Goal: Complete application form

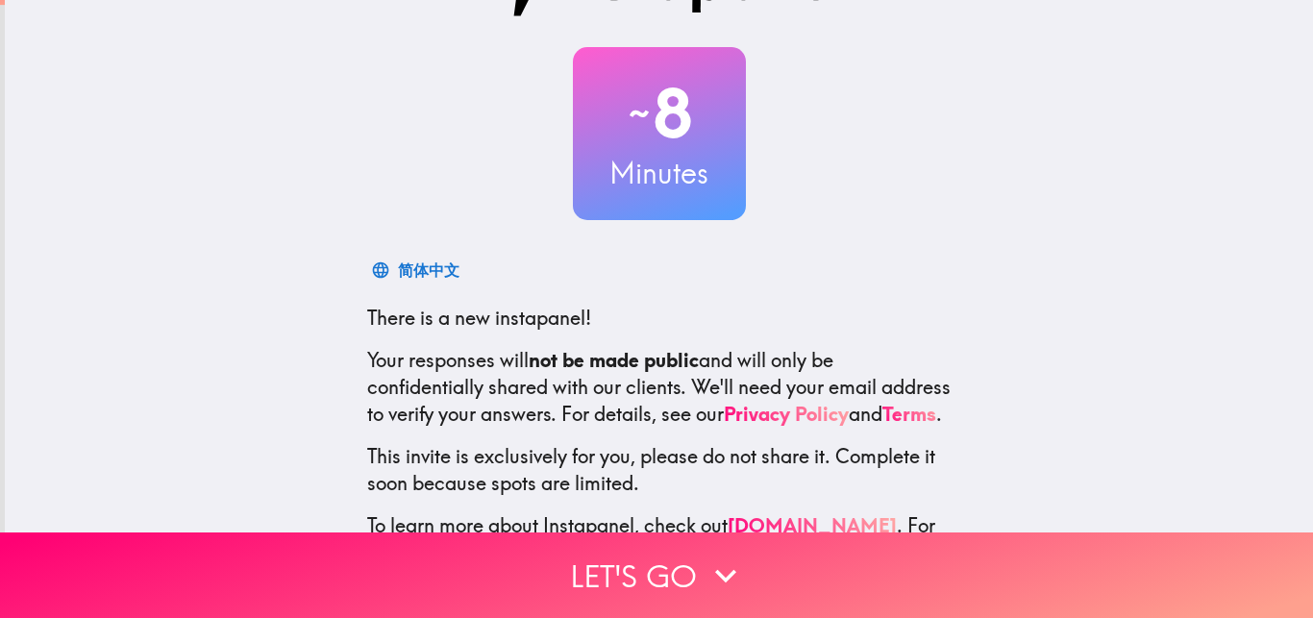
scroll to position [151, 0]
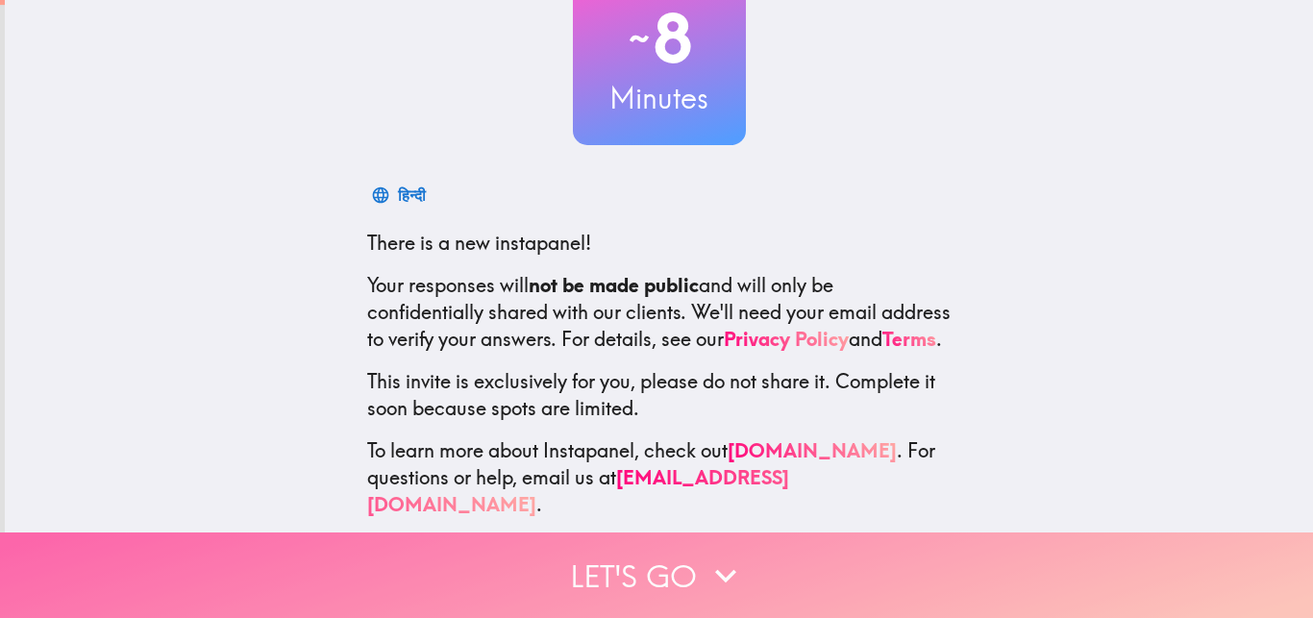
click at [692, 533] on button "Let's go" at bounding box center [656, 575] width 1313 height 86
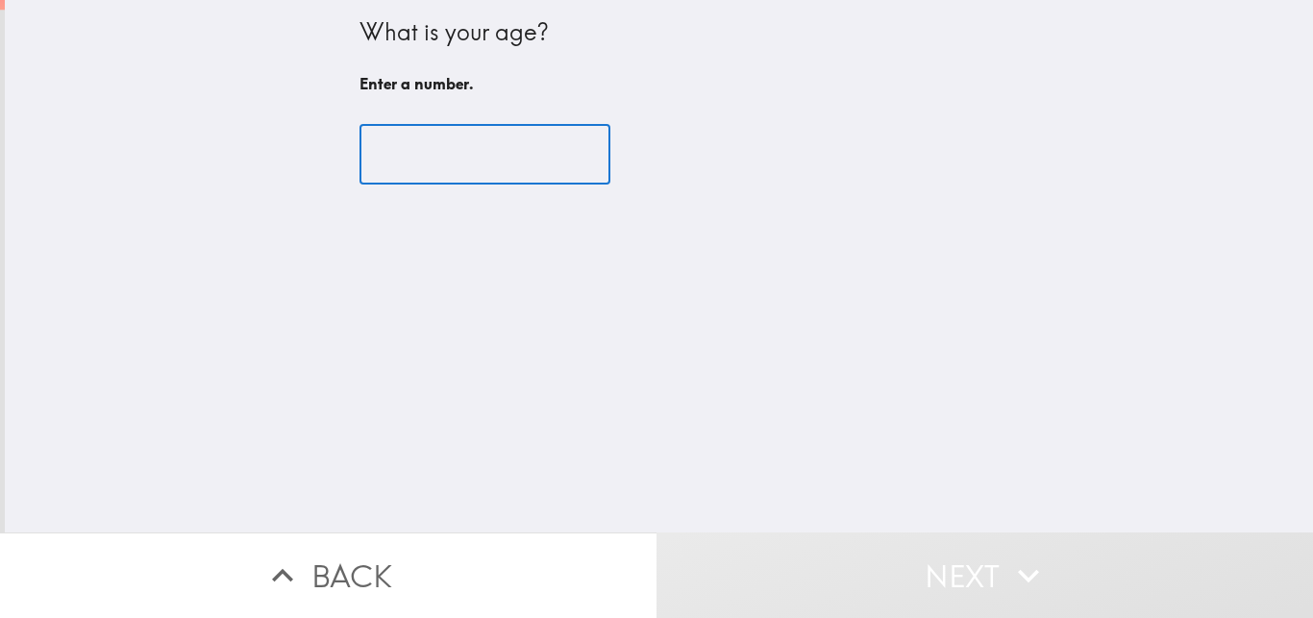
click at [494, 151] on input "number" at bounding box center [484, 155] width 251 height 60
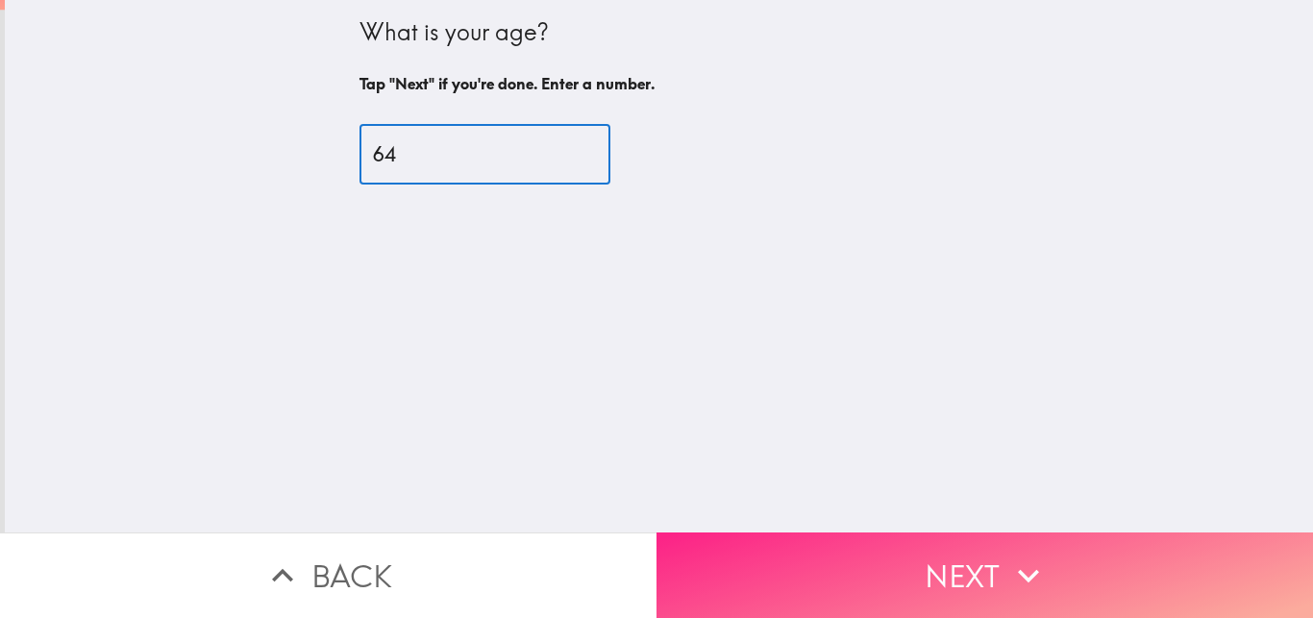
type input "64"
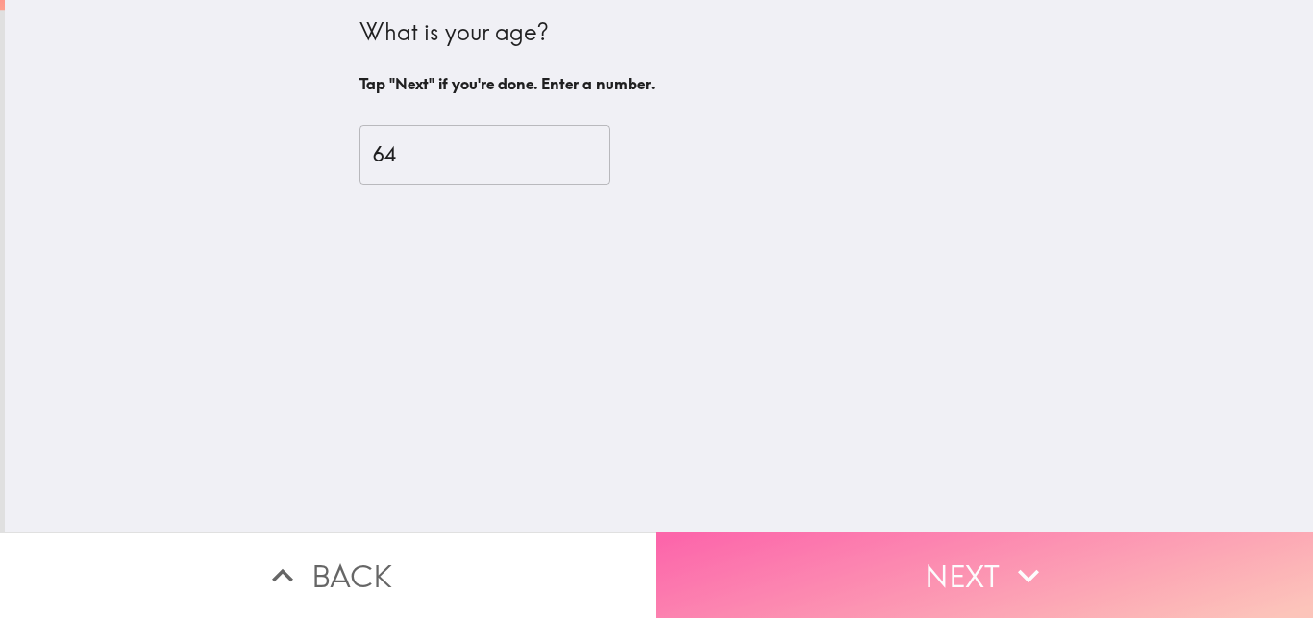
click at [960, 538] on button "Next" at bounding box center [984, 575] width 656 height 86
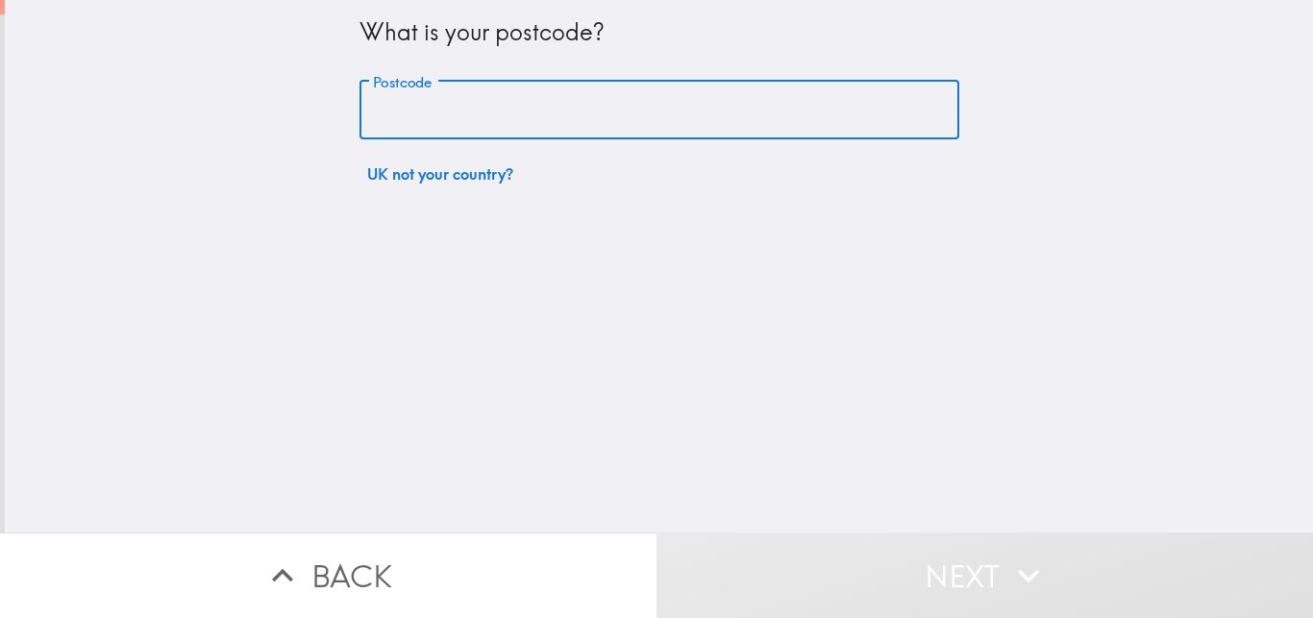
click at [544, 114] on input "Postcode" at bounding box center [659, 111] width 600 height 60
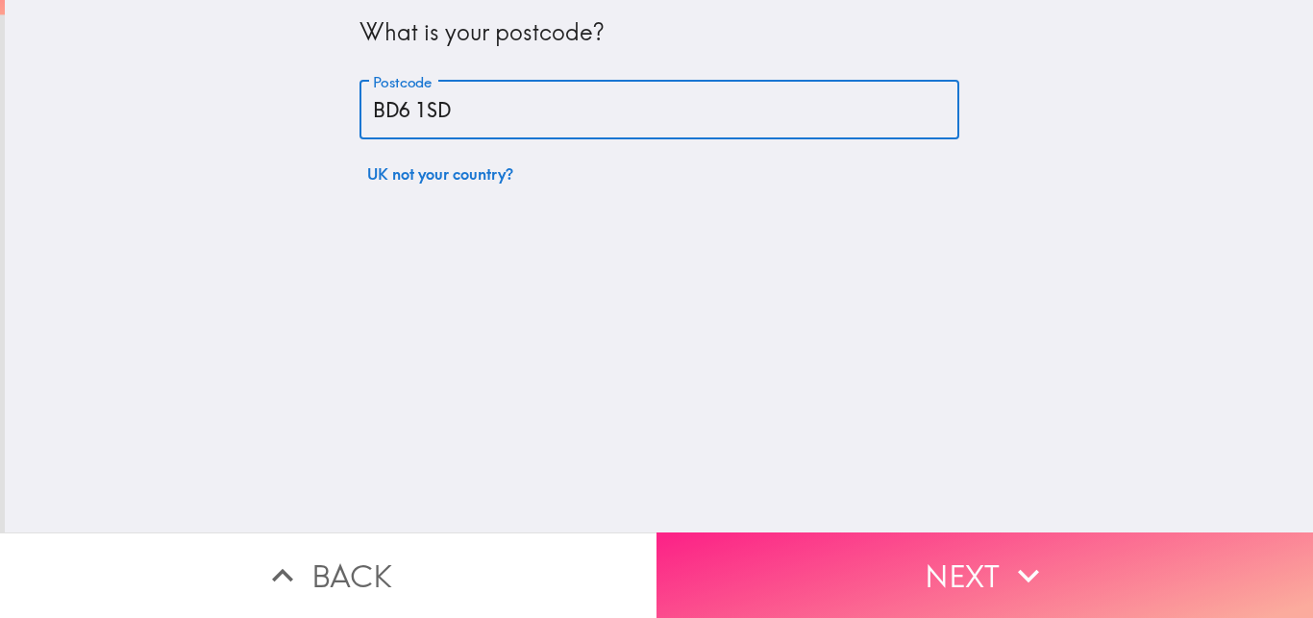
type input "BD6 1SD"
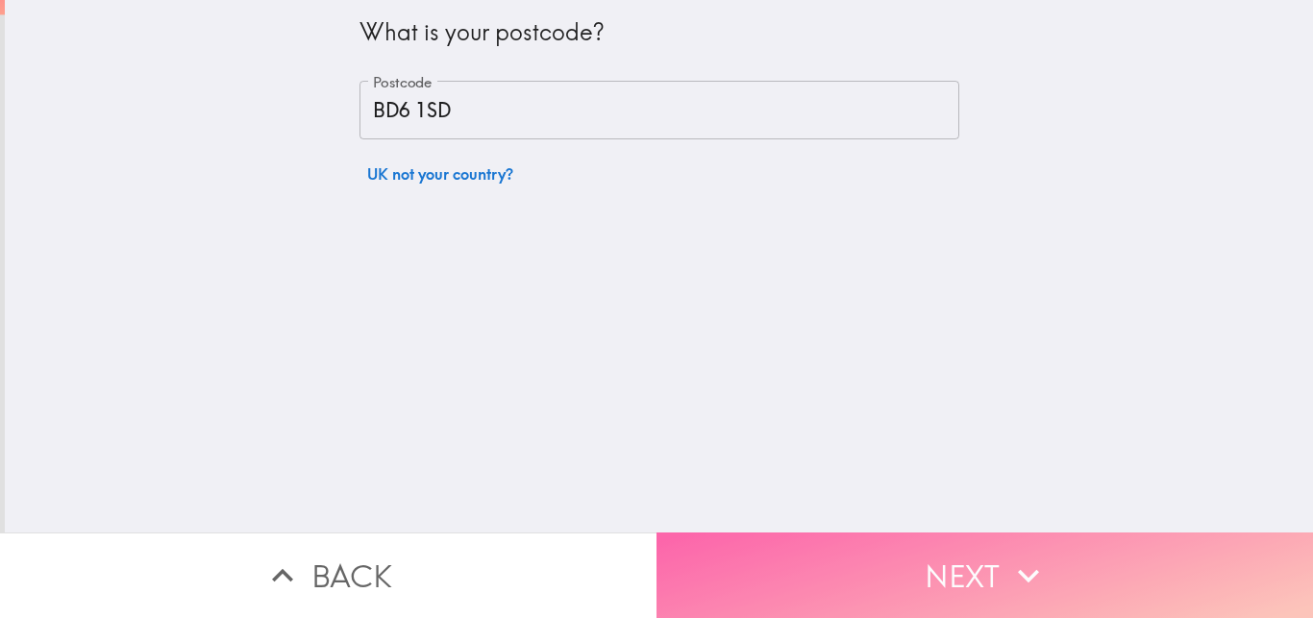
click at [963, 562] on button "Next" at bounding box center [984, 575] width 656 height 86
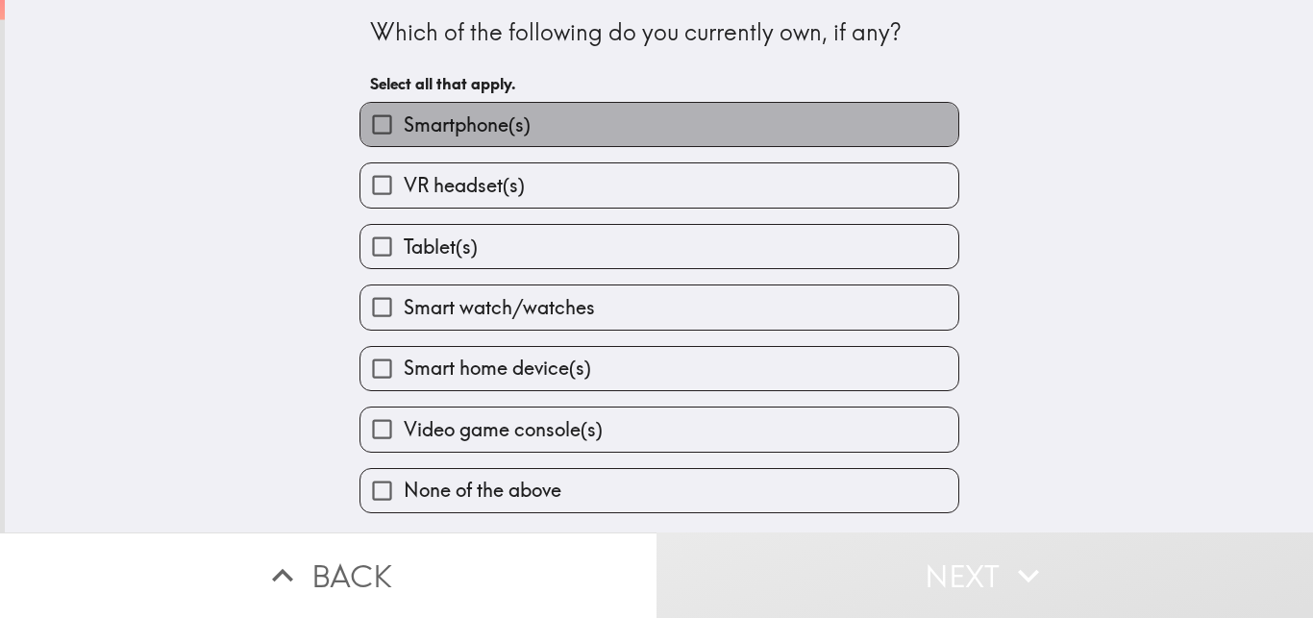
click at [722, 122] on label "Smartphone(s)" at bounding box center [659, 124] width 598 height 43
click at [404, 122] on input "Smartphone(s)" at bounding box center [381, 124] width 43 height 43
checkbox input "true"
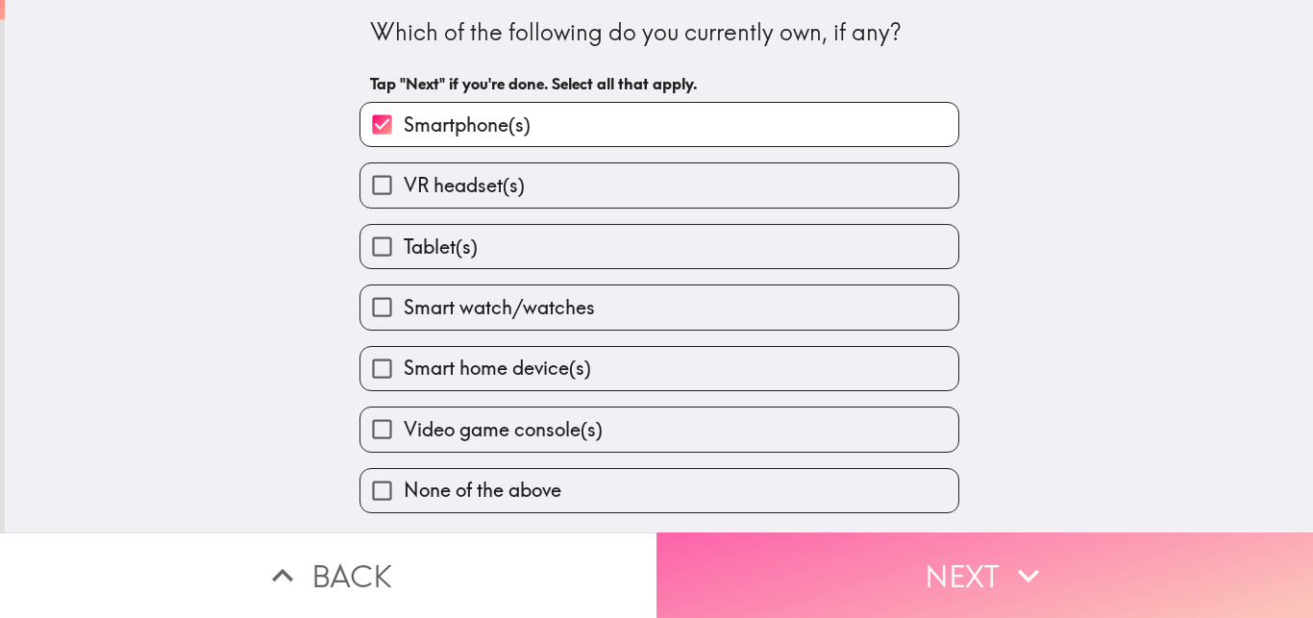
click at [955, 549] on button "Next" at bounding box center [984, 575] width 656 height 86
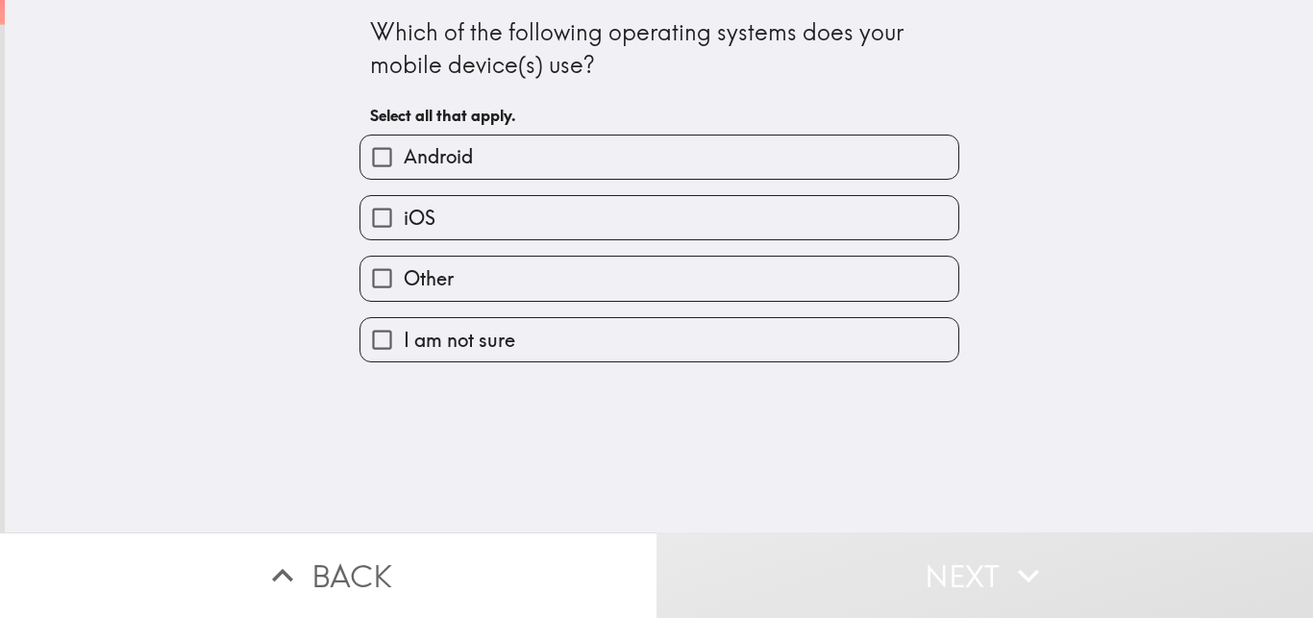
click at [653, 210] on label "iOS" at bounding box center [659, 217] width 598 height 43
click at [404, 210] on input "iOS" at bounding box center [381, 217] width 43 height 43
checkbox input "true"
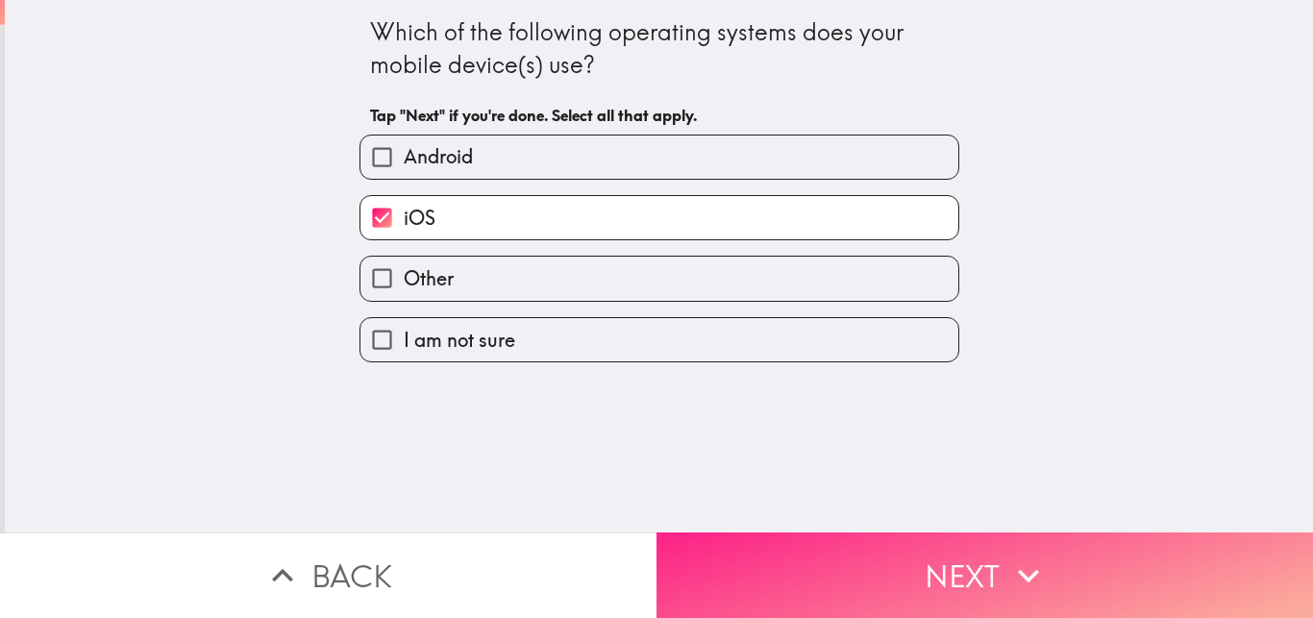
click at [845, 537] on button "Next" at bounding box center [984, 575] width 656 height 86
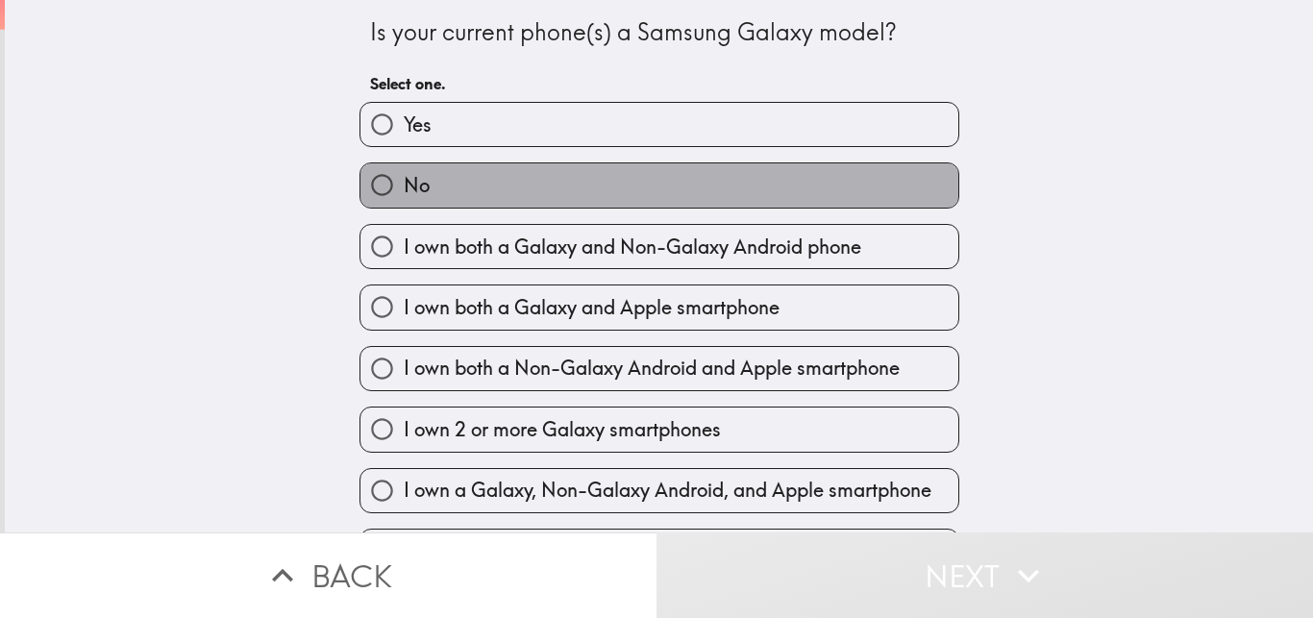
click at [540, 199] on label "No" at bounding box center [659, 184] width 598 height 43
click at [404, 199] on input "No" at bounding box center [381, 184] width 43 height 43
radio input "true"
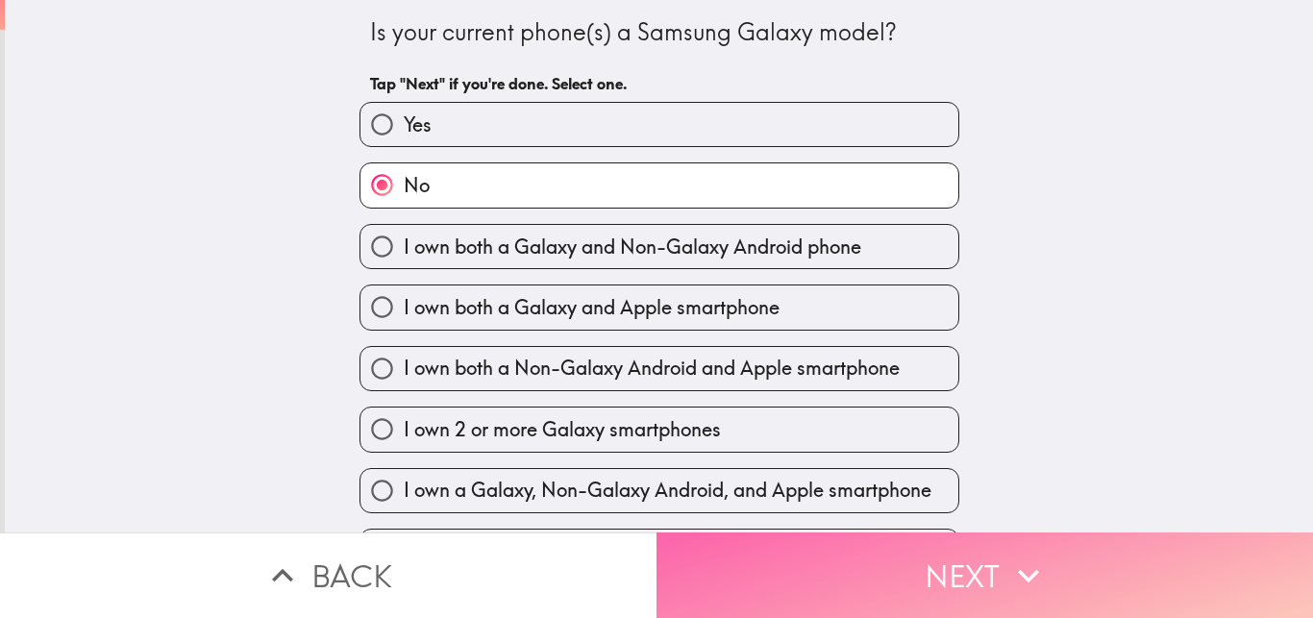
click at [903, 555] on button "Next" at bounding box center [984, 575] width 656 height 86
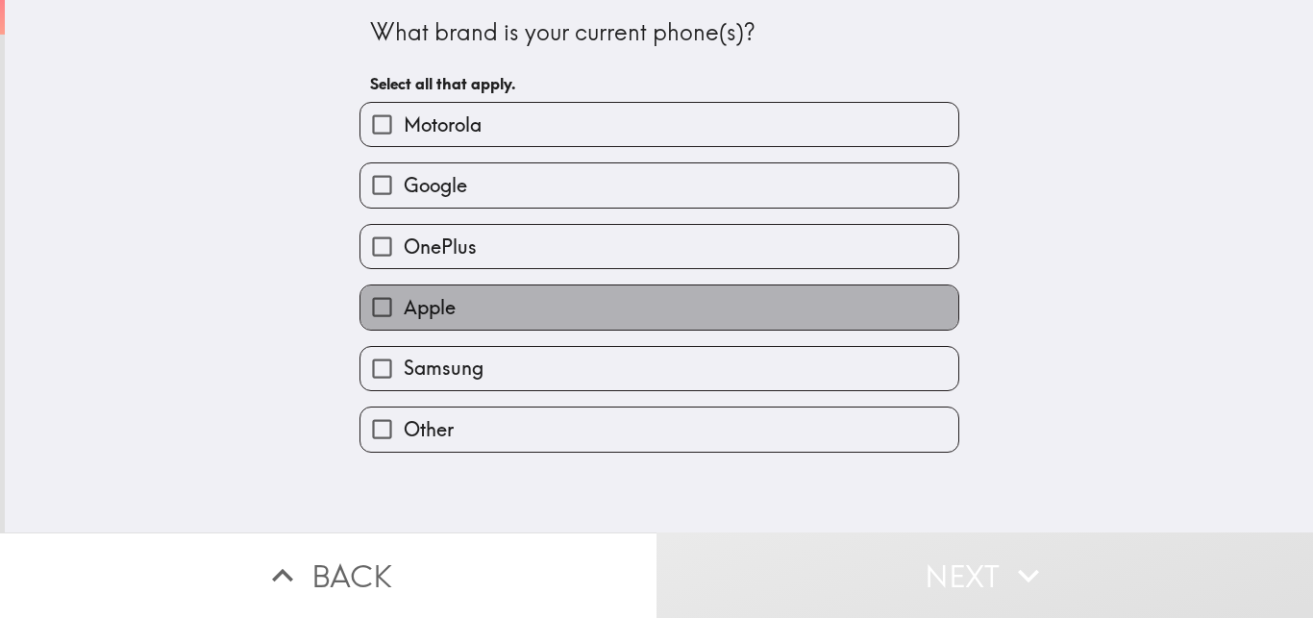
click at [604, 315] on label "Apple" at bounding box center [659, 306] width 598 height 43
click at [404, 315] on input "Apple" at bounding box center [381, 306] width 43 height 43
checkbox input "true"
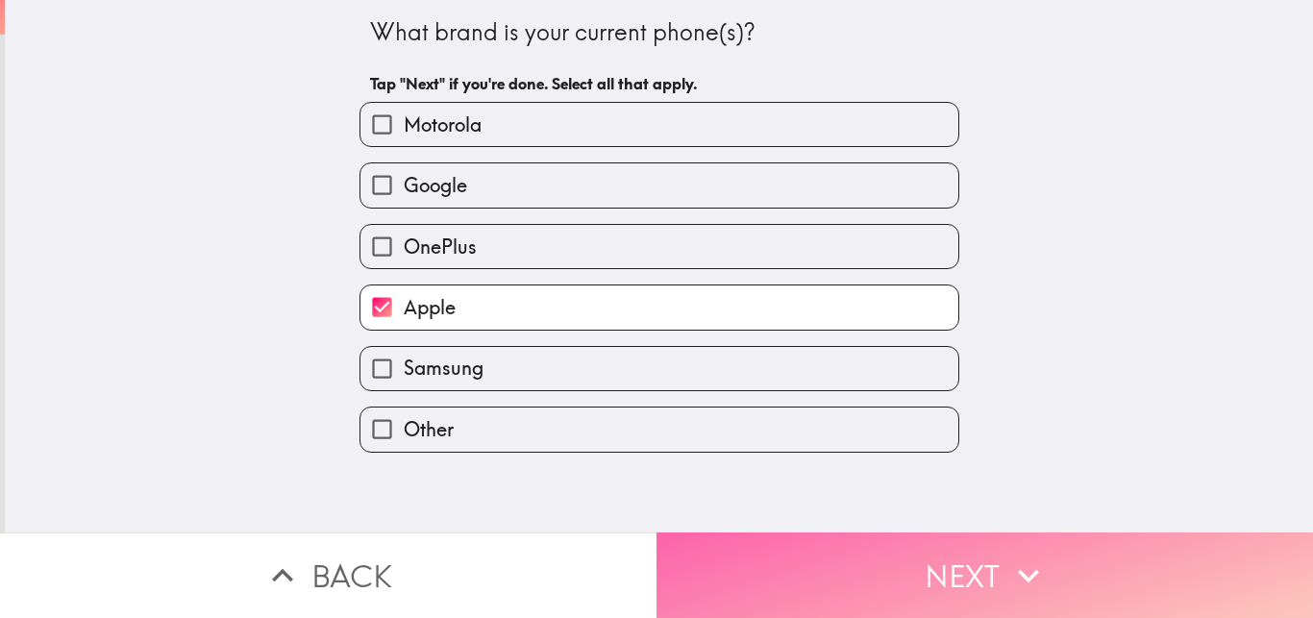
click at [934, 539] on button "Next" at bounding box center [984, 575] width 656 height 86
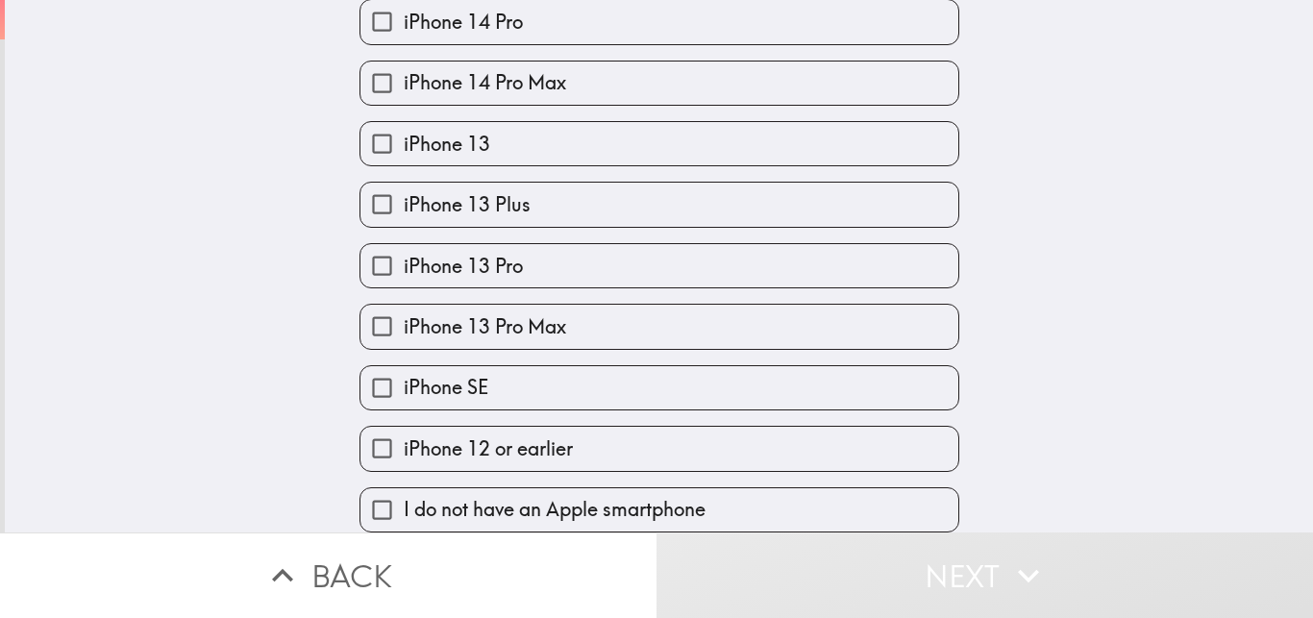
scroll to position [822, 0]
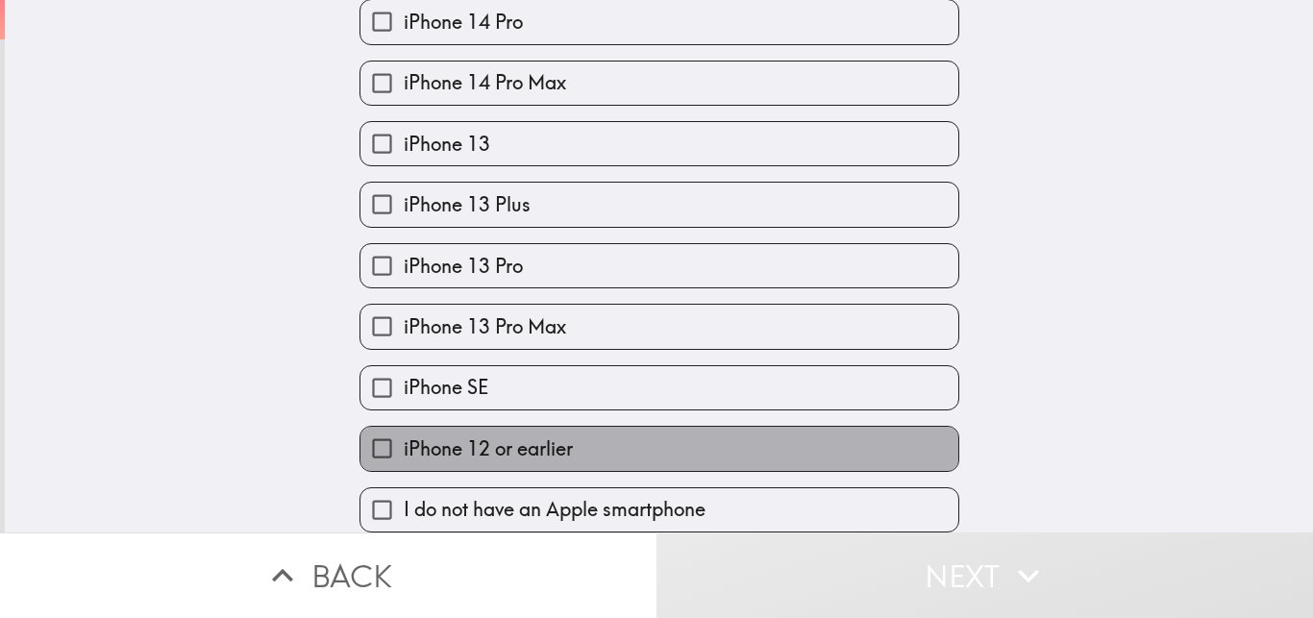
click at [703, 432] on label "iPhone 12 or earlier" at bounding box center [659, 448] width 598 height 43
click at [404, 432] on input "iPhone 12 or earlier" at bounding box center [381, 448] width 43 height 43
checkbox input "true"
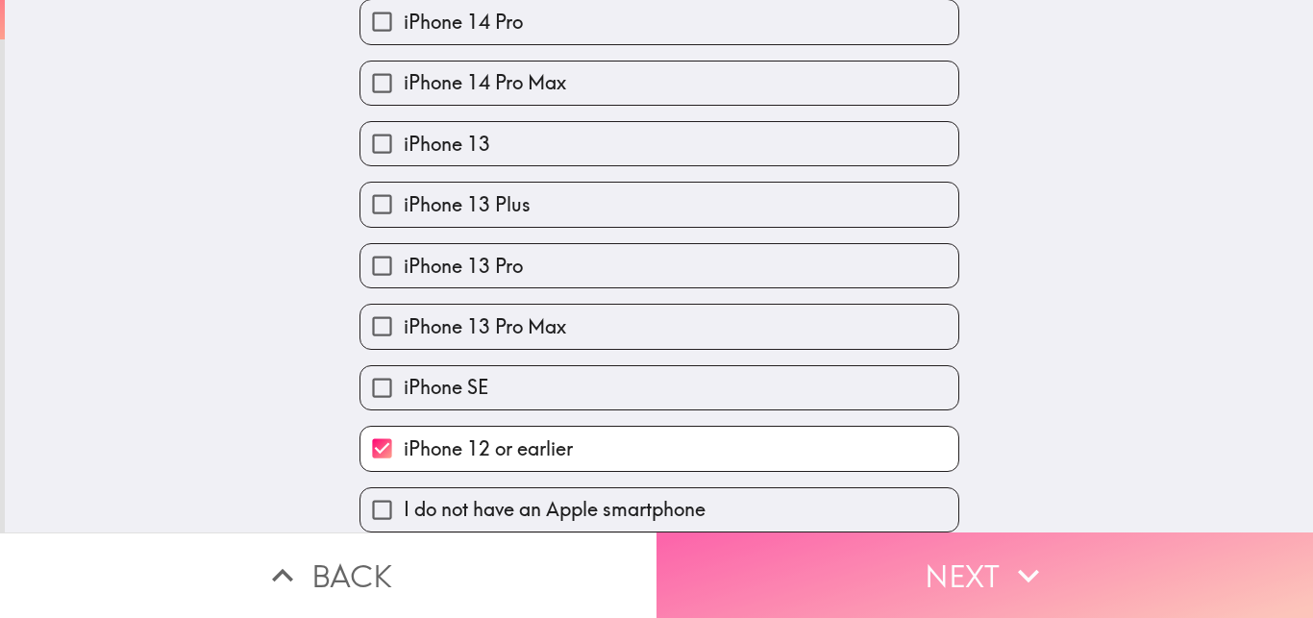
click at [905, 577] on button "Next" at bounding box center [984, 575] width 656 height 86
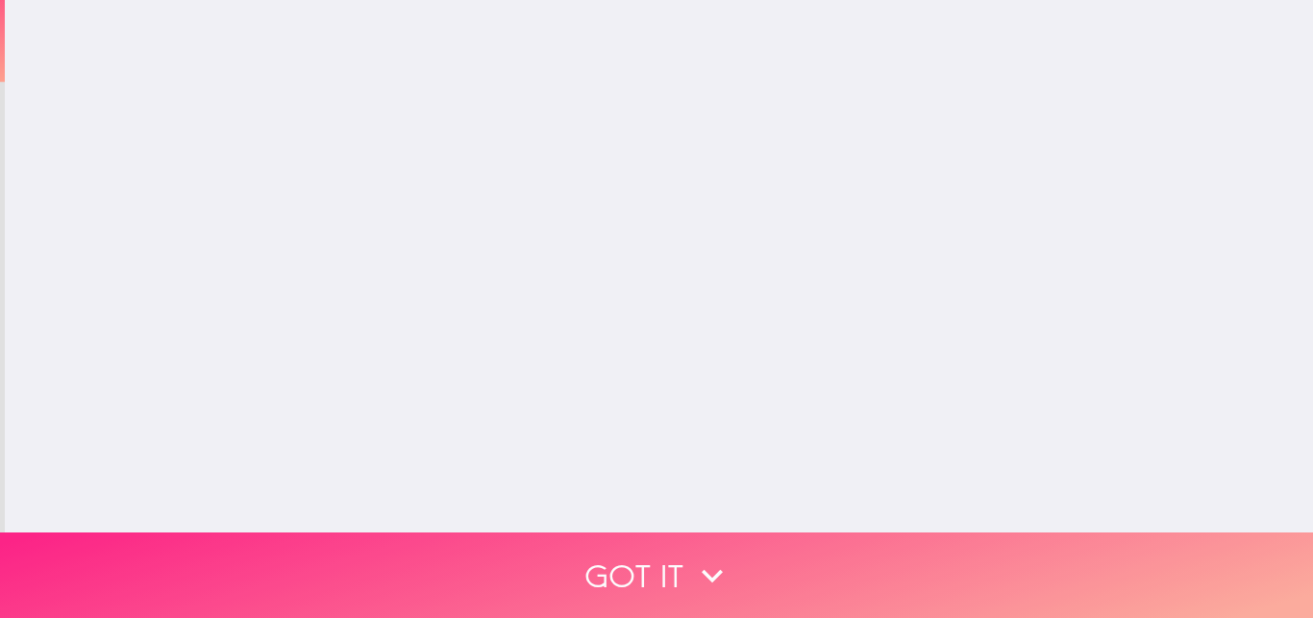
scroll to position [0, 0]
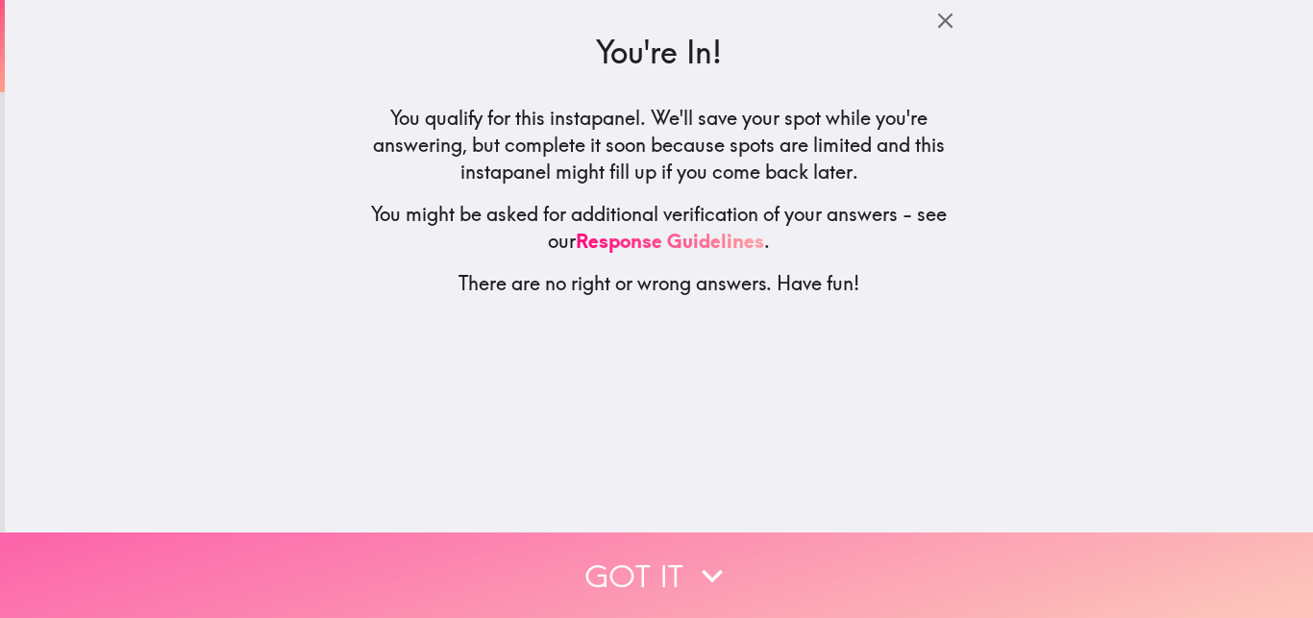
click at [606, 573] on button "Got it" at bounding box center [656, 575] width 1313 height 86
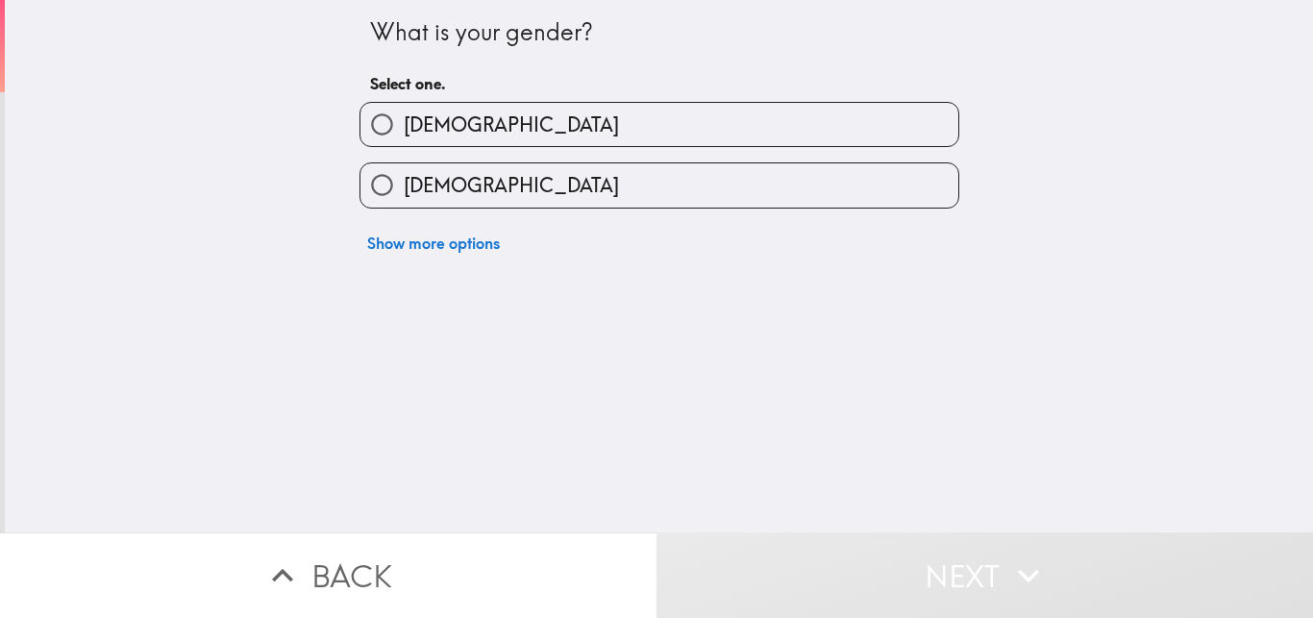
click at [564, 180] on label "[DEMOGRAPHIC_DATA]" at bounding box center [659, 184] width 598 height 43
click at [404, 180] on input "[DEMOGRAPHIC_DATA]" at bounding box center [381, 184] width 43 height 43
radio input "true"
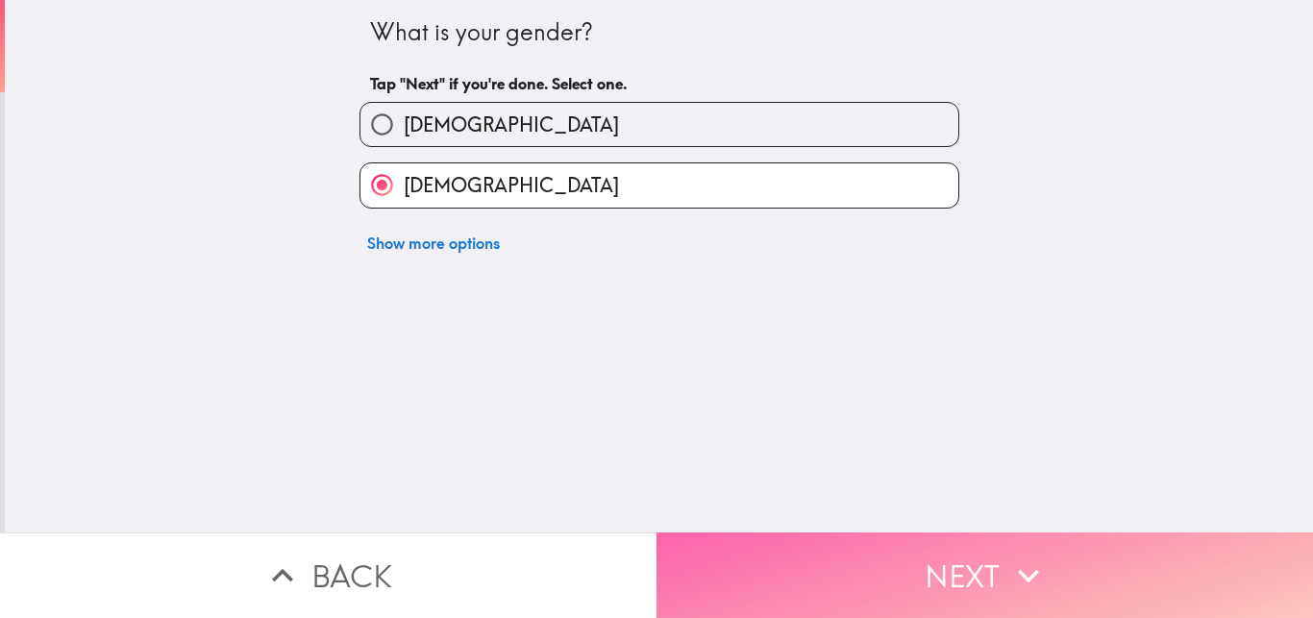
click at [940, 550] on button "Next" at bounding box center [984, 575] width 656 height 86
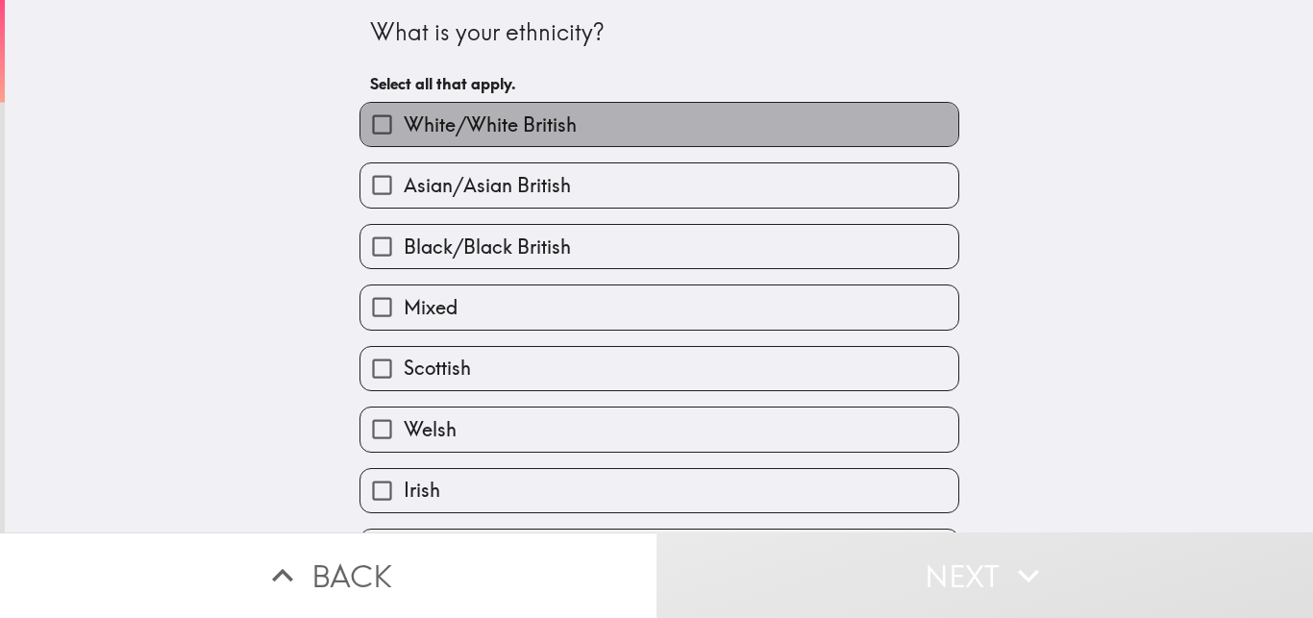
click at [670, 138] on label "White/White British" at bounding box center [659, 124] width 598 height 43
click at [404, 138] on input "White/White British" at bounding box center [381, 124] width 43 height 43
checkbox input "true"
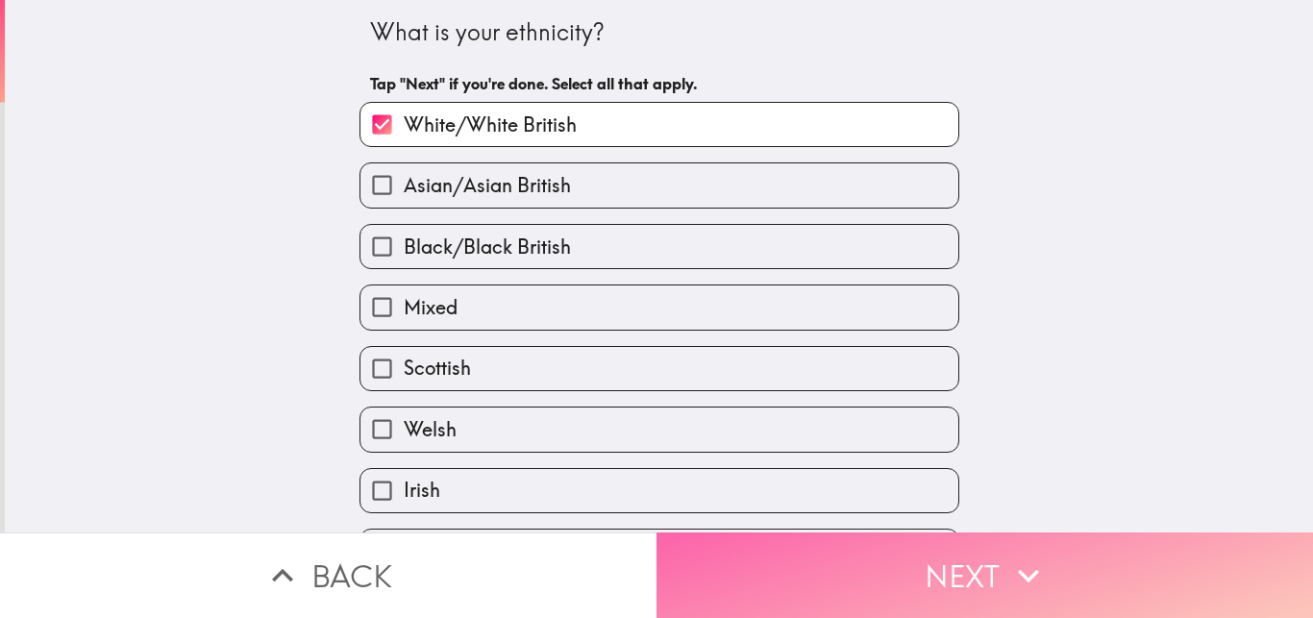
click at [961, 544] on button "Next" at bounding box center [984, 575] width 656 height 86
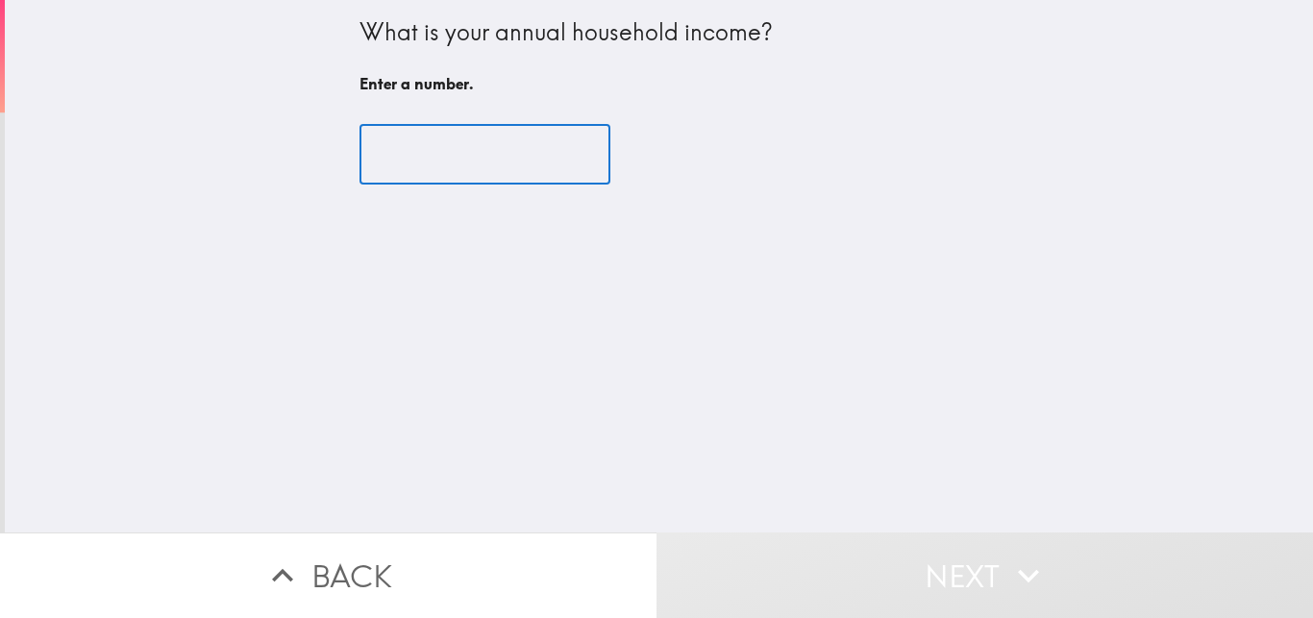
click at [420, 162] on input "number" at bounding box center [484, 155] width 251 height 60
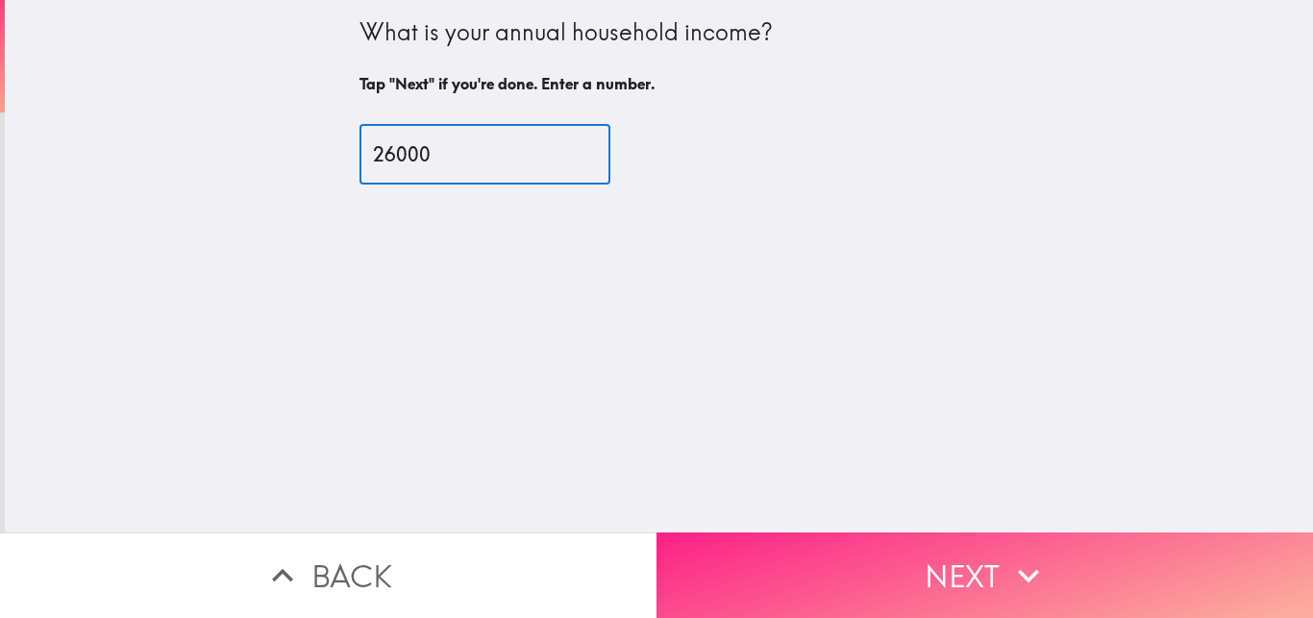
type input "26000"
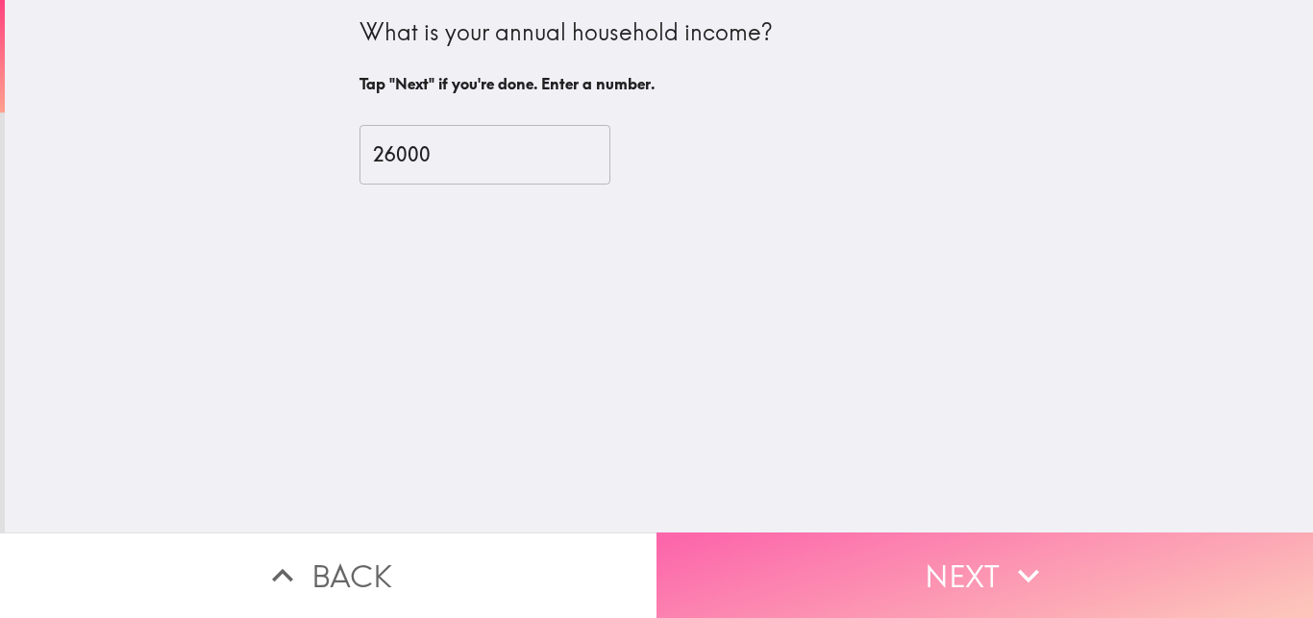
click at [856, 555] on button "Next" at bounding box center [984, 575] width 656 height 86
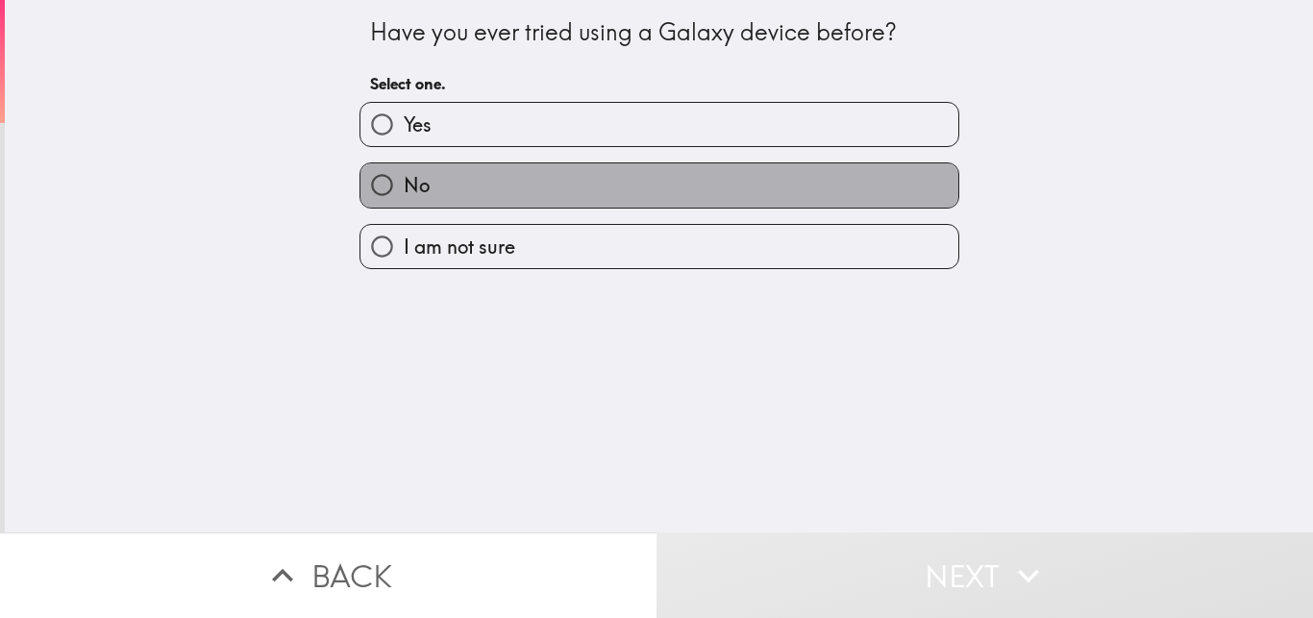
click at [581, 185] on label "No" at bounding box center [659, 184] width 598 height 43
click at [404, 185] on input "No" at bounding box center [381, 184] width 43 height 43
radio input "true"
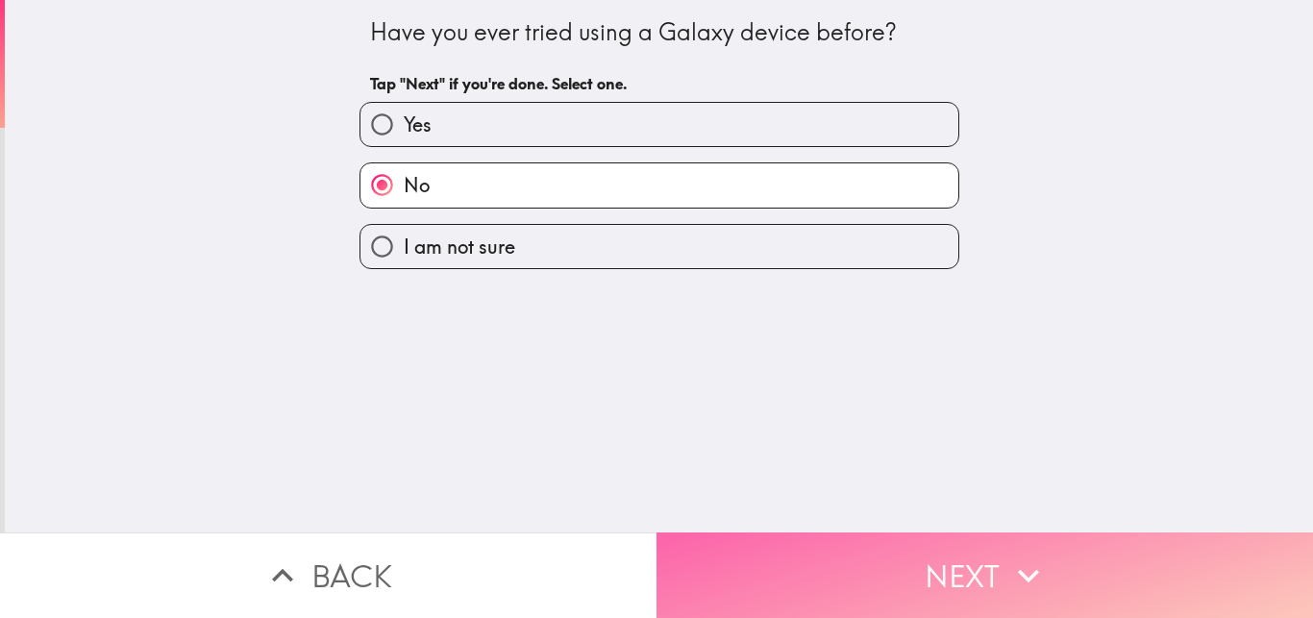
click at [913, 554] on button "Next" at bounding box center [984, 575] width 656 height 86
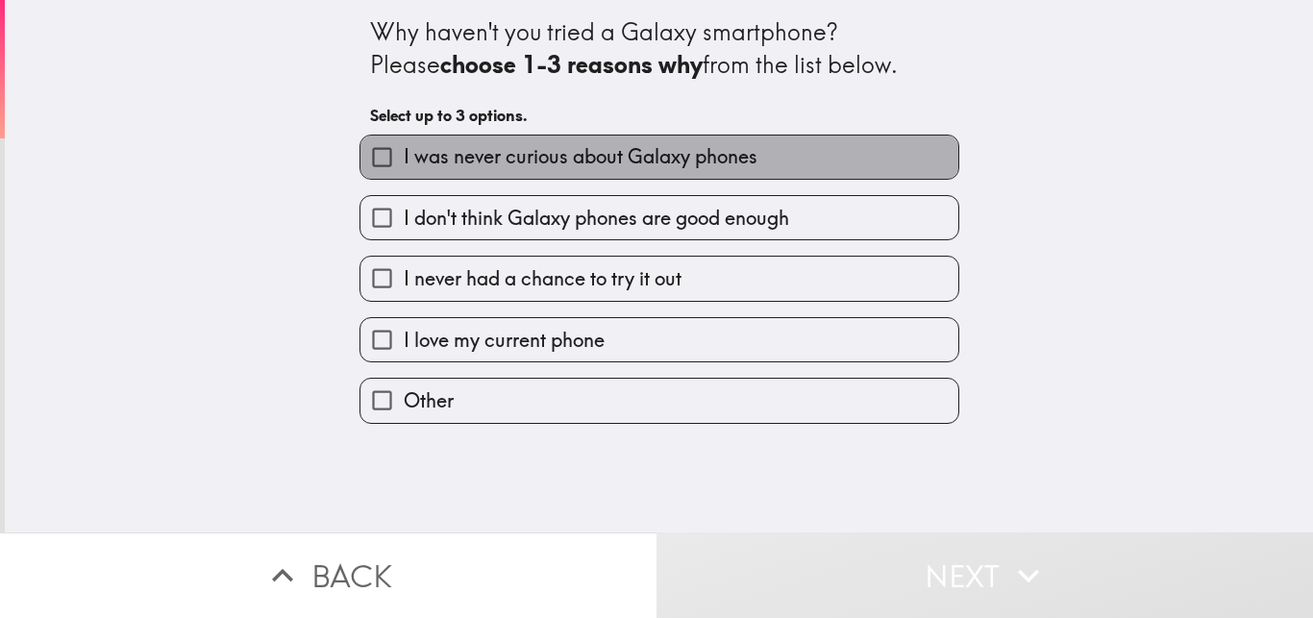
click at [658, 146] on span "I was never curious about Galaxy phones" at bounding box center [581, 156] width 354 height 27
click at [404, 146] on input "I was never curious about Galaxy phones" at bounding box center [381, 157] width 43 height 43
checkbox input "true"
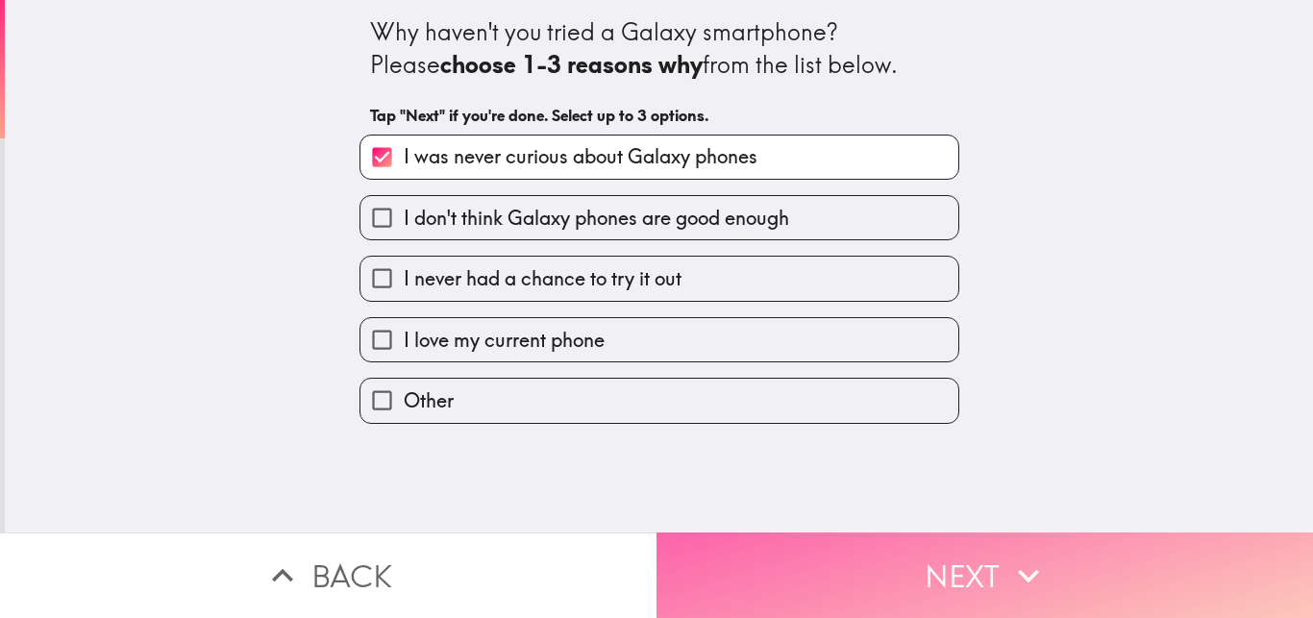
click at [952, 548] on button "Next" at bounding box center [984, 575] width 656 height 86
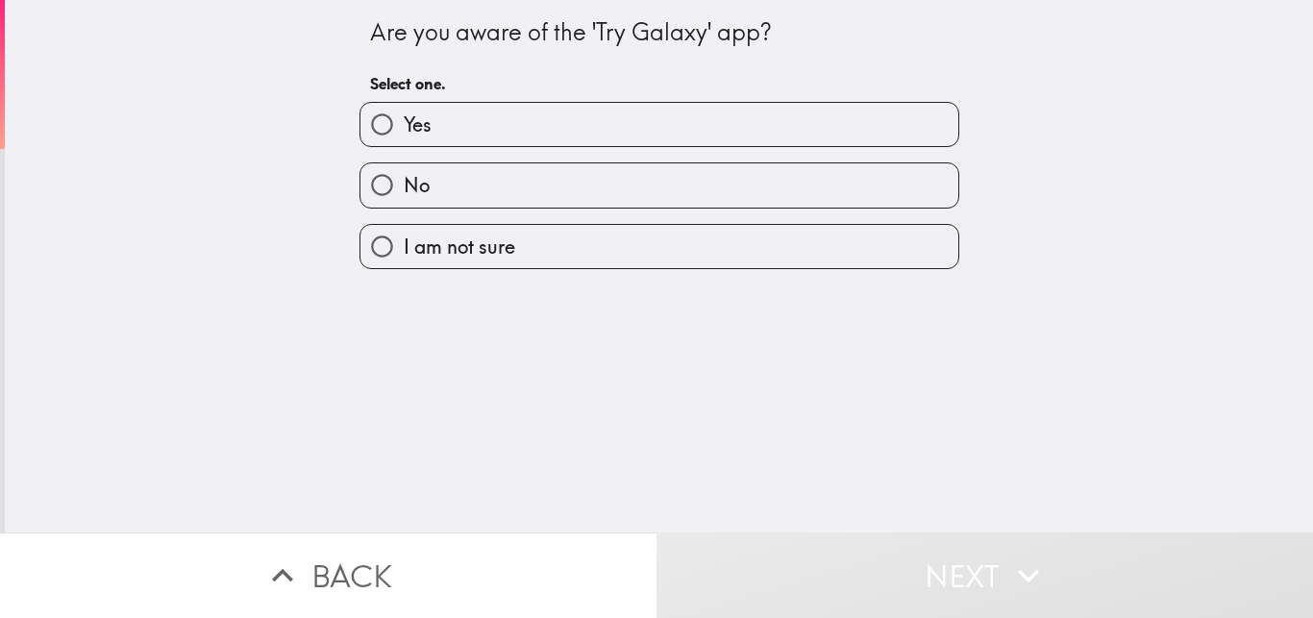
click at [657, 192] on label "No" at bounding box center [659, 184] width 598 height 43
click at [404, 192] on input "No" at bounding box center [381, 184] width 43 height 43
radio input "true"
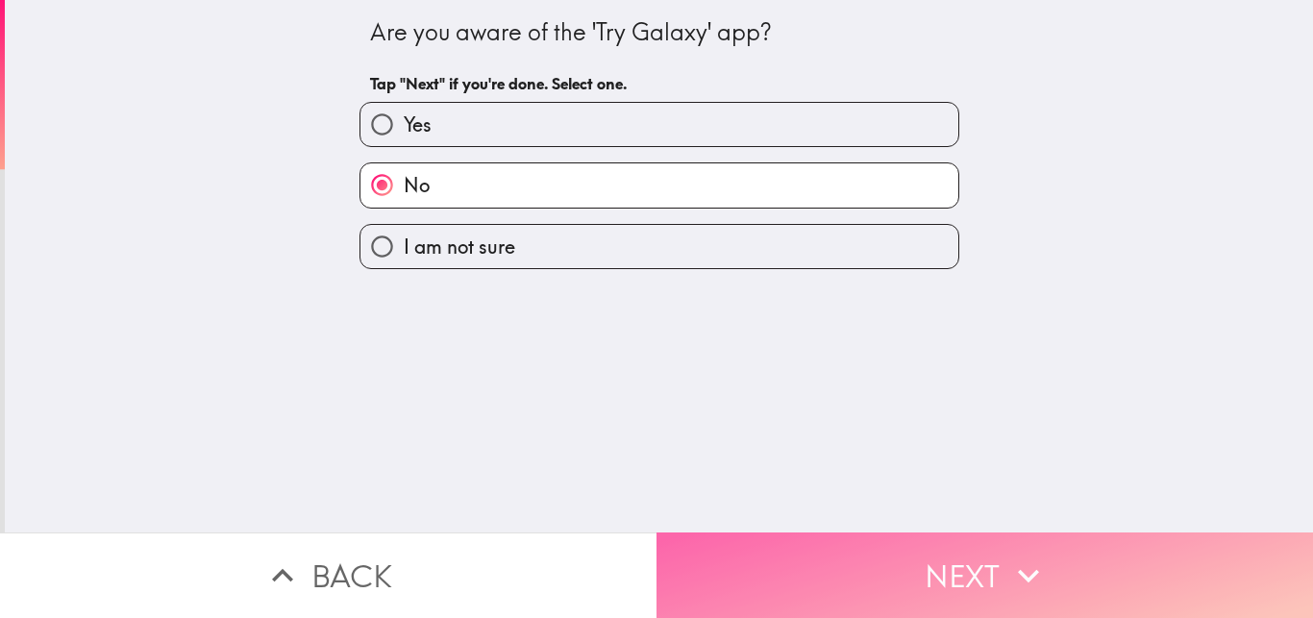
click at [925, 557] on button "Next" at bounding box center [984, 575] width 656 height 86
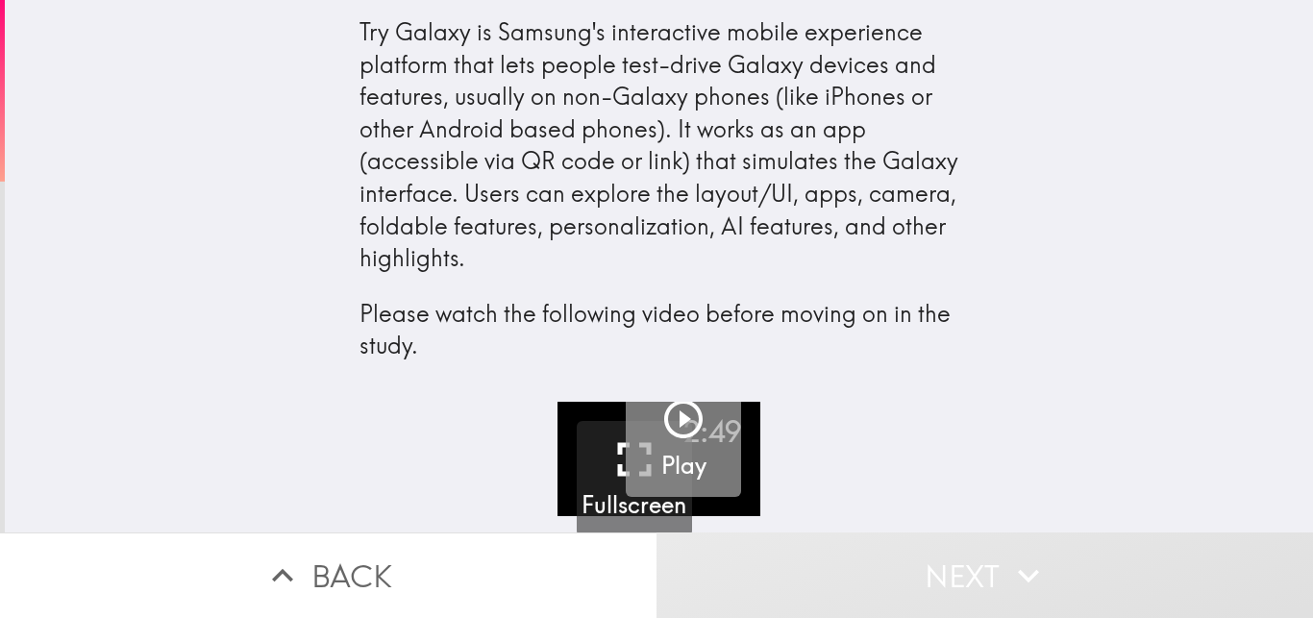
click at [665, 432] on icon "button" at bounding box center [683, 419] width 46 height 46
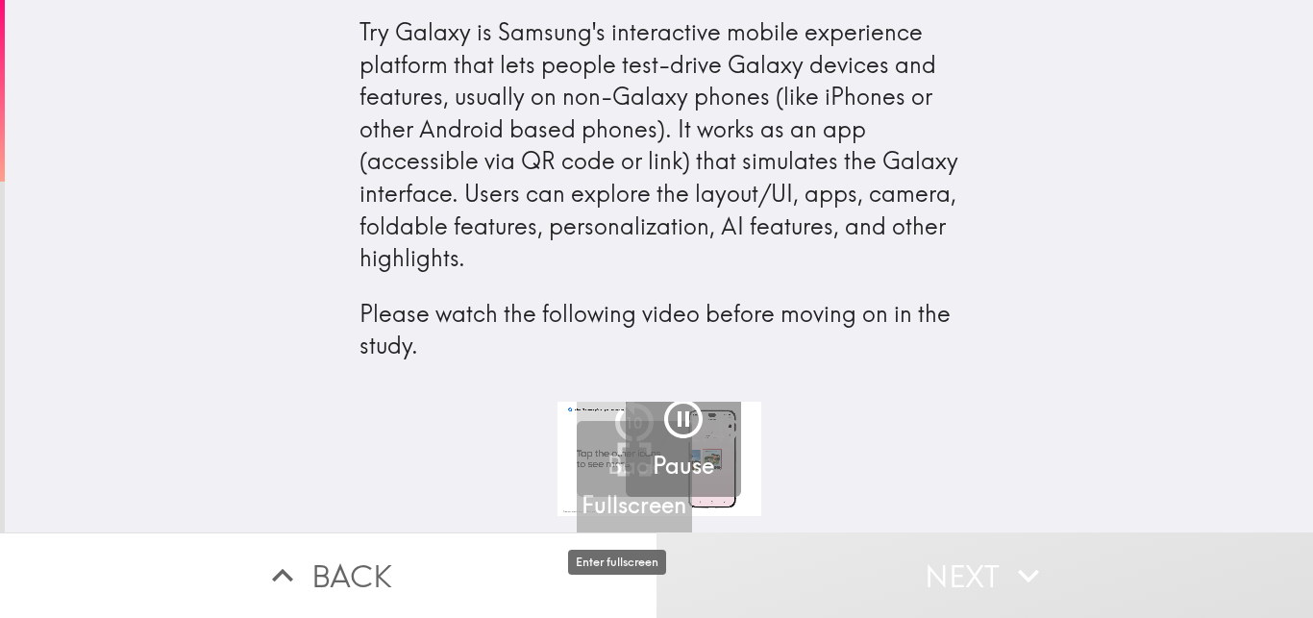
click at [607, 502] on h5 "Fullscreen" at bounding box center [633, 505] width 105 height 33
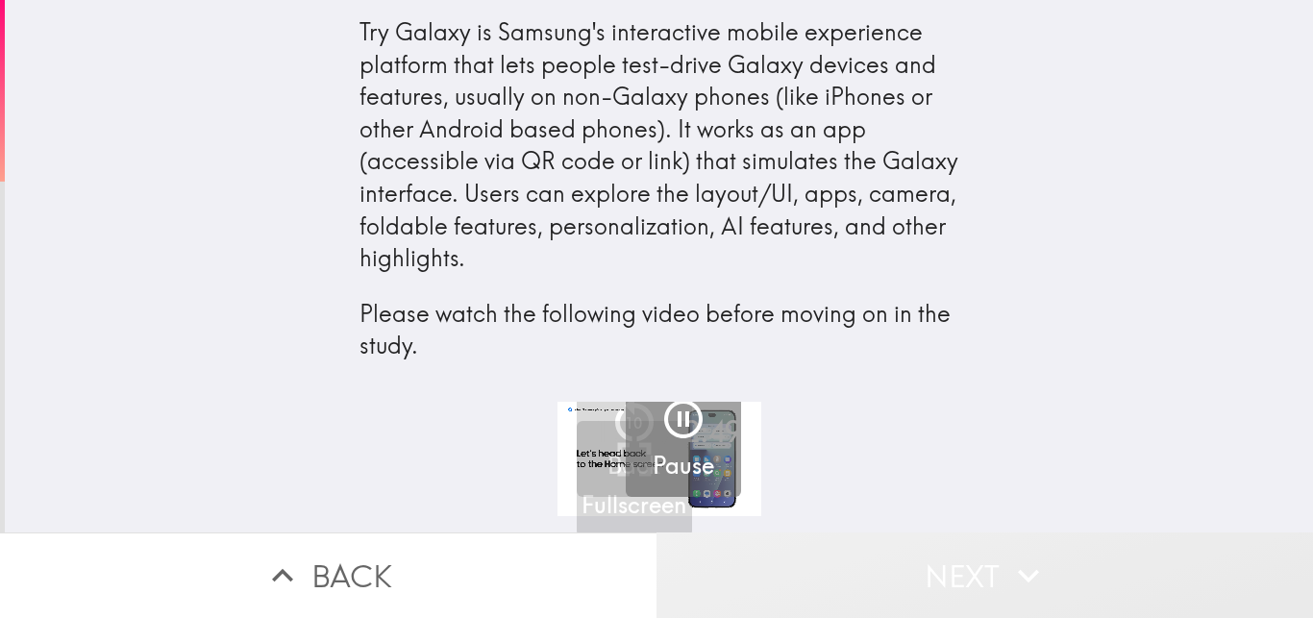
click at [938, 557] on button "Next" at bounding box center [984, 575] width 656 height 86
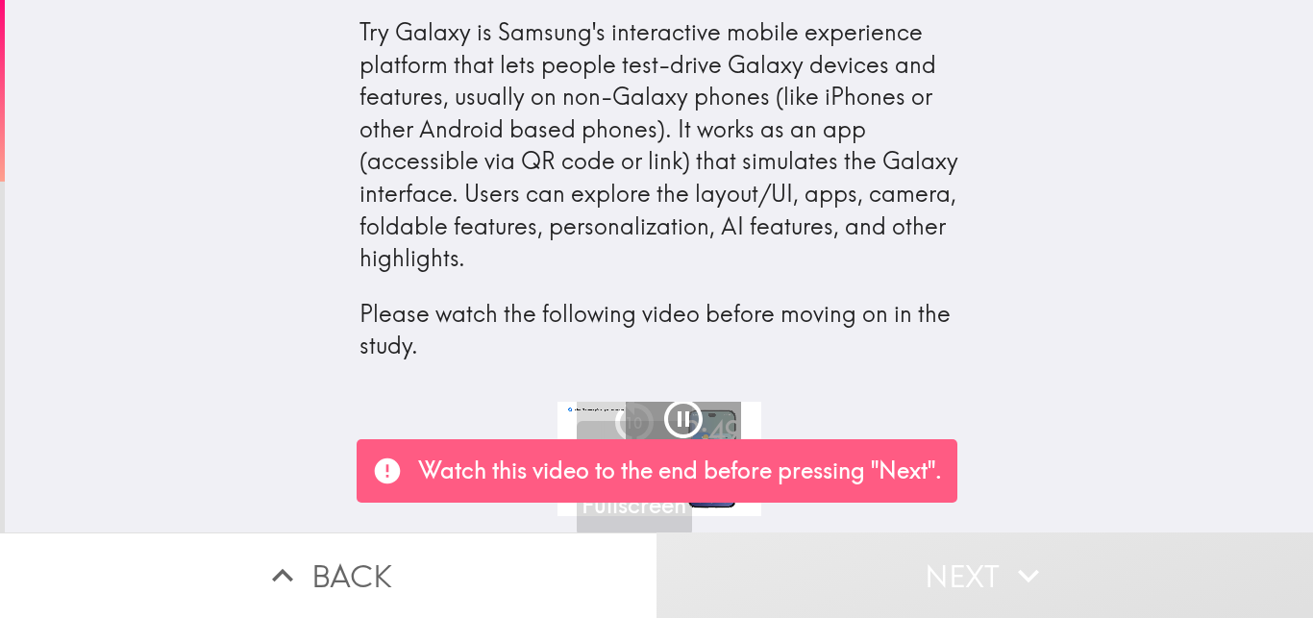
click at [1045, 422] on div "1:23 / 2:49 Fullscreen 10 Back Pause" at bounding box center [659, 467] width 1308 height 131
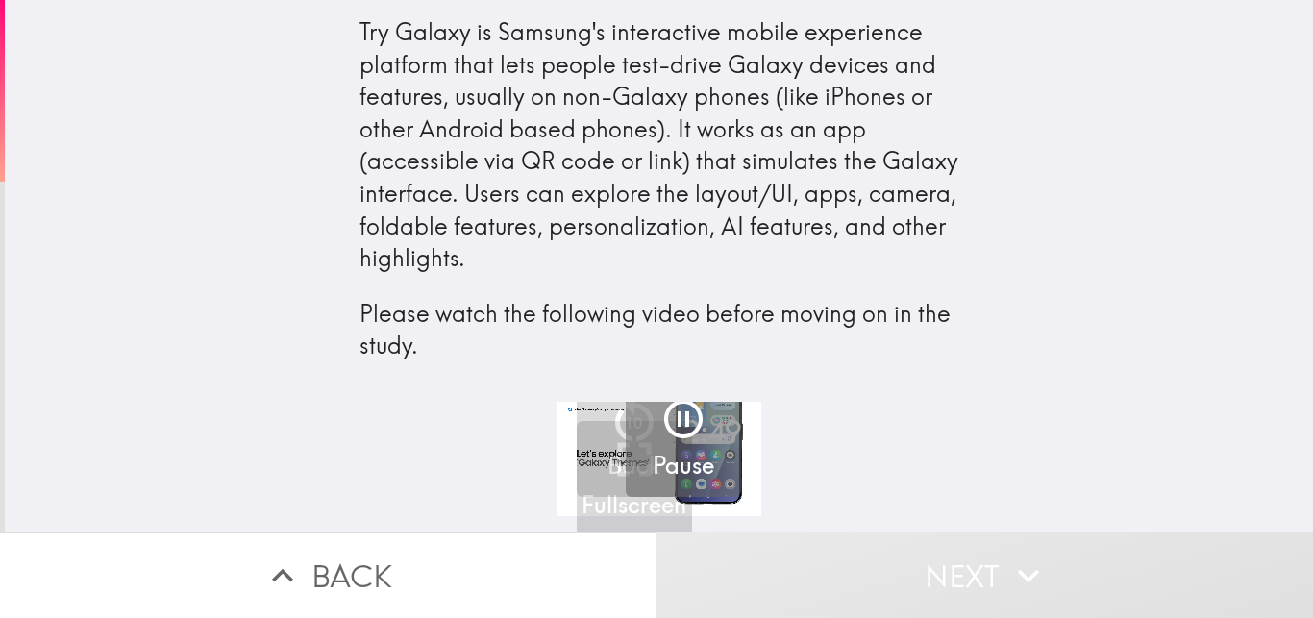
click at [375, 472] on div "1:25 / 2:49 Fullscreen 10 Back Pause" at bounding box center [659, 467] width 1308 height 131
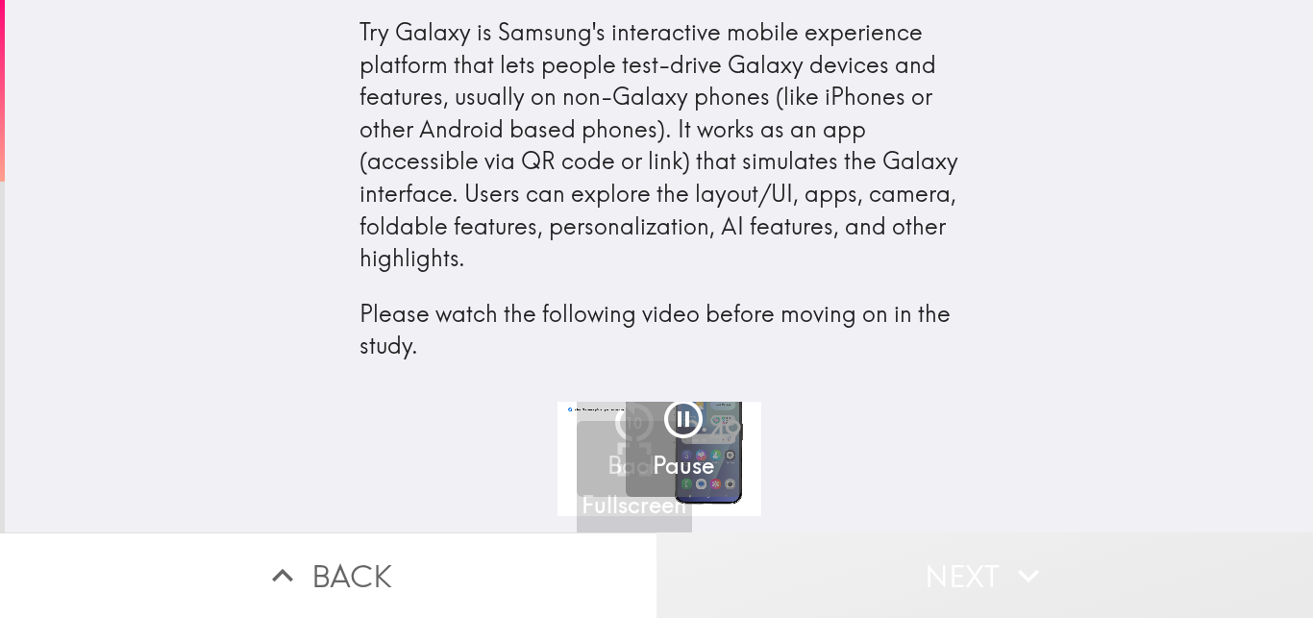
click at [945, 570] on button "Next" at bounding box center [984, 575] width 656 height 86
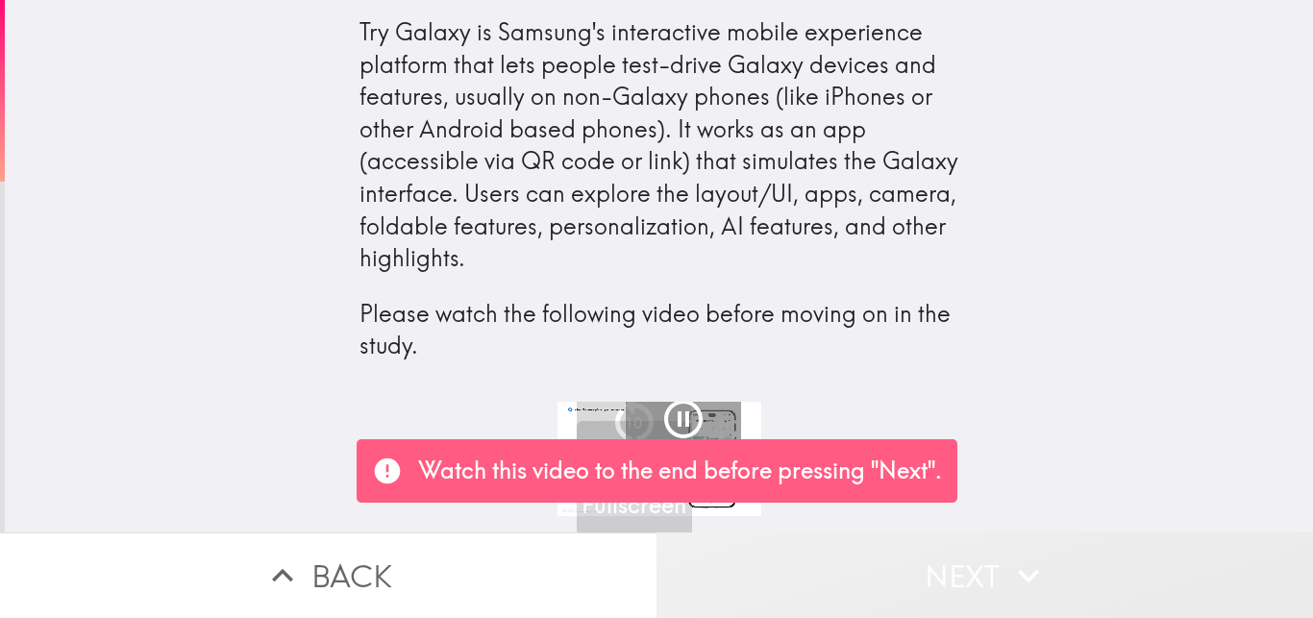
click at [945, 570] on button "Next" at bounding box center [984, 575] width 656 height 86
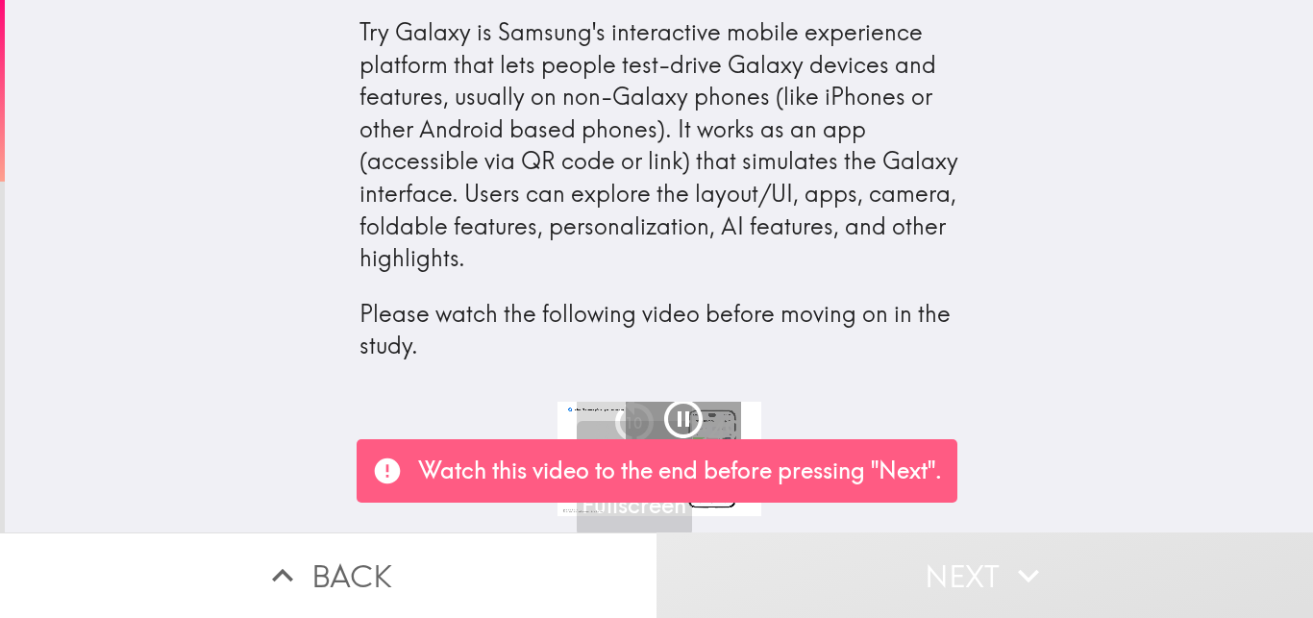
click at [380, 469] on icon at bounding box center [387, 471] width 26 height 26
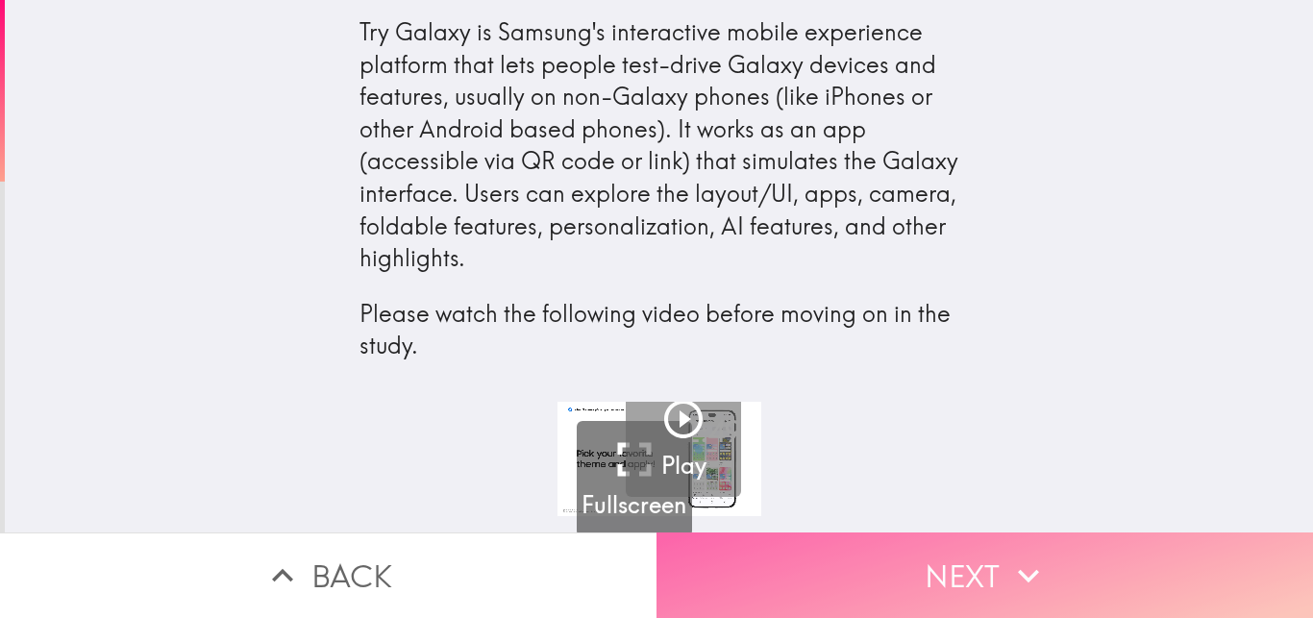
click at [980, 582] on button "Next" at bounding box center [984, 575] width 656 height 86
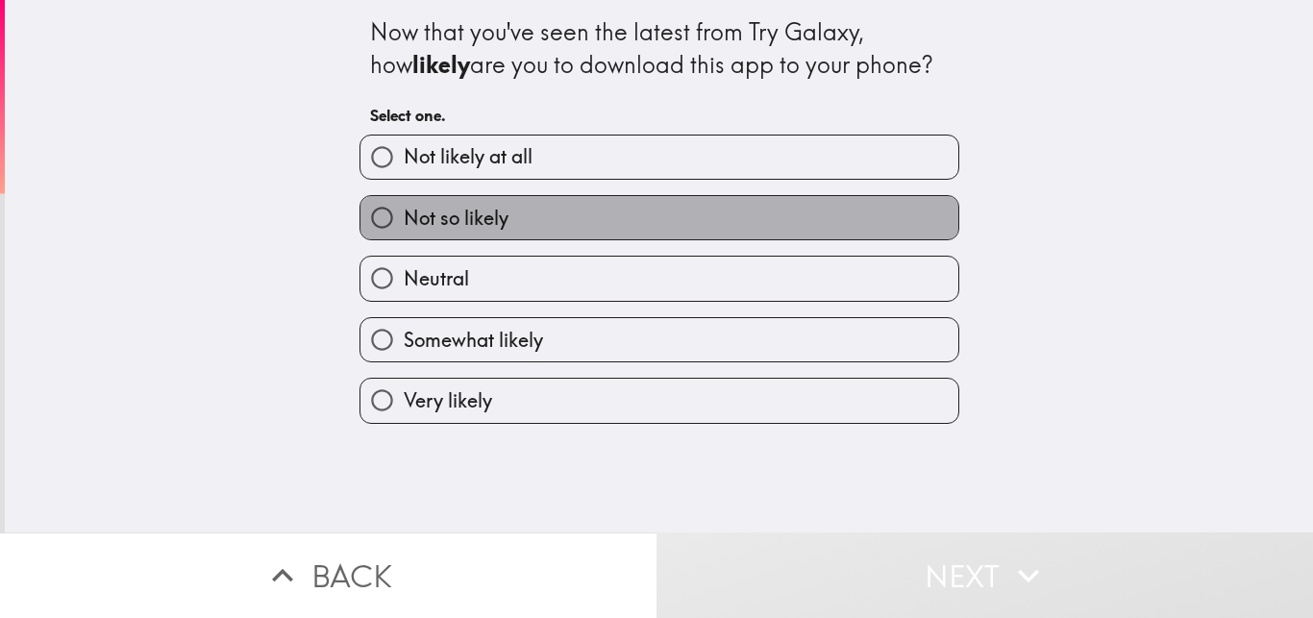
click at [548, 224] on label "Not so likely" at bounding box center [659, 217] width 598 height 43
click at [404, 224] on input "Not so likely" at bounding box center [381, 217] width 43 height 43
radio input "true"
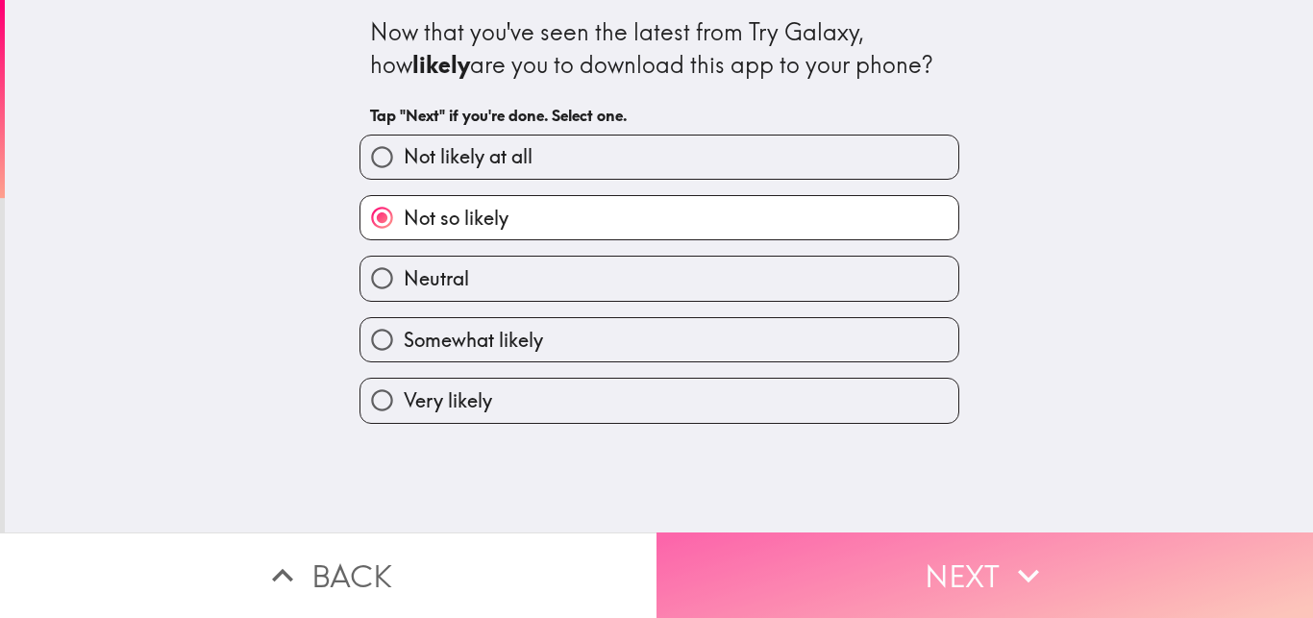
click at [924, 569] on button "Next" at bounding box center [984, 575] width 656 height 86
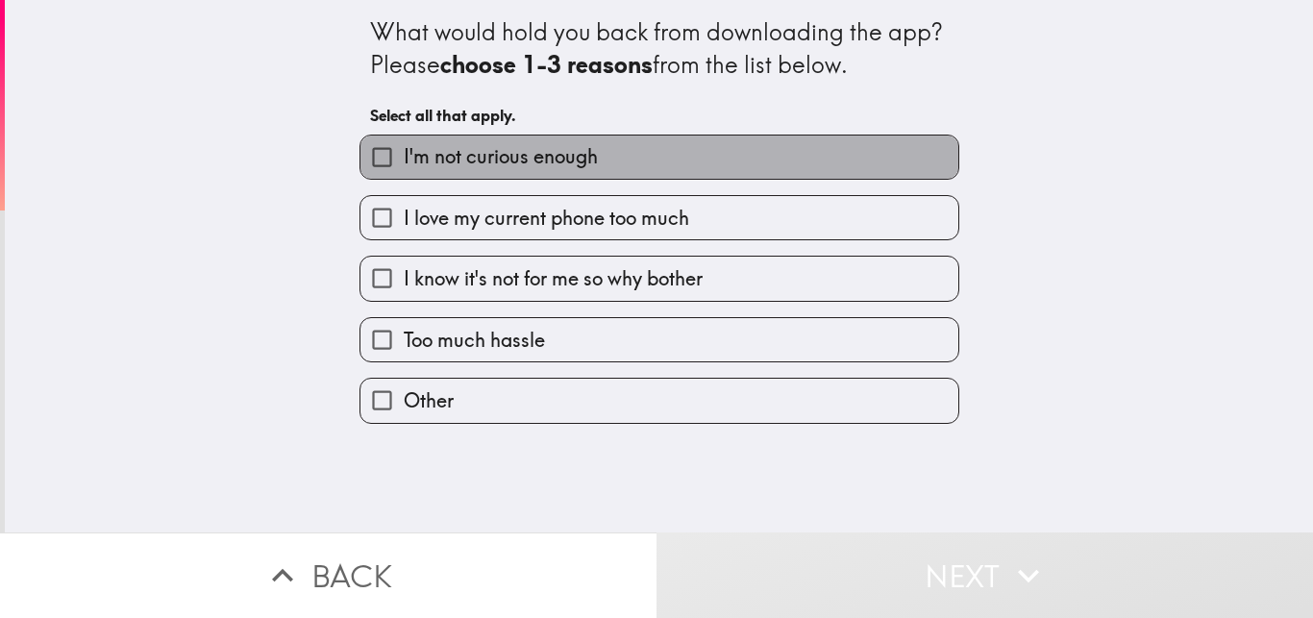
click at [665, 141] on label "I'm not curious enough" at bounding box center [659, 157] width 598 height 43
click at [404, 141] on input "I'm not curious enough" at bounding box center [381, 157] width 43 height 43
checkbox input "true"
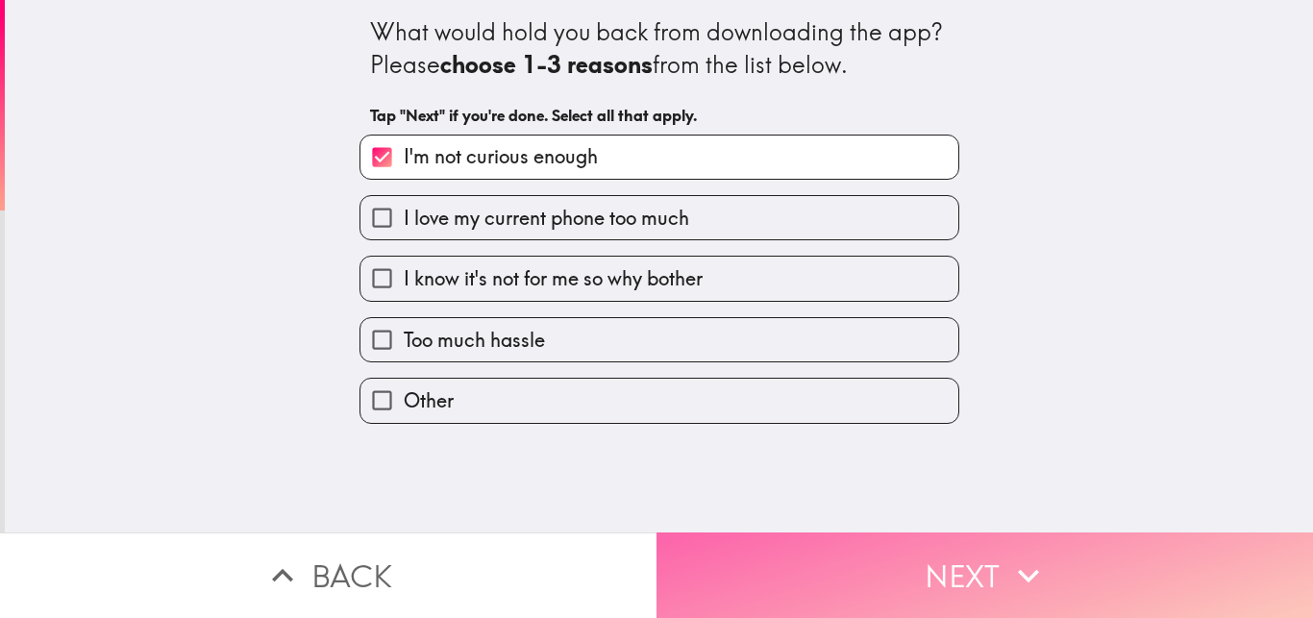
click at [962, 567] on button "Next" at bounding box center [984, 575] width 656 height 86
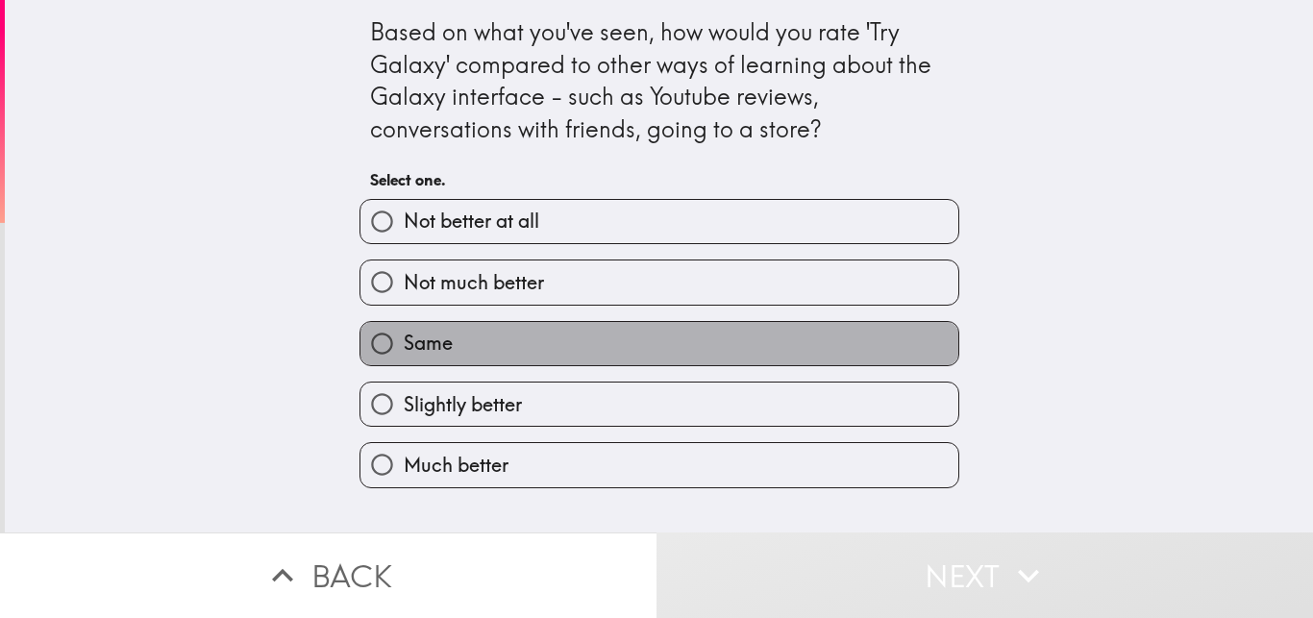
click at [584, 335] on label "Same" at bounding box center [659, 343] width 598 height 43
click at [404, 335] on input "Same" at bounding box center [381, 343] width 43 height 43
radio input "true"
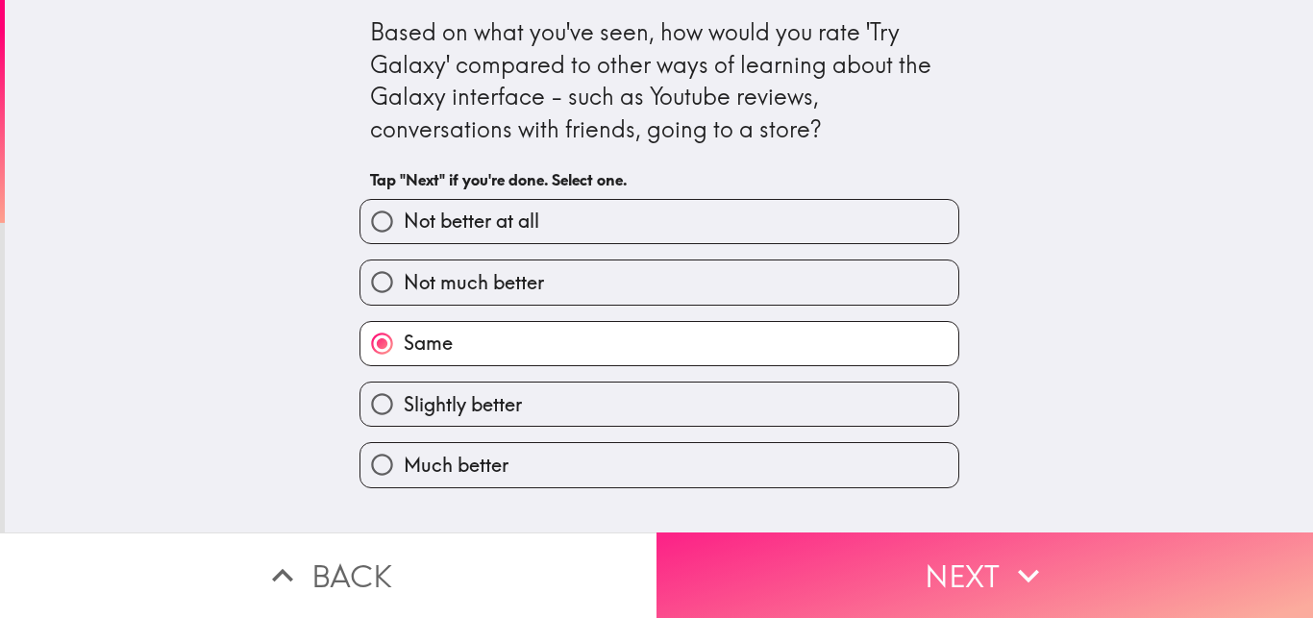
click at [926, 558] on button "Next" at bounding box center [984, 575] width 656 height 86
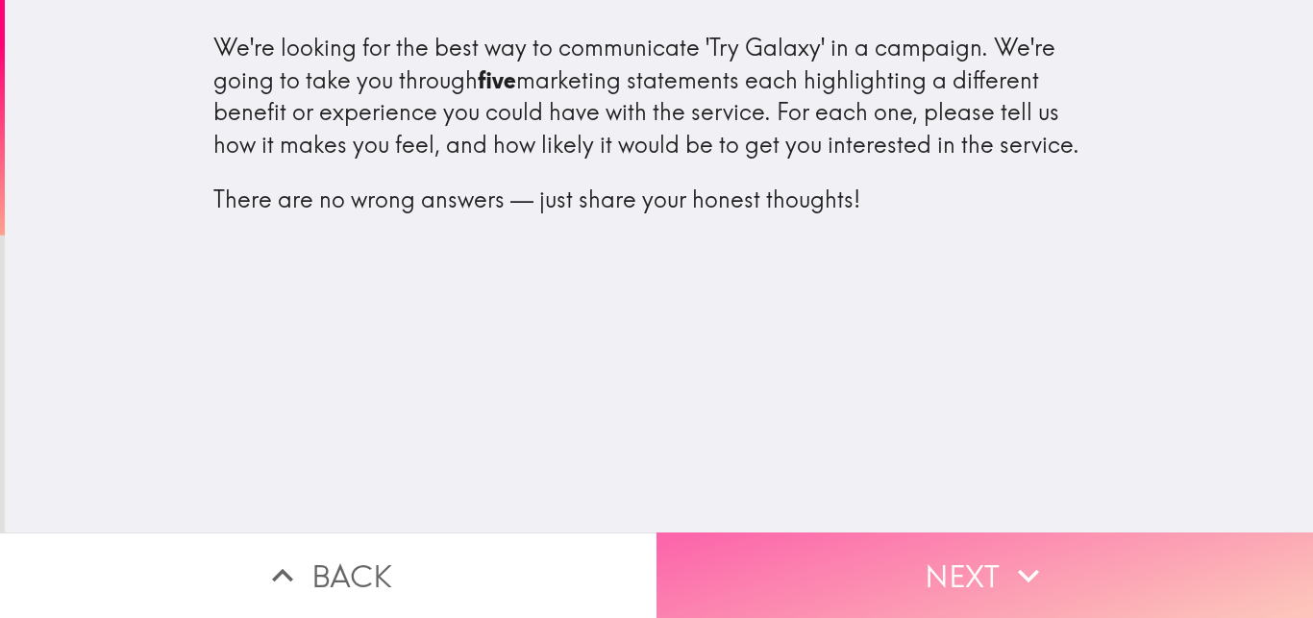
click at [926, 558] on button "Next" at bounding box center [984, 575] width 656 height 86
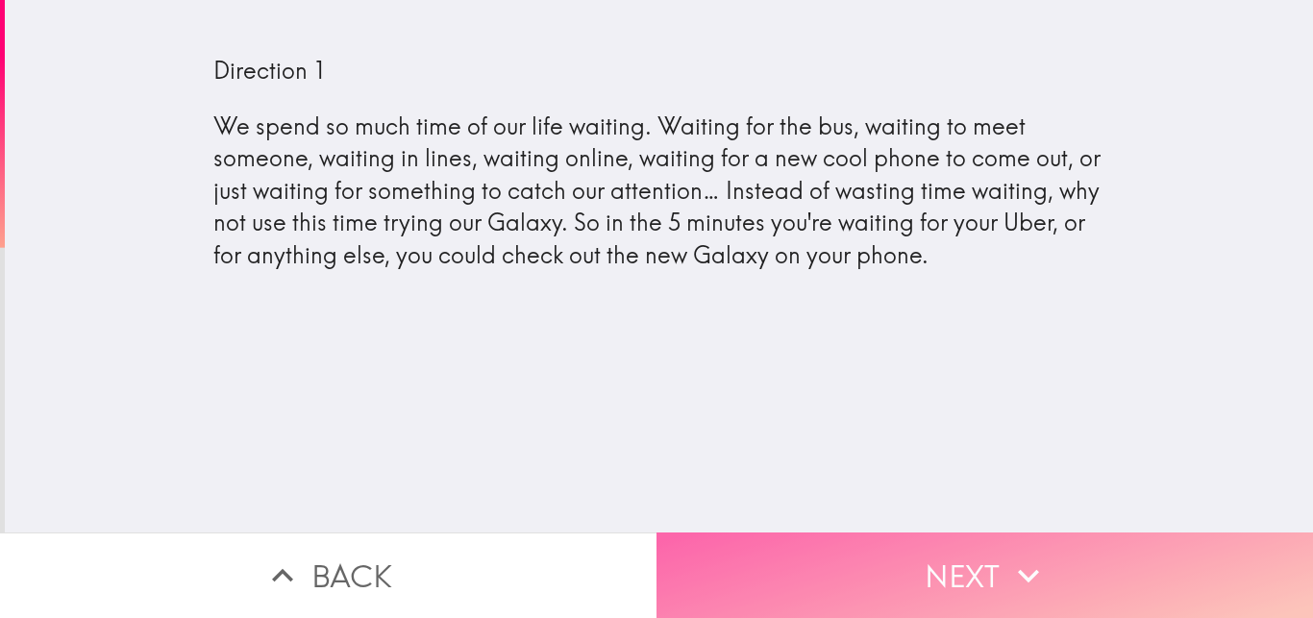
click at [926, 558] on button "Next" at bounding box center [984, 575] width 656 height 86
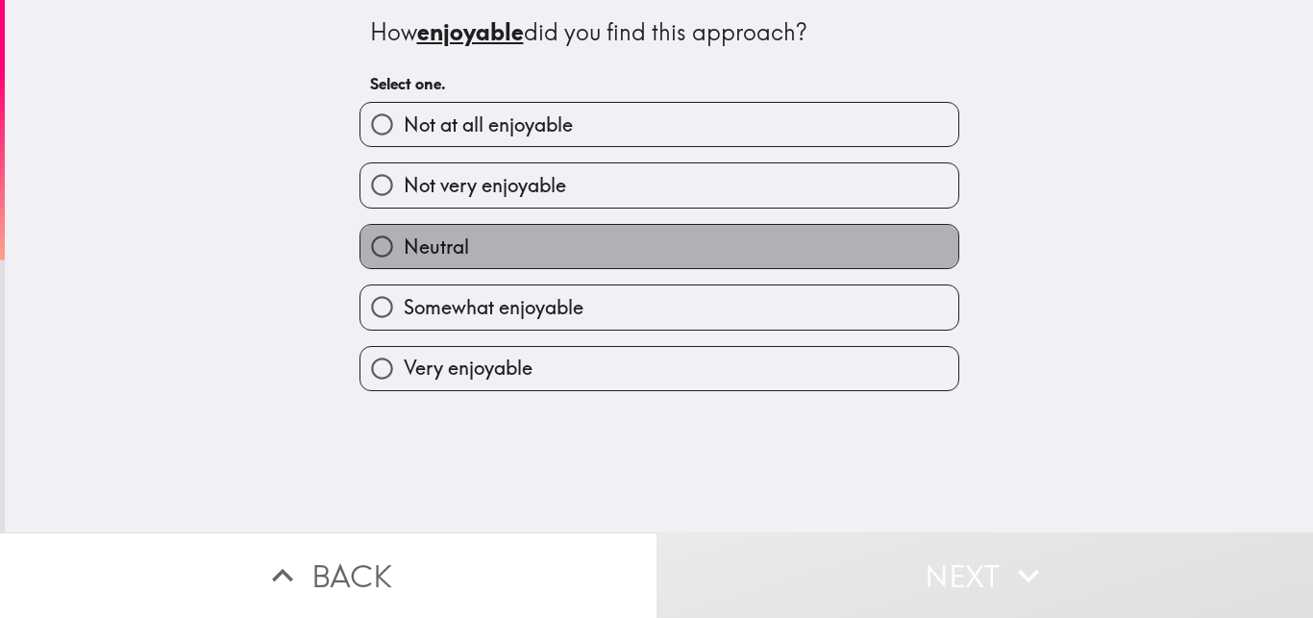
click at [591, 246] on label "Neutral" at bounding box center [659, 246] width 598 height 43
click at [404, 246] on input "Neutral" at bounding box center [381, 246] width 43 height 43
radio input "true"
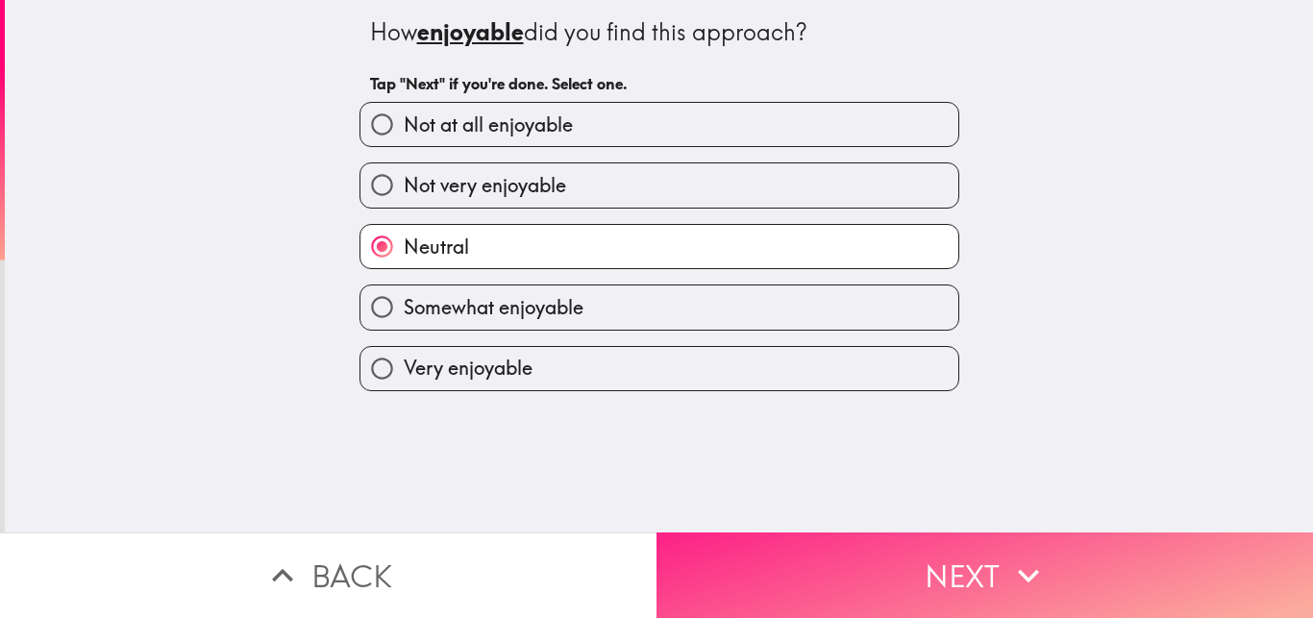
click at [866, 579] on button "Next" at bounding box center [984, 575] width 656 height 86
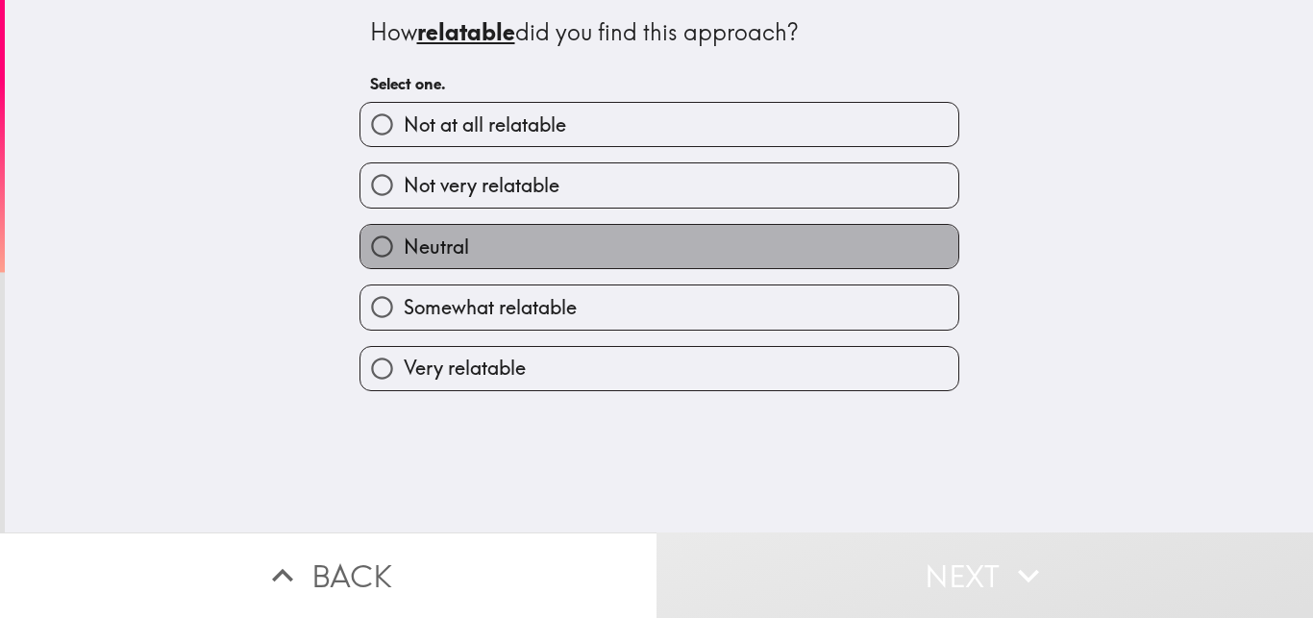
click at [513, 259] on label "Neutral" at bounding box center [659, 246] width 598 height 43
click at [404, 259] on input "Neutral" at bounding box center [381, 246] width 43 height 43
radio input "true"
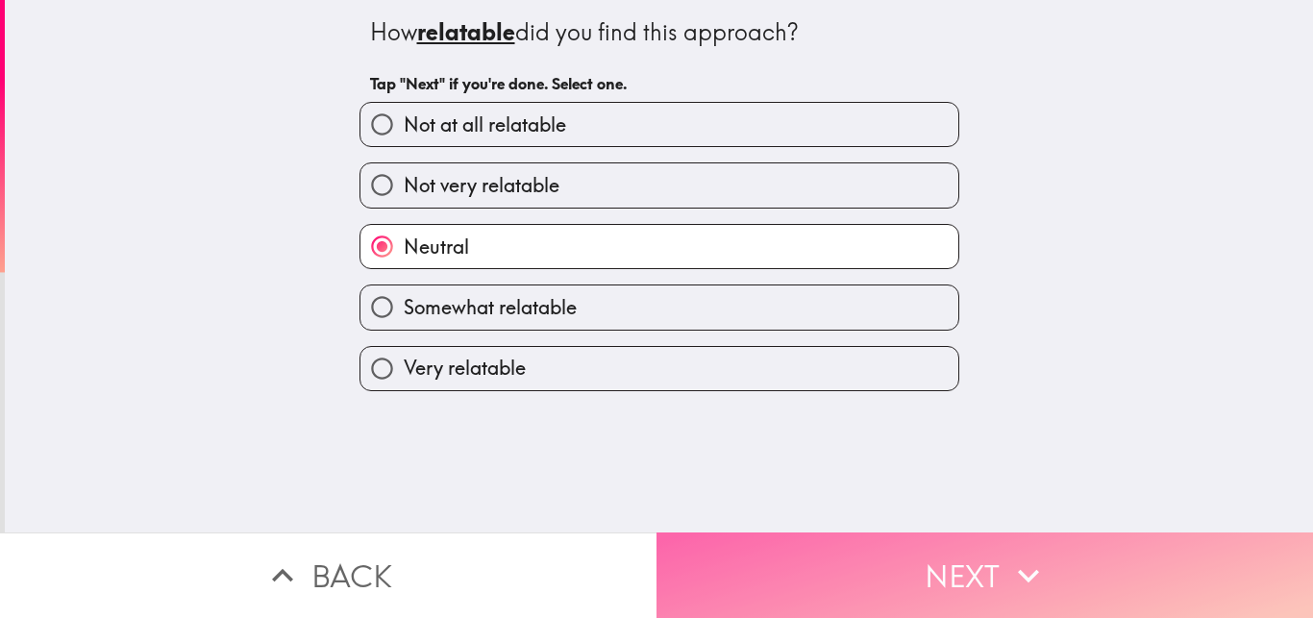
click at [877, 573] on button "Next" at bounding box center [984, 575] width 656 height 86
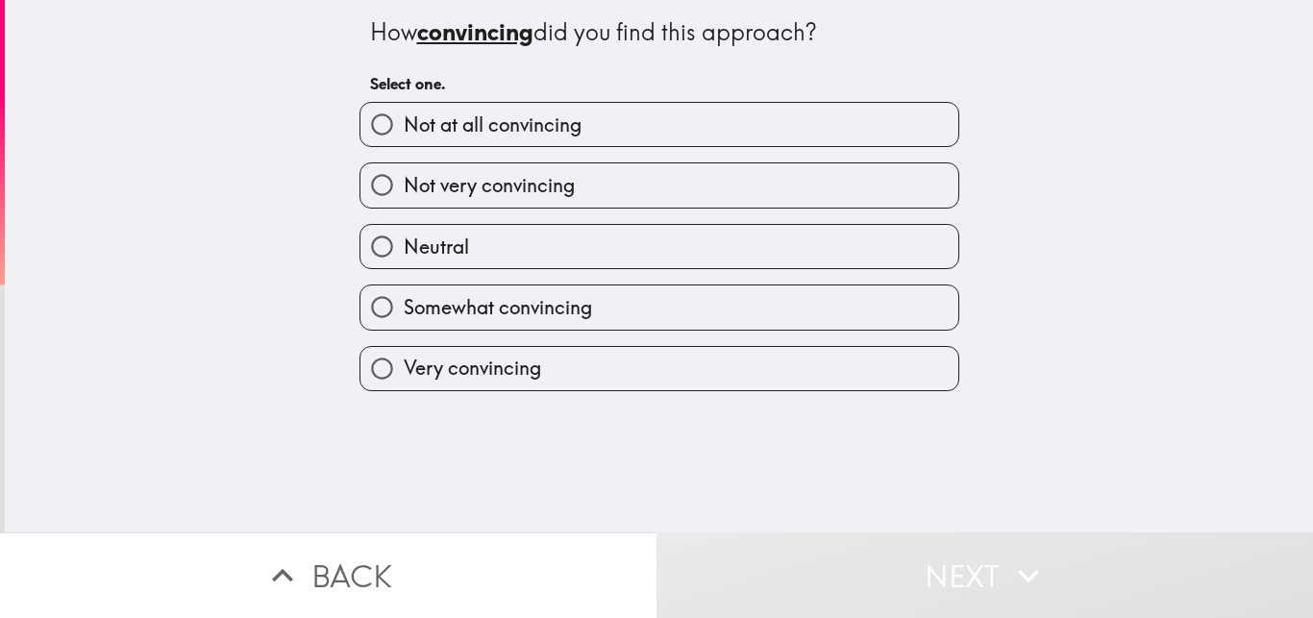
click at [592, 259] on label "Neutral" at bounding box center [659, 246] width 598 height 43
click at [404, 259] on input "Neutral" at bounding box center [381, 246] width 43 height 43
radio input "true"
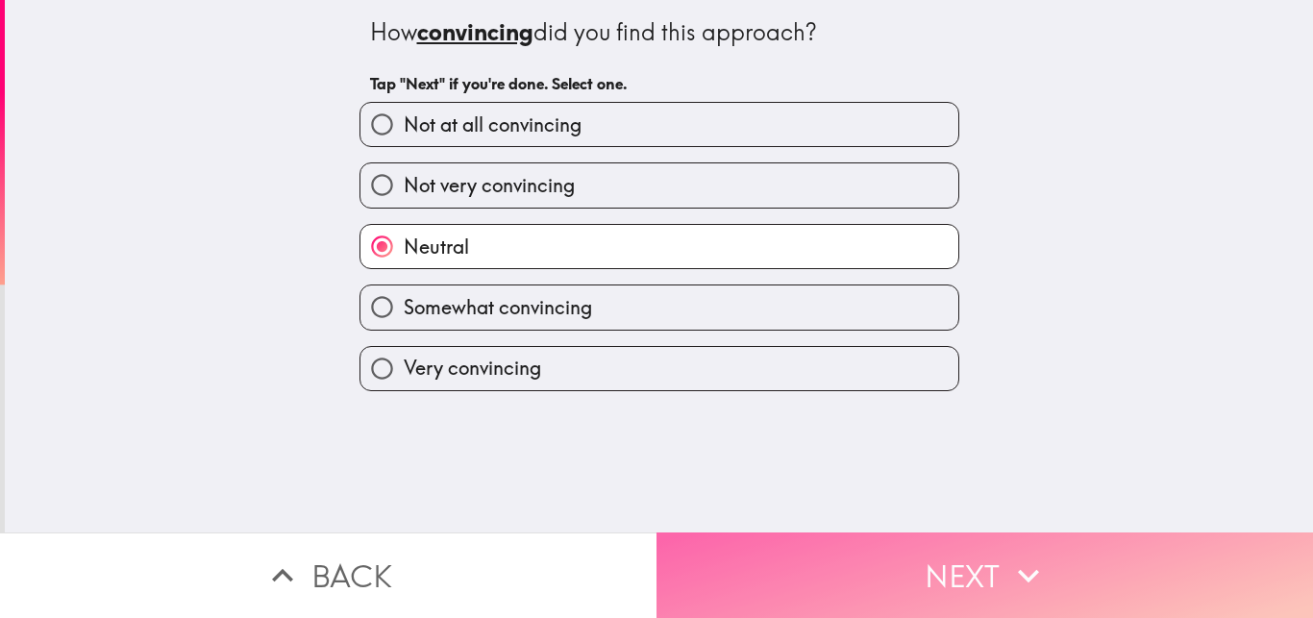
click at [869, 550] on button "Next" at bounding box center [984, 575] width 656 height 86
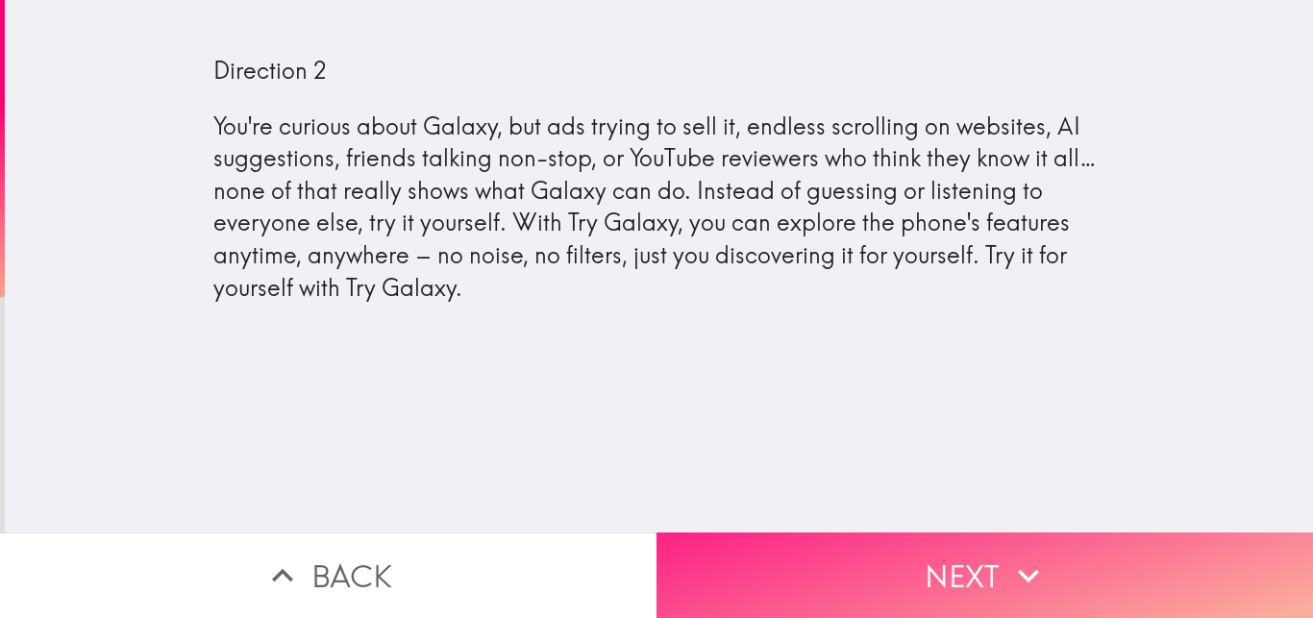
click at [918, 547] on button "Next" at bounding box center [984, 575] width 656 height 86
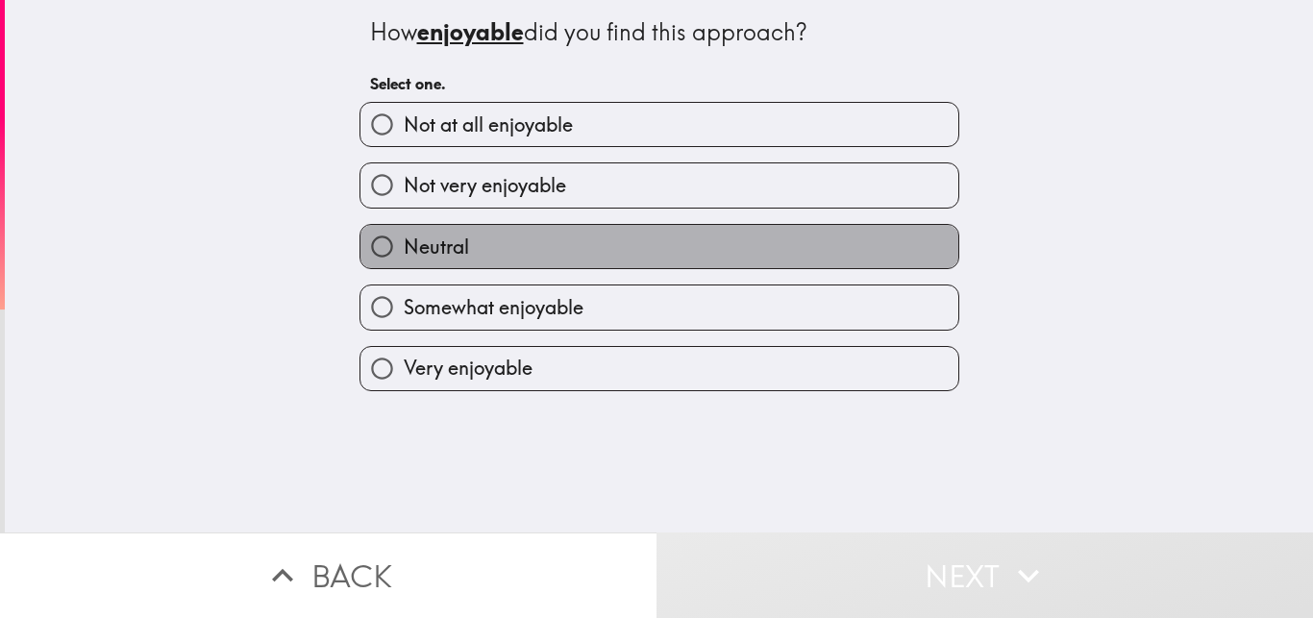
click at [664, 246] on label "Neutral" at bounding box center [659, 246] width 598 height 43
click at [404, 246] on input "Neutral" at bounding box center [381, 246] width 43 height 43
radio input "true"
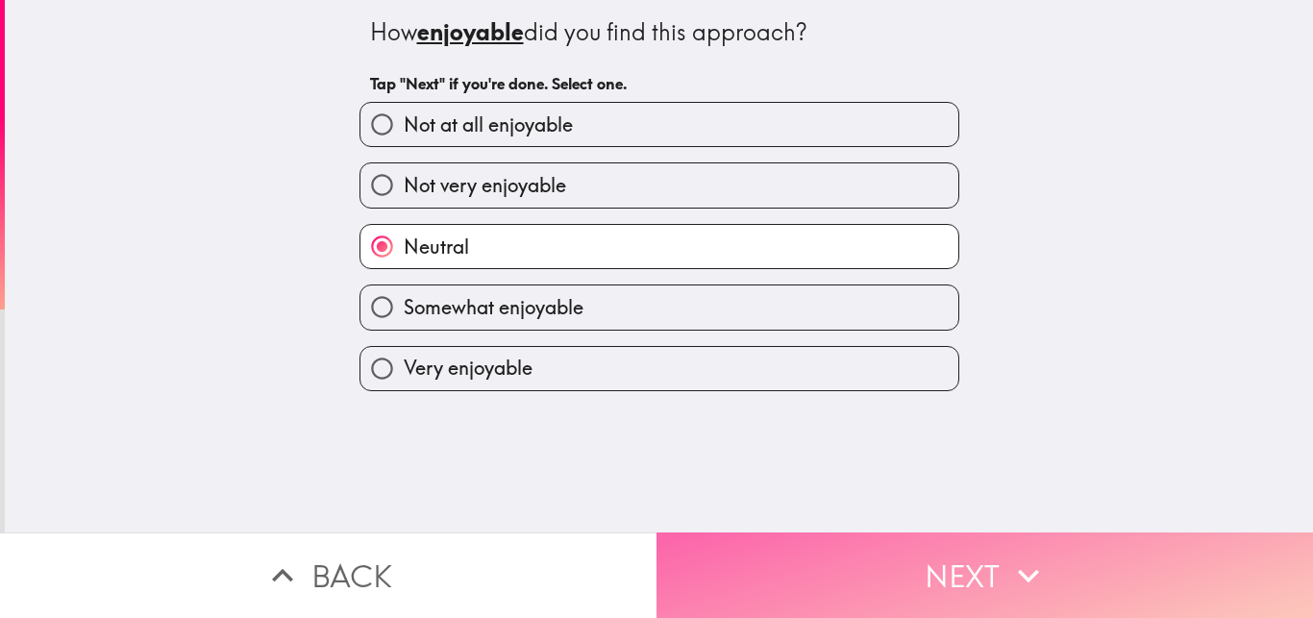
click at [882, 537] on button "Next" at bounding box center [984, 575] width 656 height 86
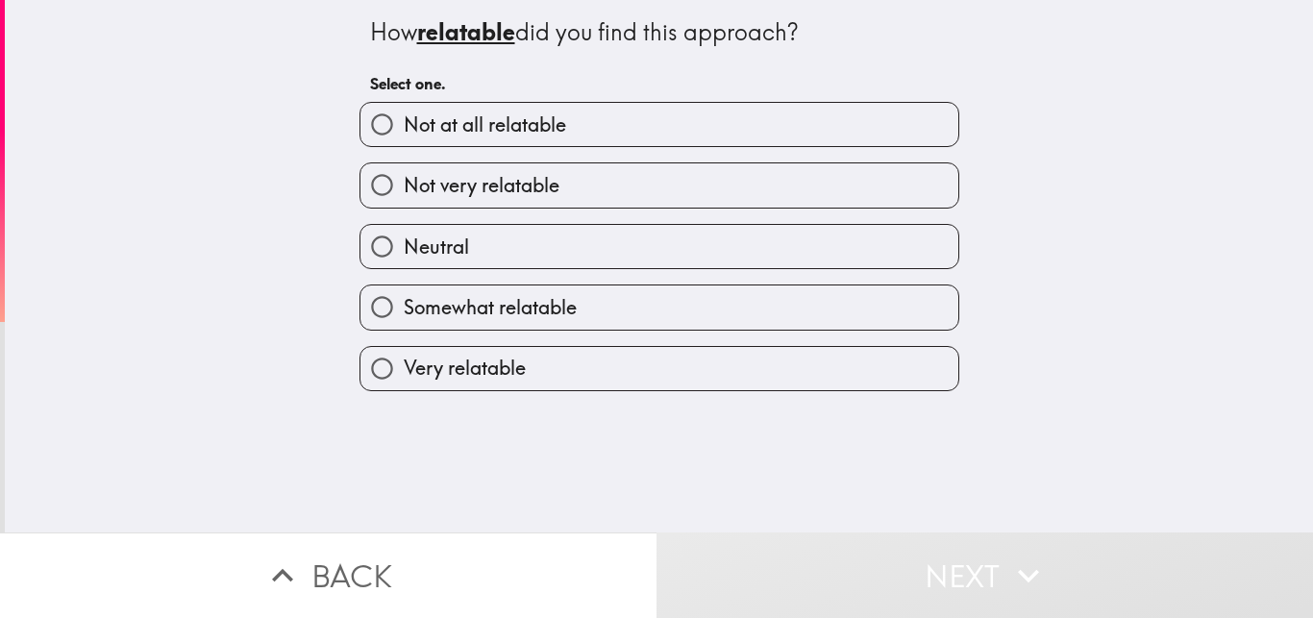
click at [699, 247] on label "Neutral" at bounding box center [659, 246] width 598 height 43
click at [404, 247] on input "Neutral" at bounding box center [381, 246] width 43 height 43
radio input "true"
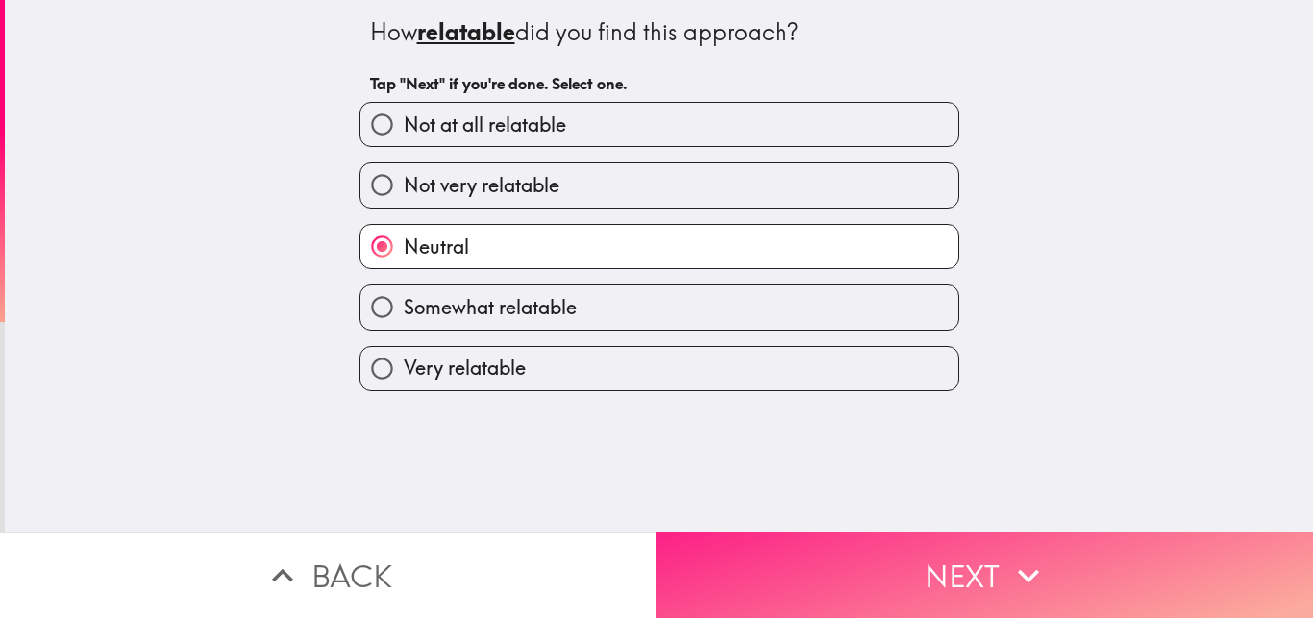
click at [918, 538] on button "Next" at bounding box center [984, 575] width 656 height 86
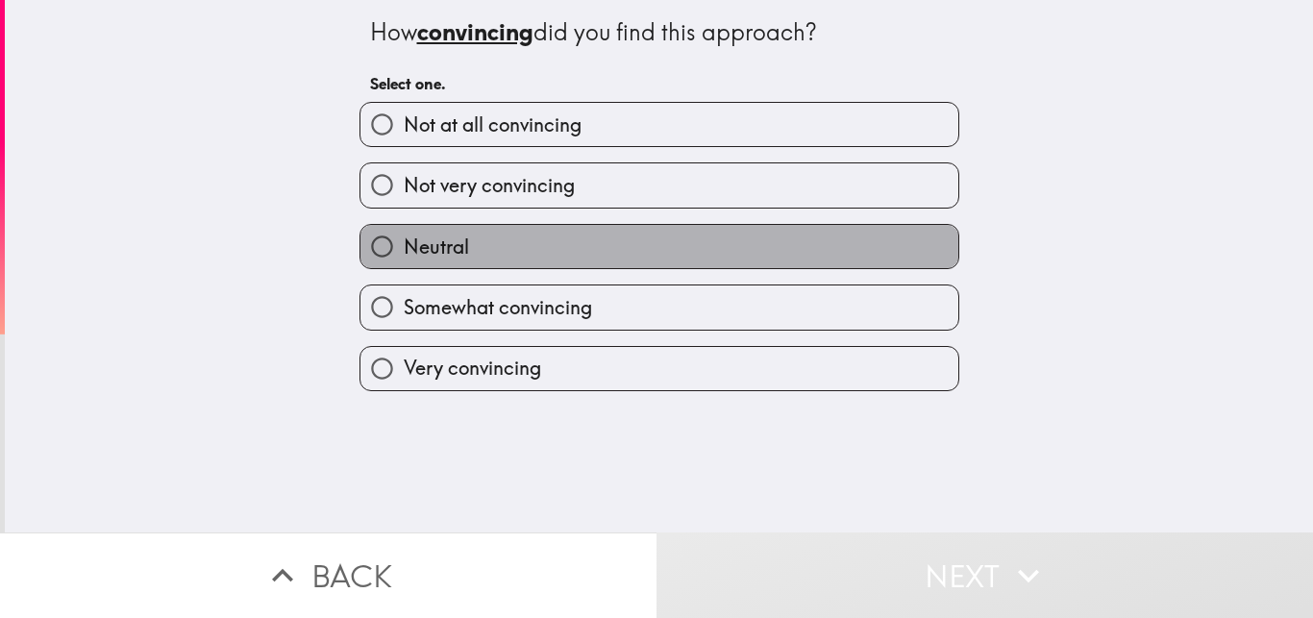
click at [686, 254] on label "Neutral" at bounding box center [659, 246] width 598 height 43
click at [404, 254] on input "Neutral" at bounding box center [381, 246] width 43 height 43
radio input "true"
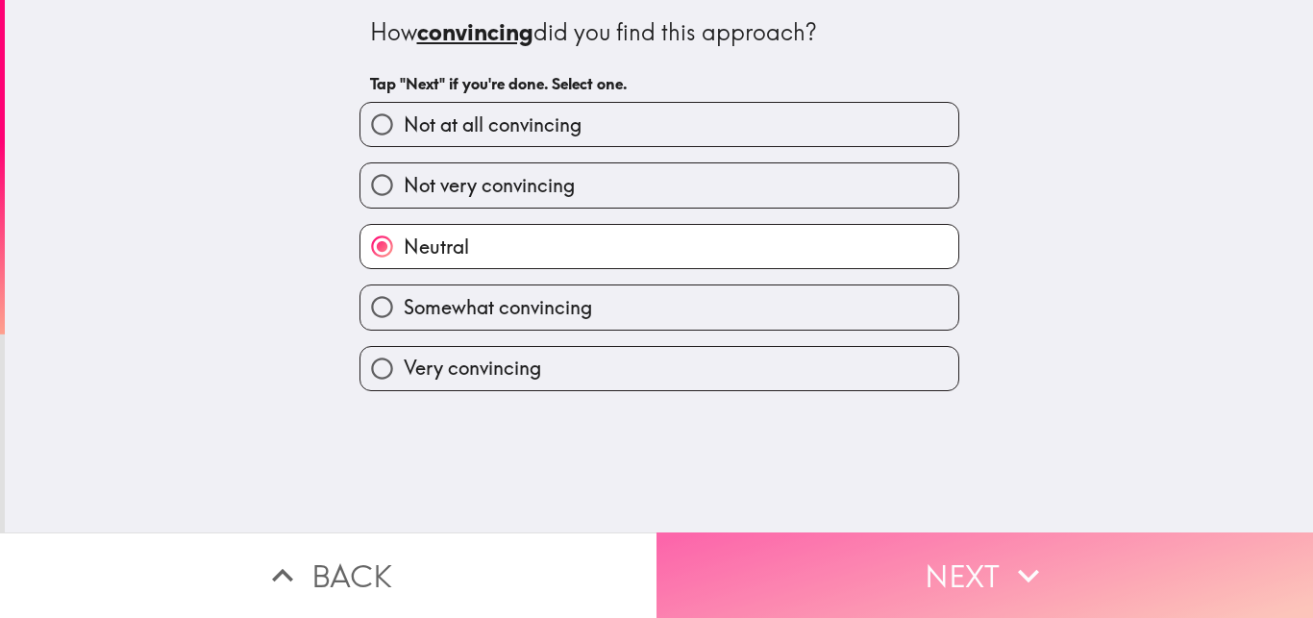
click at [903, 543] on button "Next" at bounding box center [984, 575] width 656 height 86
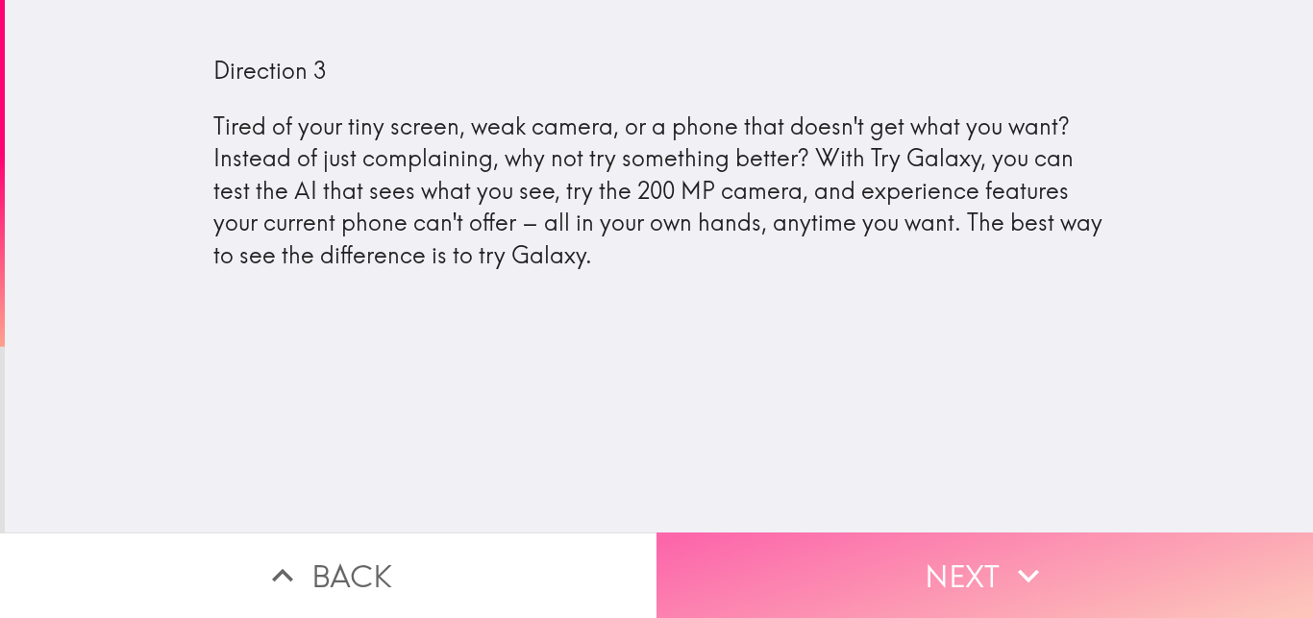
click at [825, 544] on button "Next" at bounding box center [984, 575] width 656 height 86
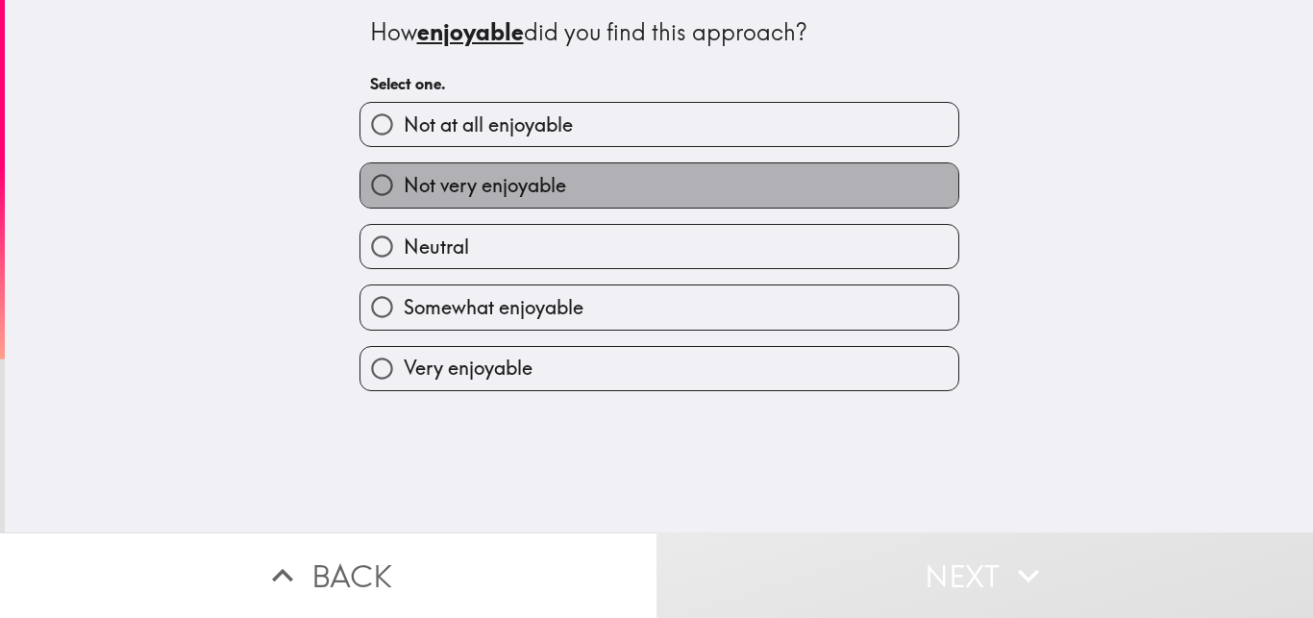
click at [662, 181] on label "Not very enjoyable" at bounding box center [659, 184] width 598 height 43
click at [404, 181] on input "Not very enjoyable" at bounding box center [381, 184] width 43 height 43
radio input "true"
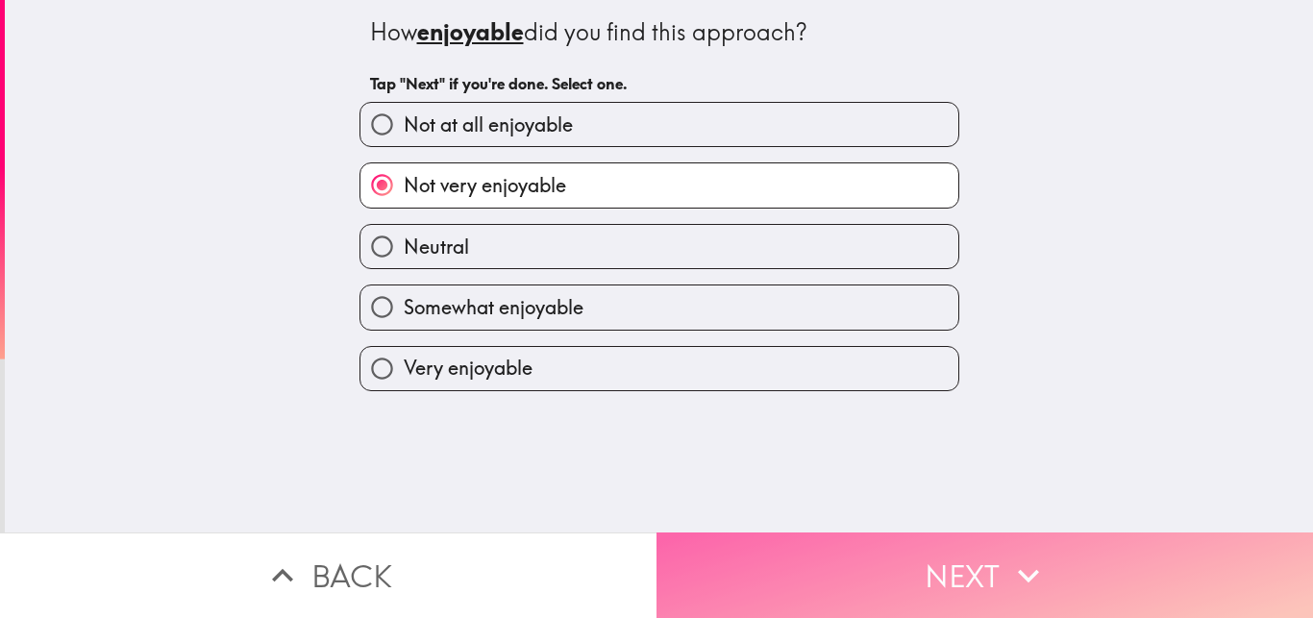
click at [965, 553] on button "Next" at bounding box center [984, 575] width 656 height 86
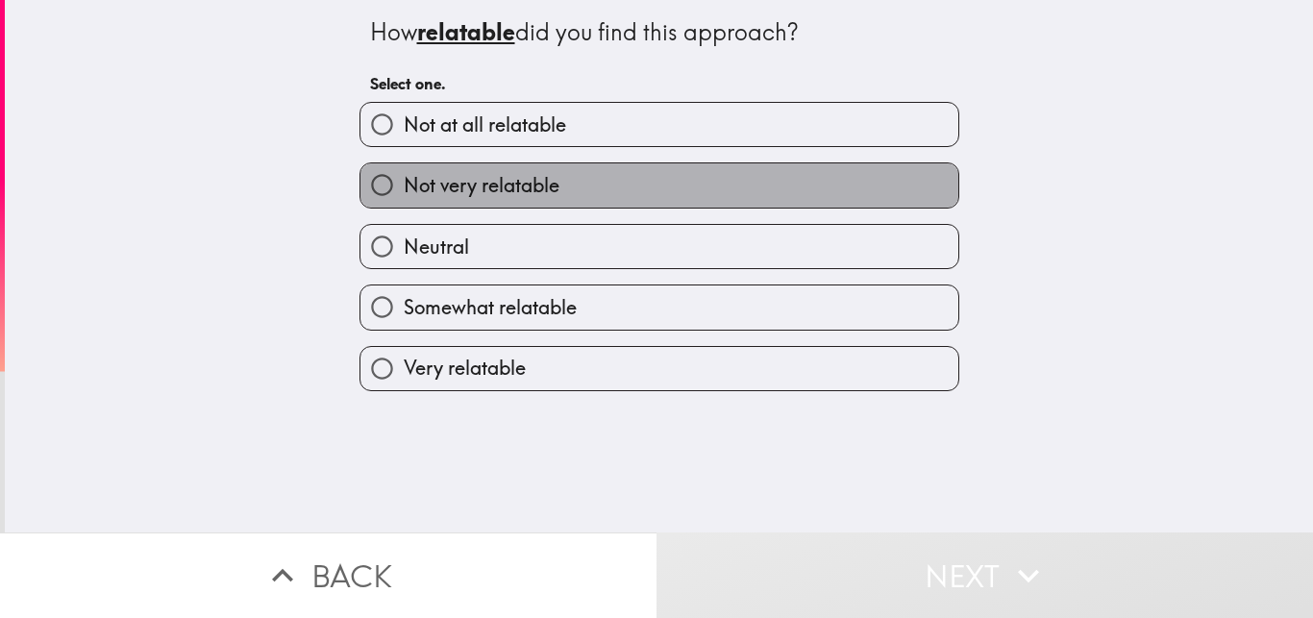
click at [740, 200] on label "Not very relatable" at bounding box center [659, 184] width 598 height 43
click at [404, 200] on input "Not very relatable" at bounding box center [381, 184] width 43 height 43
radio input "true"
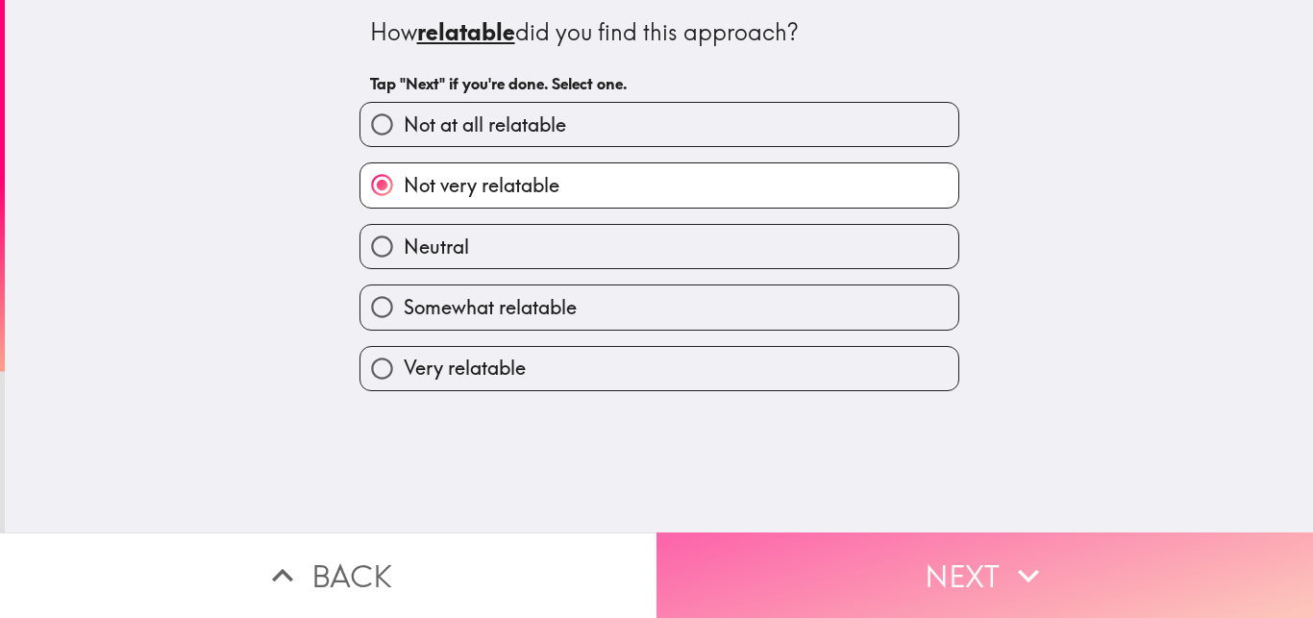
click at [925, 532] on button "Next" at bounding box center [984, 575] width 656 height 86
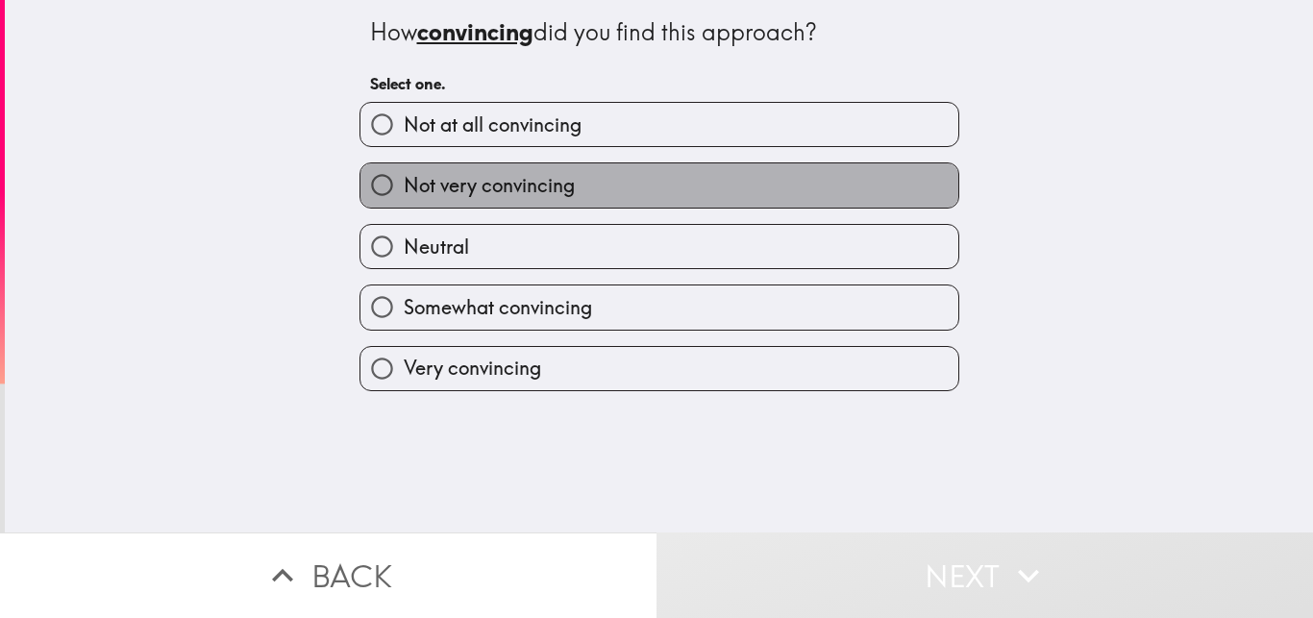
click at [694, 187] on label "Not very convincing" at bounding box center [659, 184] width 598 height 43
click at [404, 187] on input "Not very convincing" at bounding box center [381, 184] width 43 height 43
radio input "true"
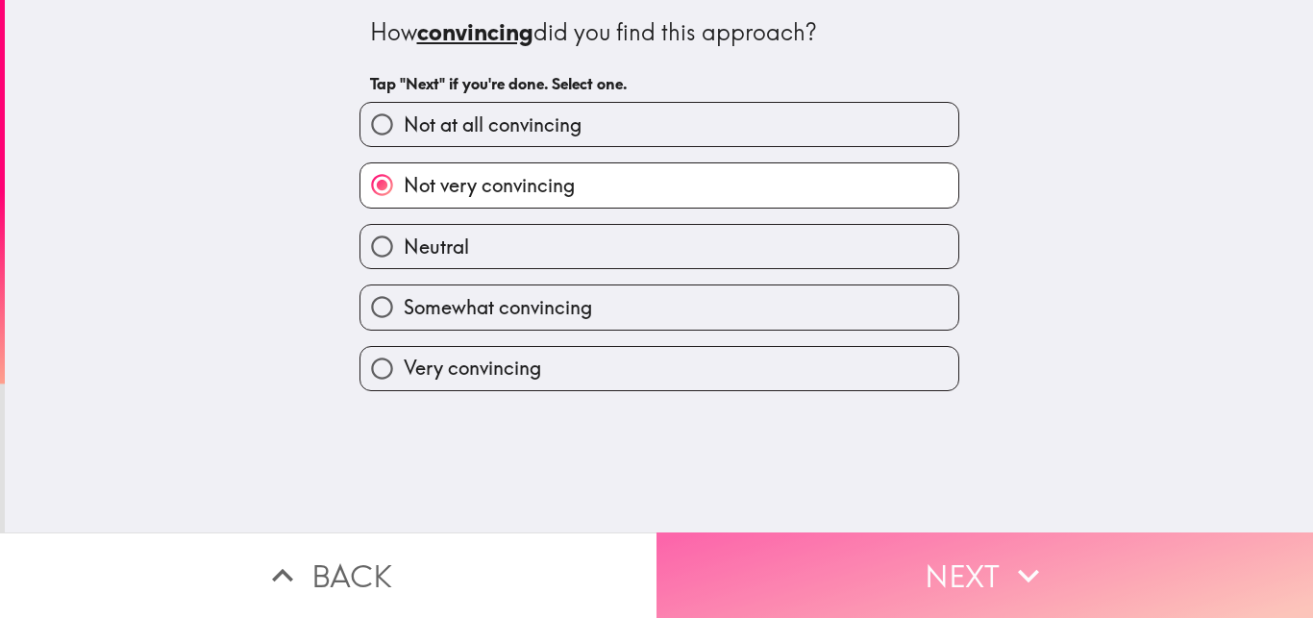
click at [925, 555] on button "Next" at bounding box center [984, 575] width 656 height 86
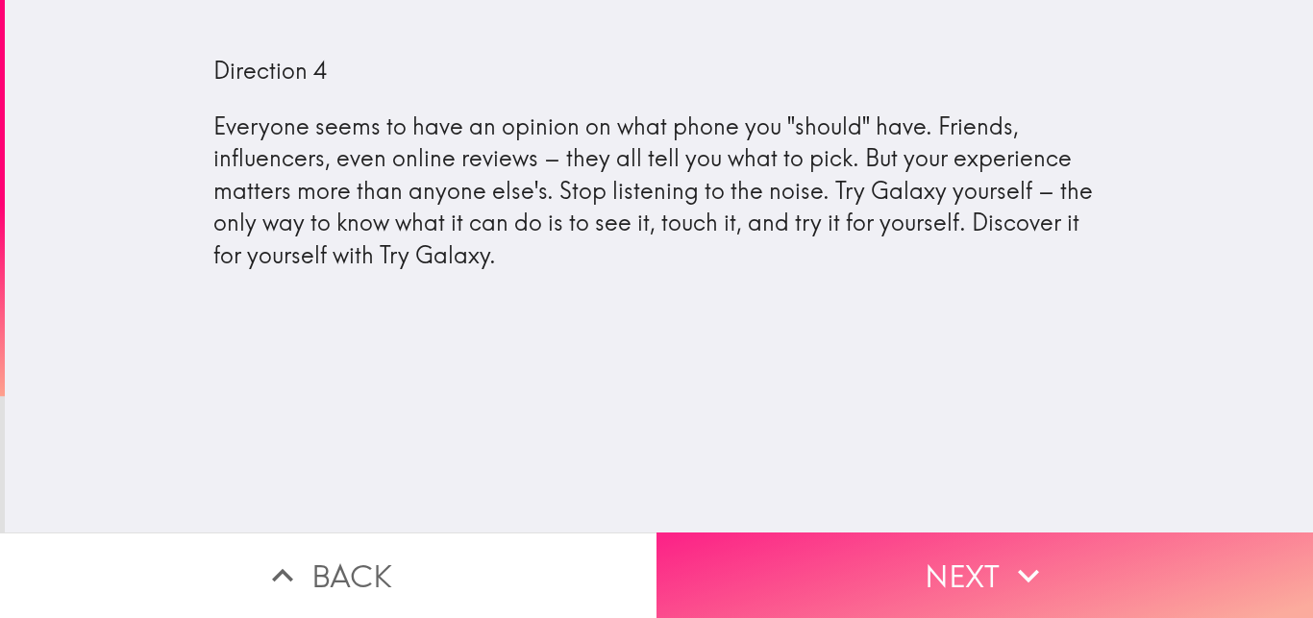
click at [916, 565] on button "Next" at bounding box center [984, 575] width 656 height 86
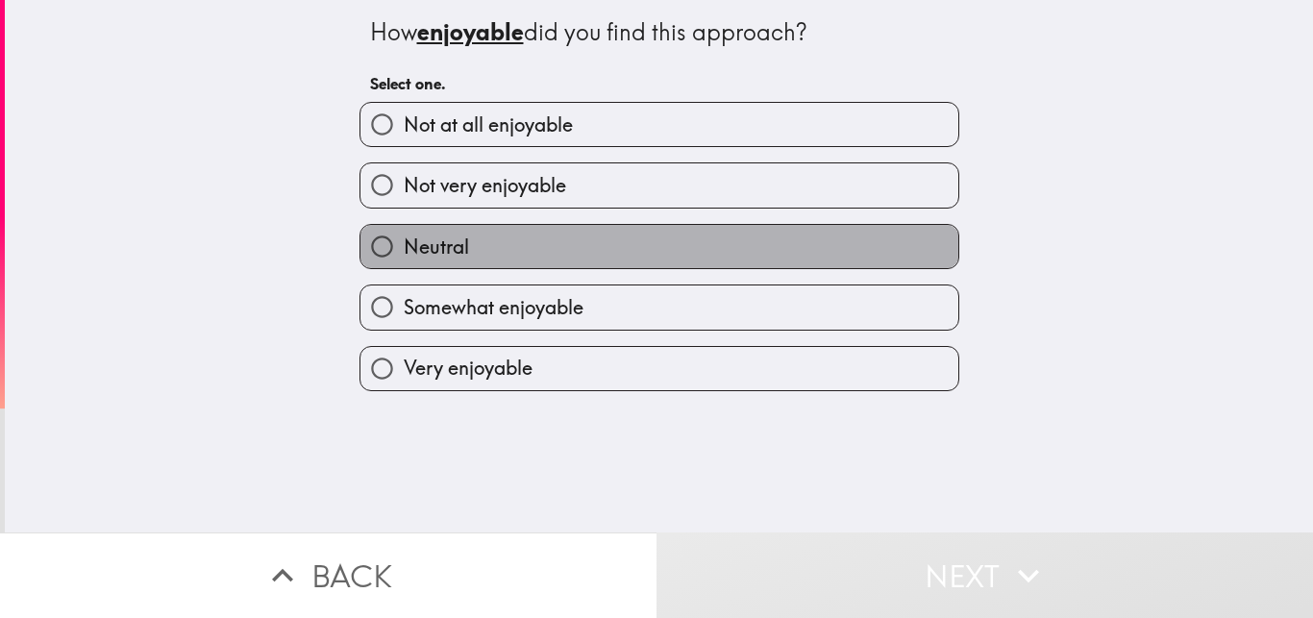
click at [693, 251] on label "Neutral" at bounding box center [659, 246] width 598 height 43
click at [404, 251] on input "Neutral" at bounding box center [381, 246] width 43 height 43
radio input "true"
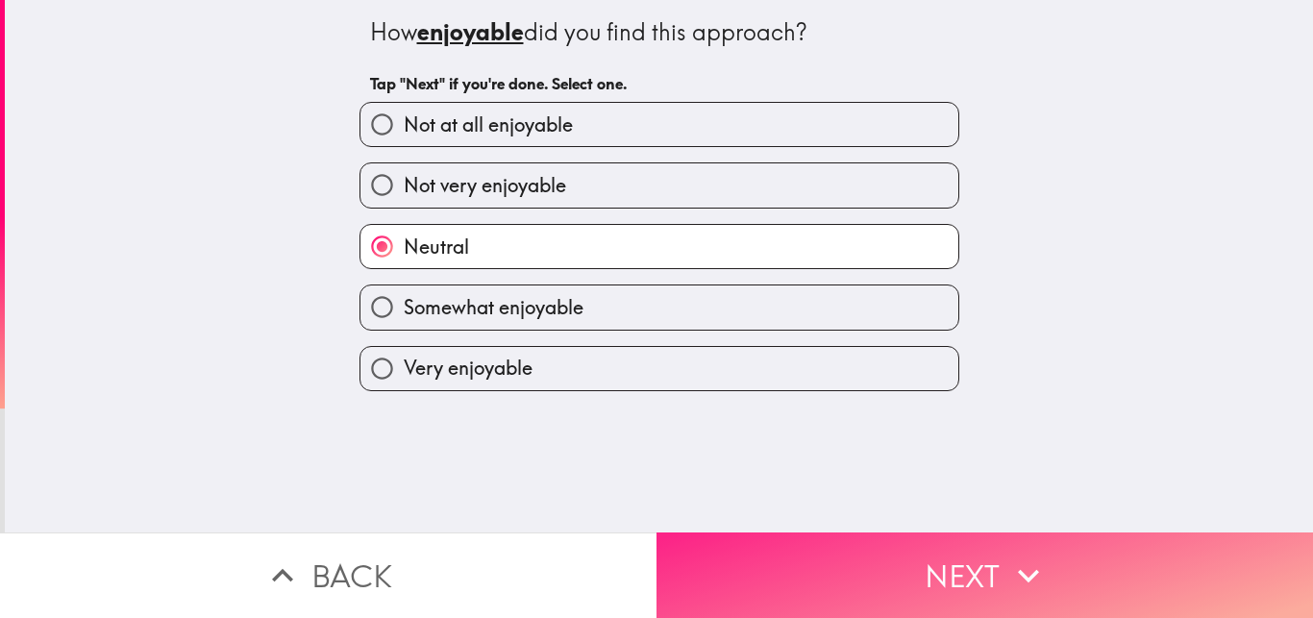
click at [928, 566] on button "Next" at bounding box center [984, 575] width 656 height 86
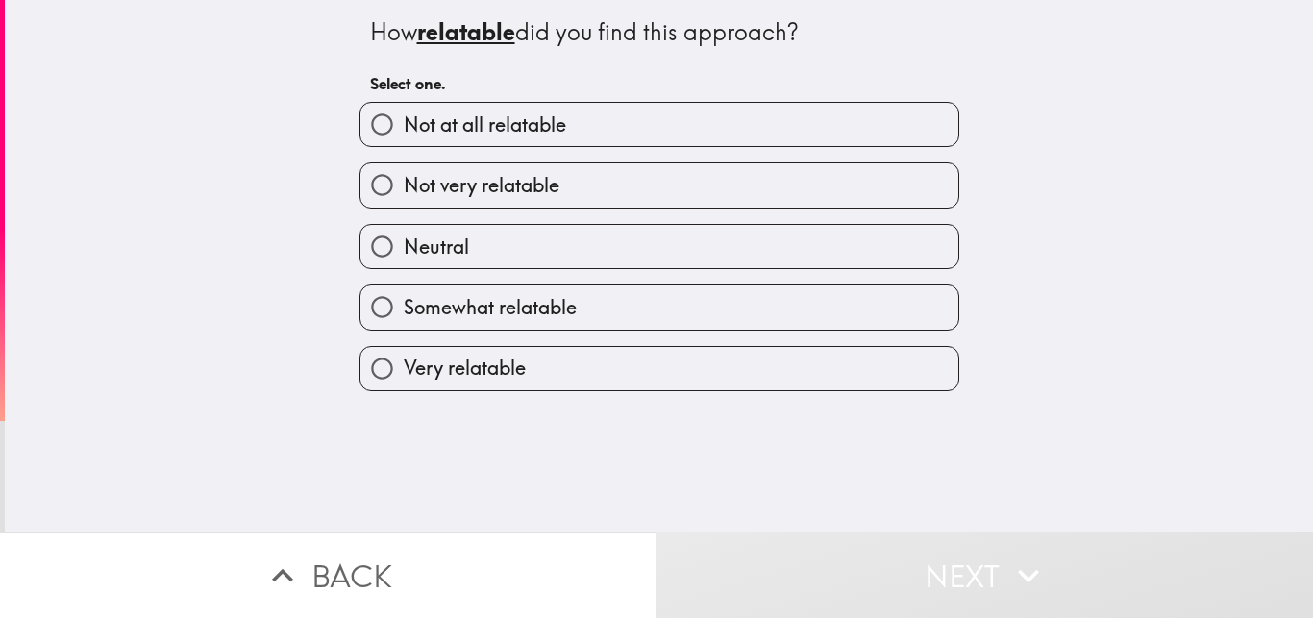
click at [640, 311] on label "Somewhat relatable" at bounding box center [659, 306] width 598 height 43
click at [404, 311] on input "Somewhat relatable" at bounding box center [381, 306] width 43 height 43
radio input "true"
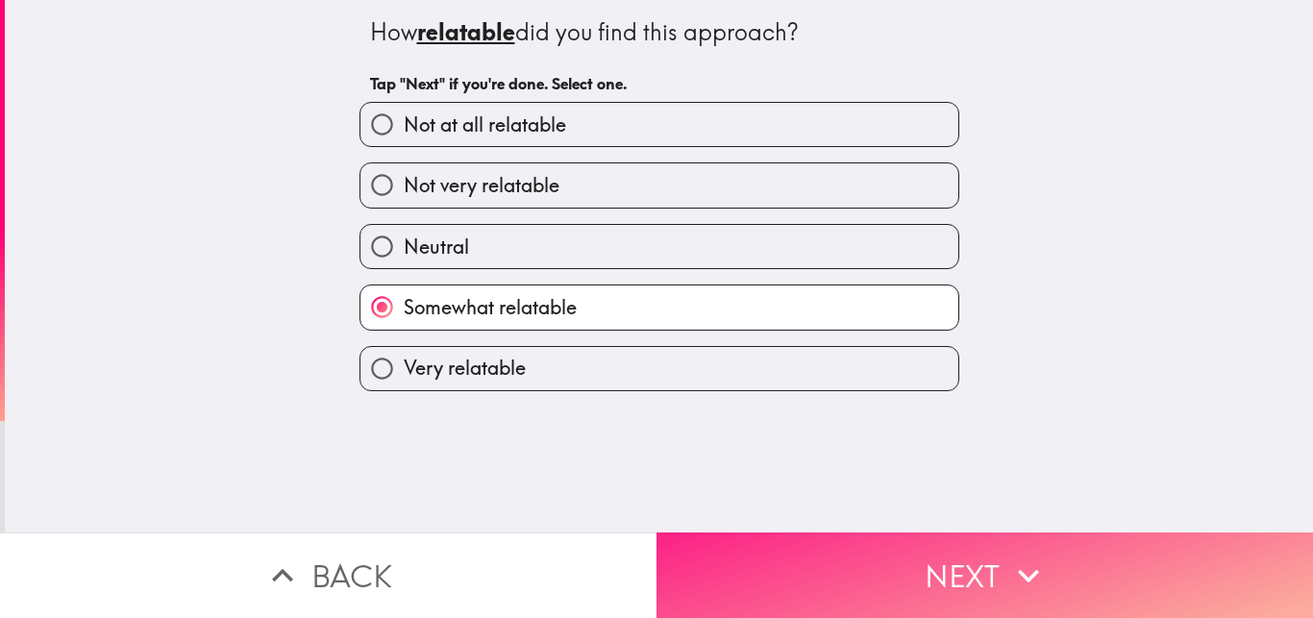
click at [908, 568] on button "Next" at bounding box center [984, 575] width 656 height 86
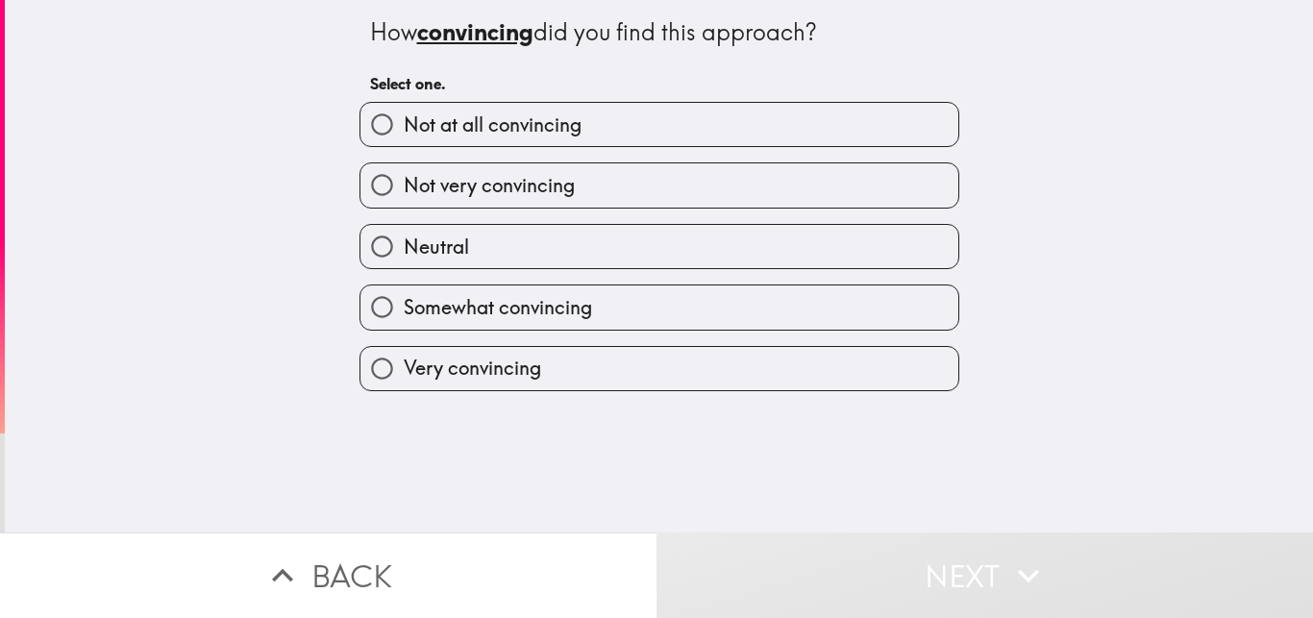
click at [645, 305] on label "Somewhat convincing" at bounding box center [659, 306] width 598 height 43
click at [404, 305] on input "Somewhat convincing" at bounding box center [381, 306] width 43 height 43
radio input "true"
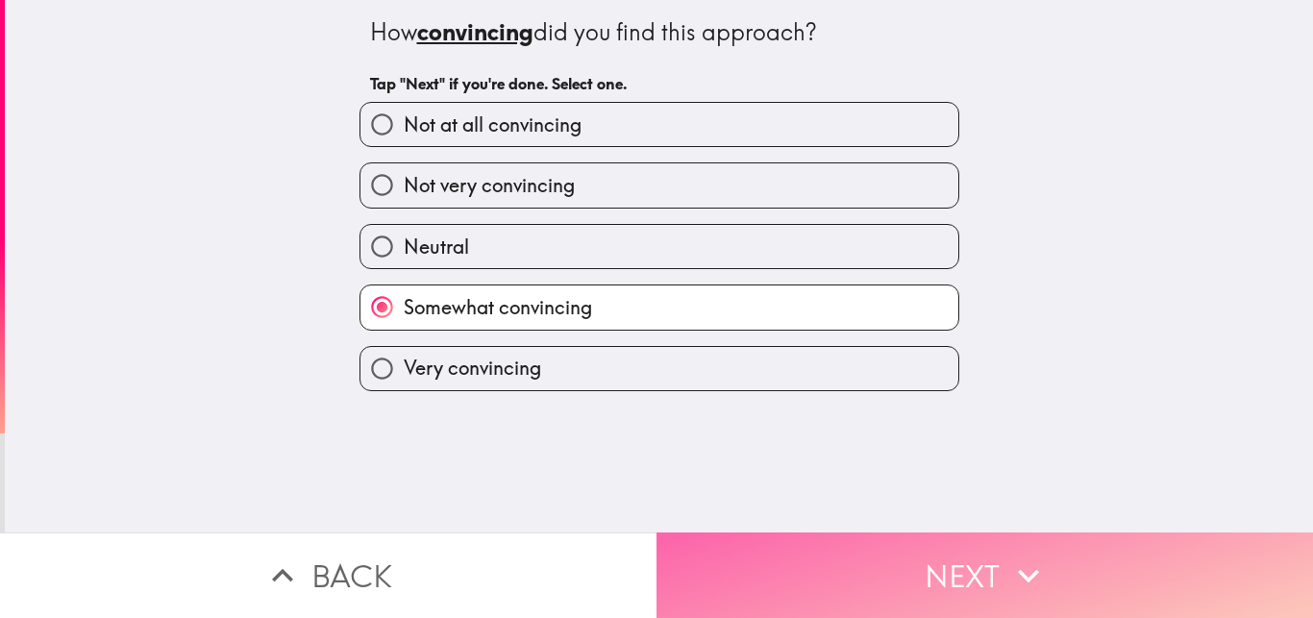
click at [887, 579] on button "Next" at bounding box center [984, 575] width 656 height 86
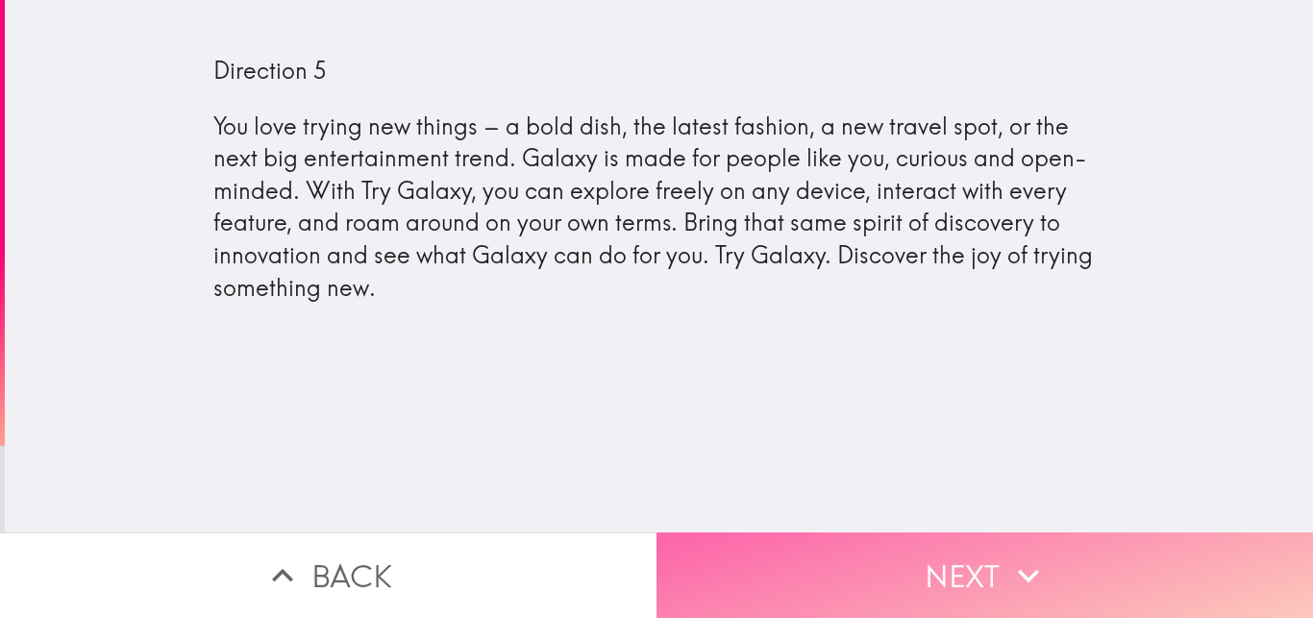
click at [887, 579] on button "Next" at bounding box center [984, 575] width 656 height 86
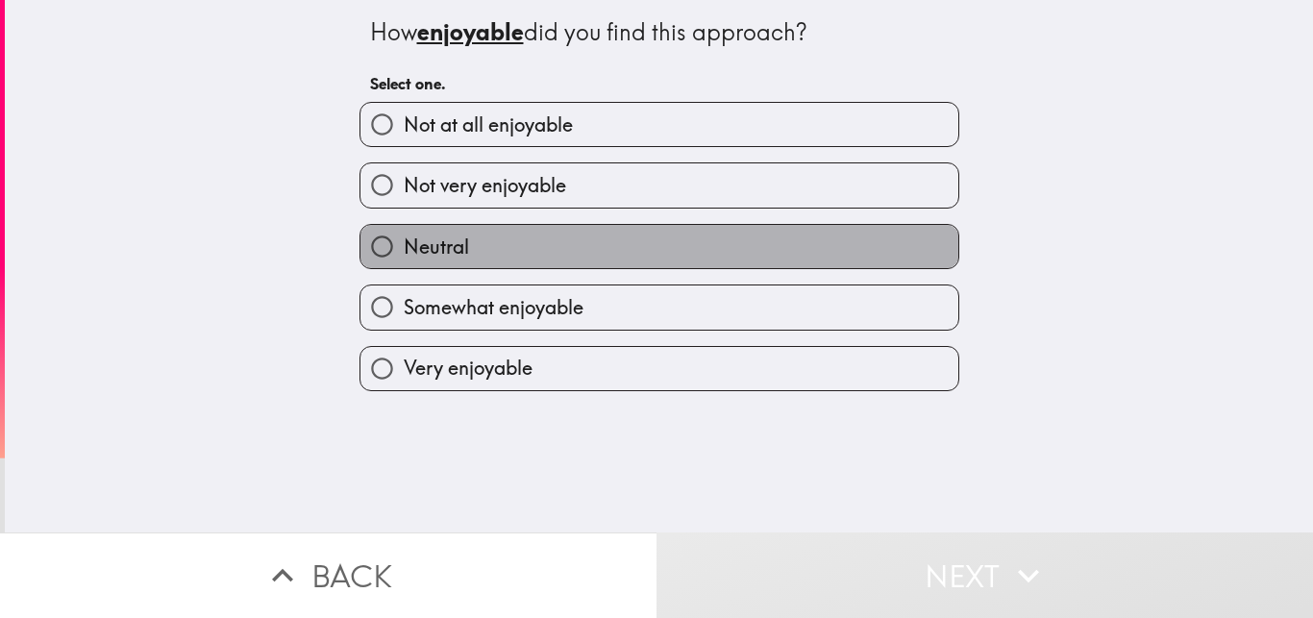
click at [624, 246] on label "Neutral" at bounding box center [659, 246] width 598 height 43
click at [404, 246] on input "Neutral" at bounding box center [381, 246] width 43 height 43
radio input "true"
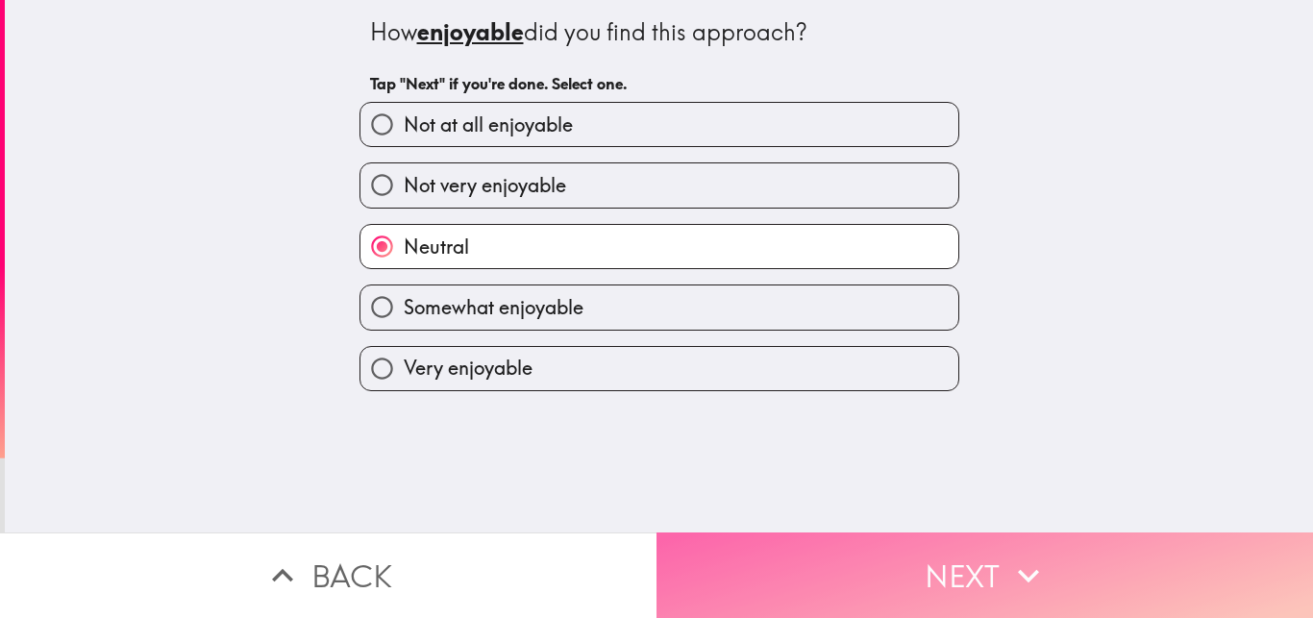
click at [777, 556] on button "Next" at bounding box center [984, 575] width 656 height 86
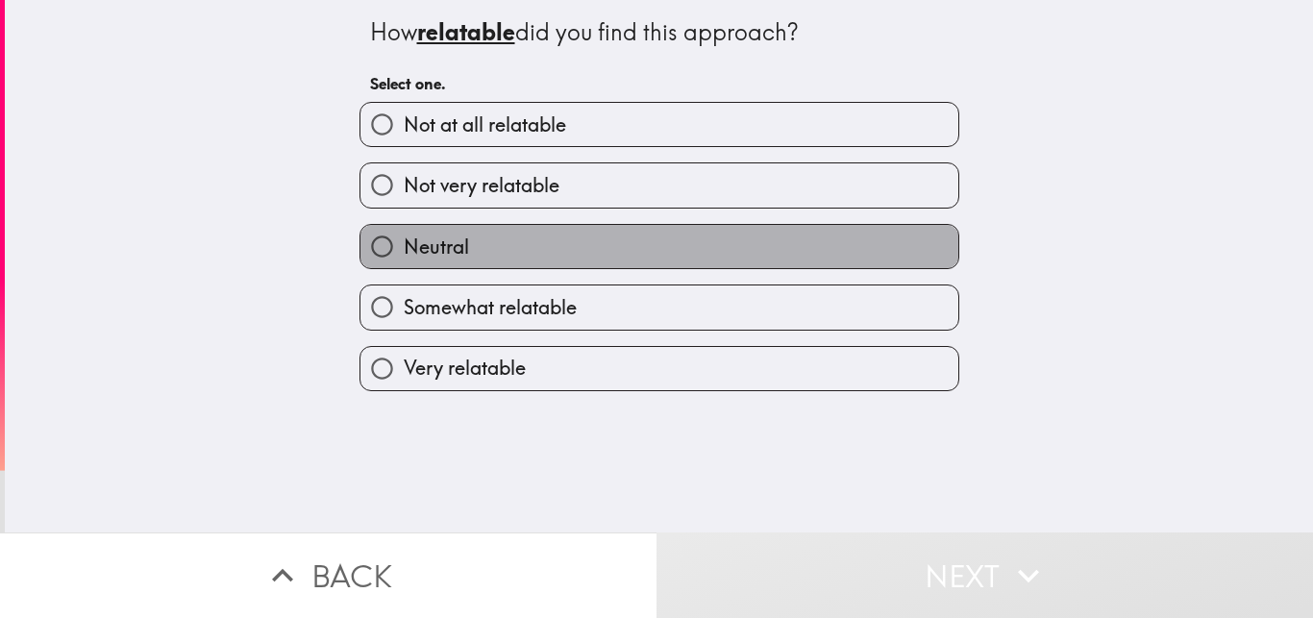
click at [661, 234] on label "Neutral" at bounding box center [659, 246] width 598 height 43
click at [404, 234] on input "Neutral" at bounding box center [381, 246] width 43 height 43
radio input "true"
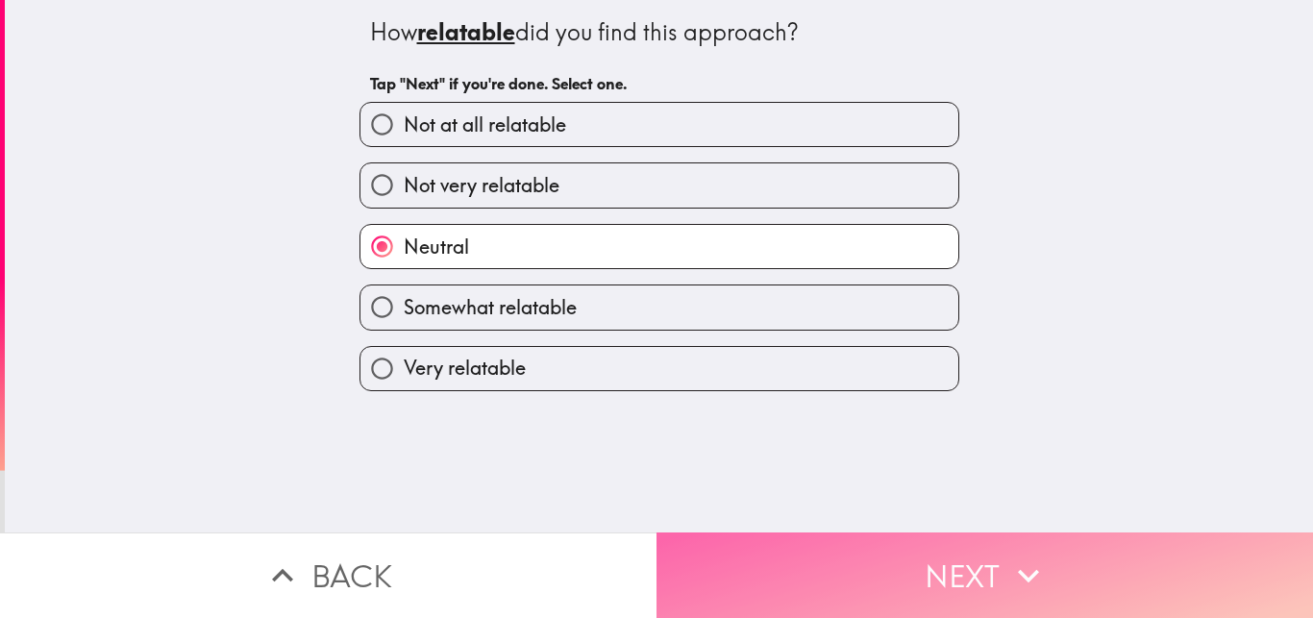
click at [860, 570] on button "Next" at bounding box center [984, 575] width 656 height 86
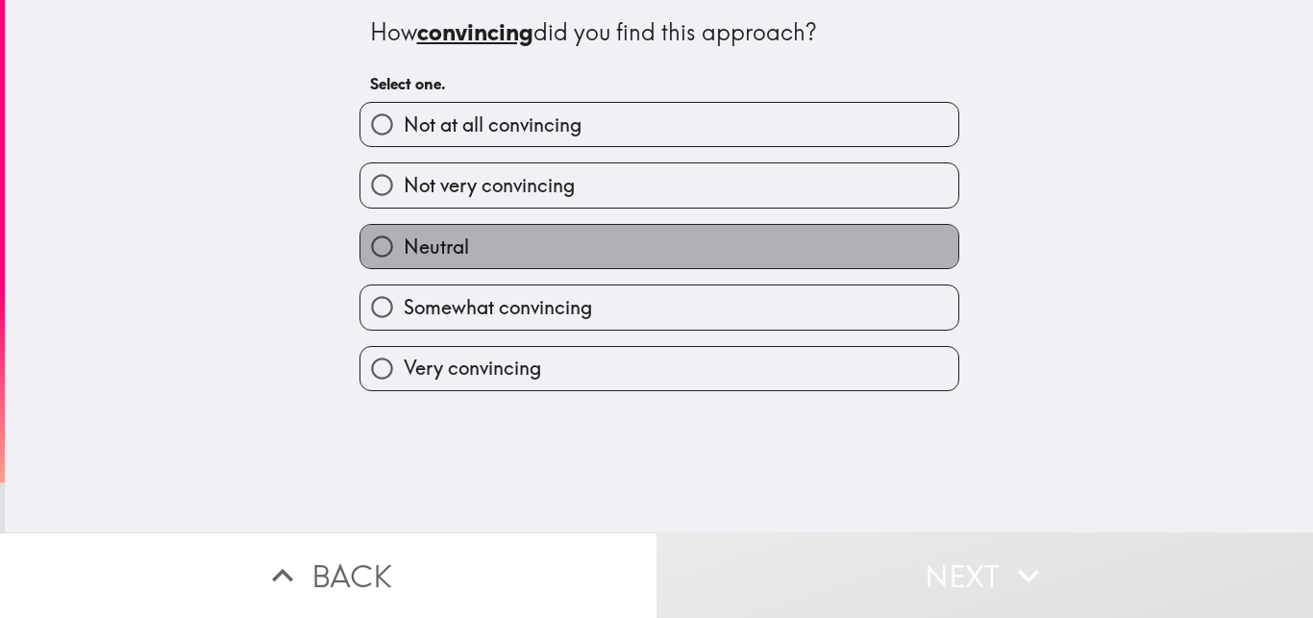
click at [712, 250] on label "Neutral" at bounding box center [659, 246] width 598 height 43
click at [404, 250] on input "Neutral" at bounding box center [381, 246] width 43 height 43
radio input "true"
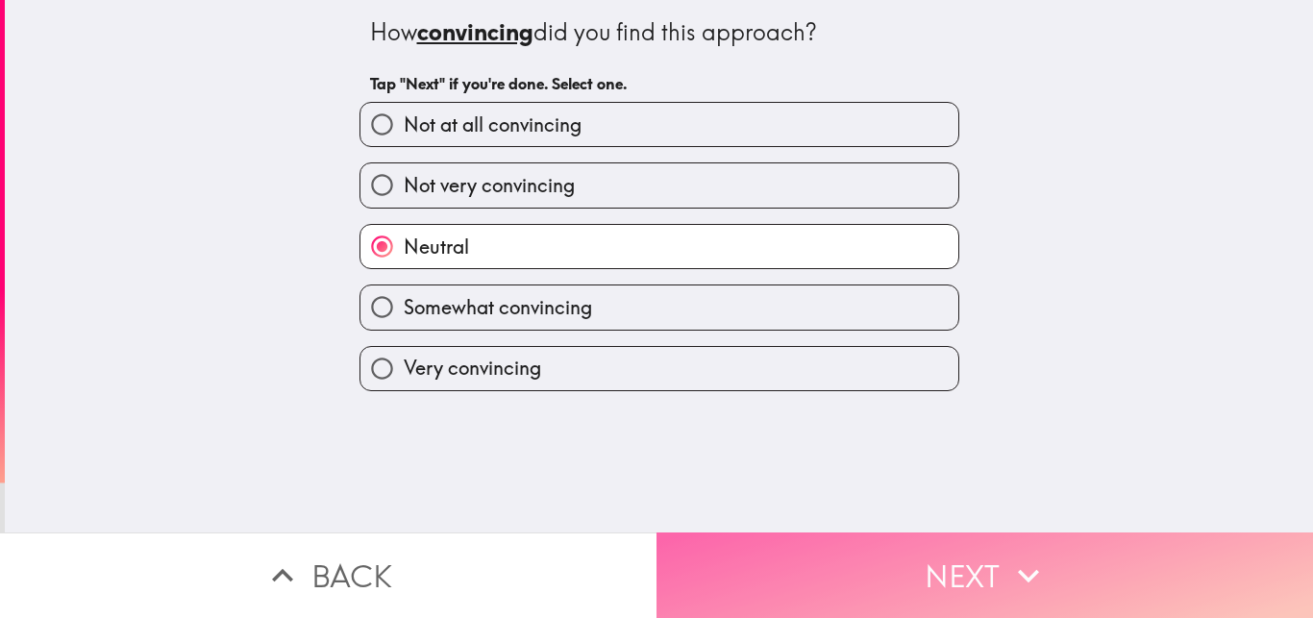
click at [855, 570] on button "Next" at bounding box center [984, 575] width 656 height 86
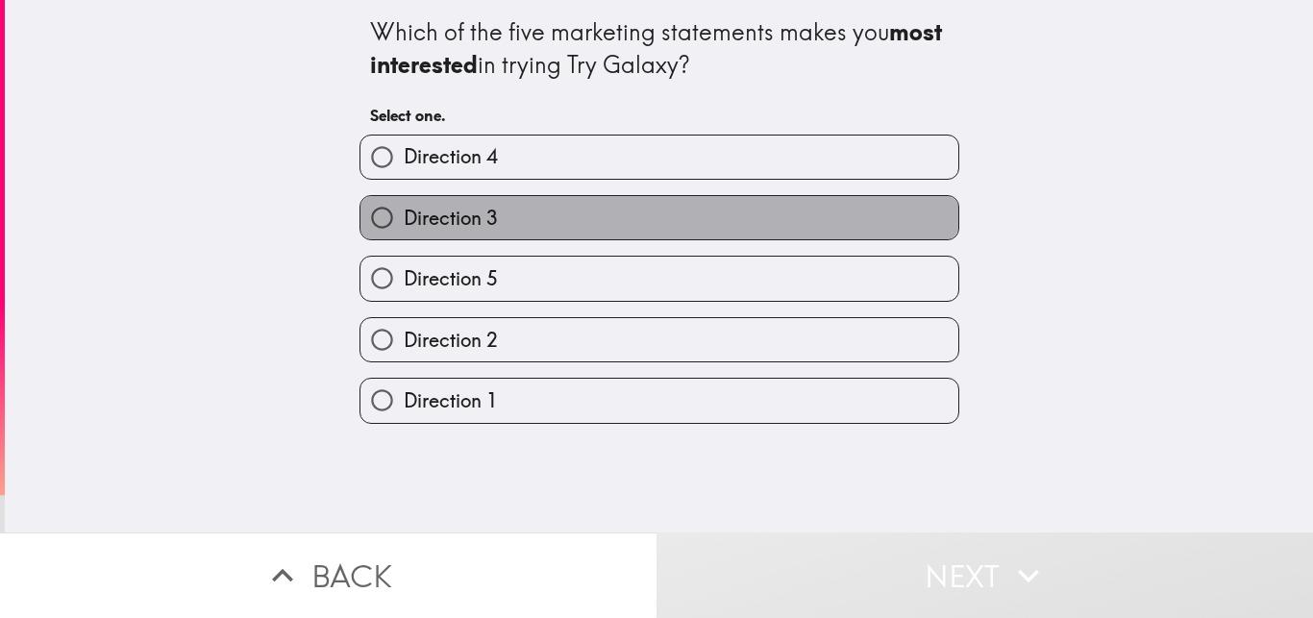
click at [657, 221] on label "Direction 3" at bounding box center [659, 217] width 598 height 43
click at [404, 221] on input "Direction 3" at bounding box center [381, 217] width 43 height 43
radio input "true"
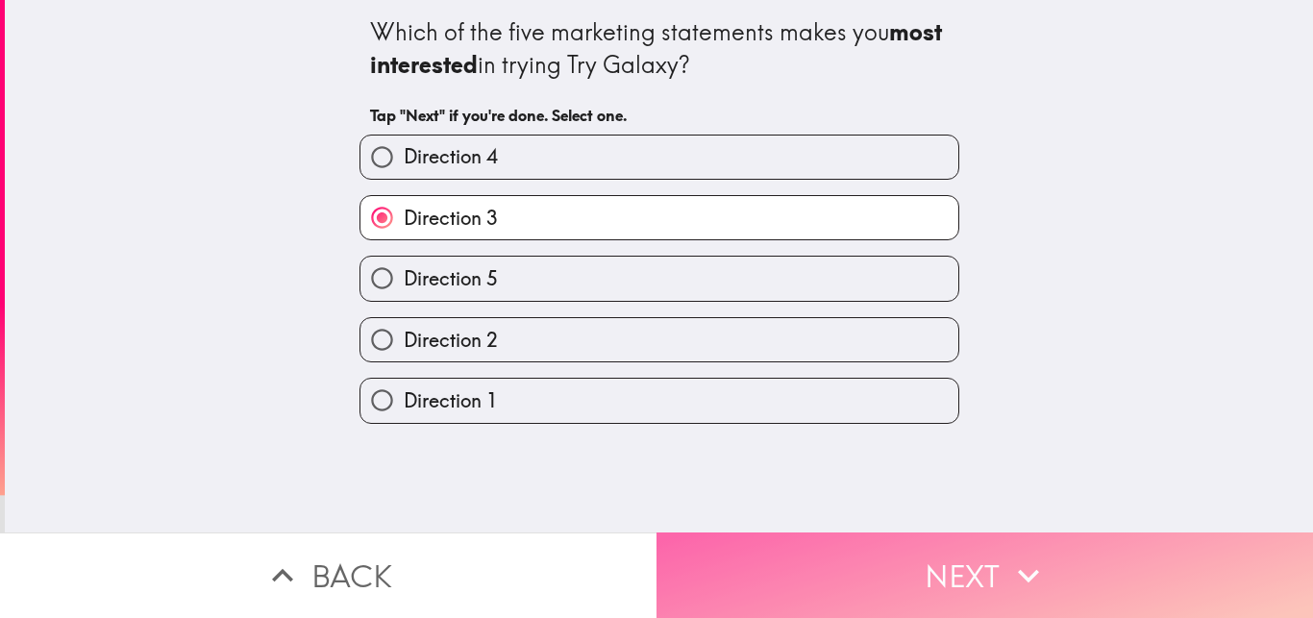
click at [936, 551] on button "Next" at bounding box center [984, 575] width 656 height 86
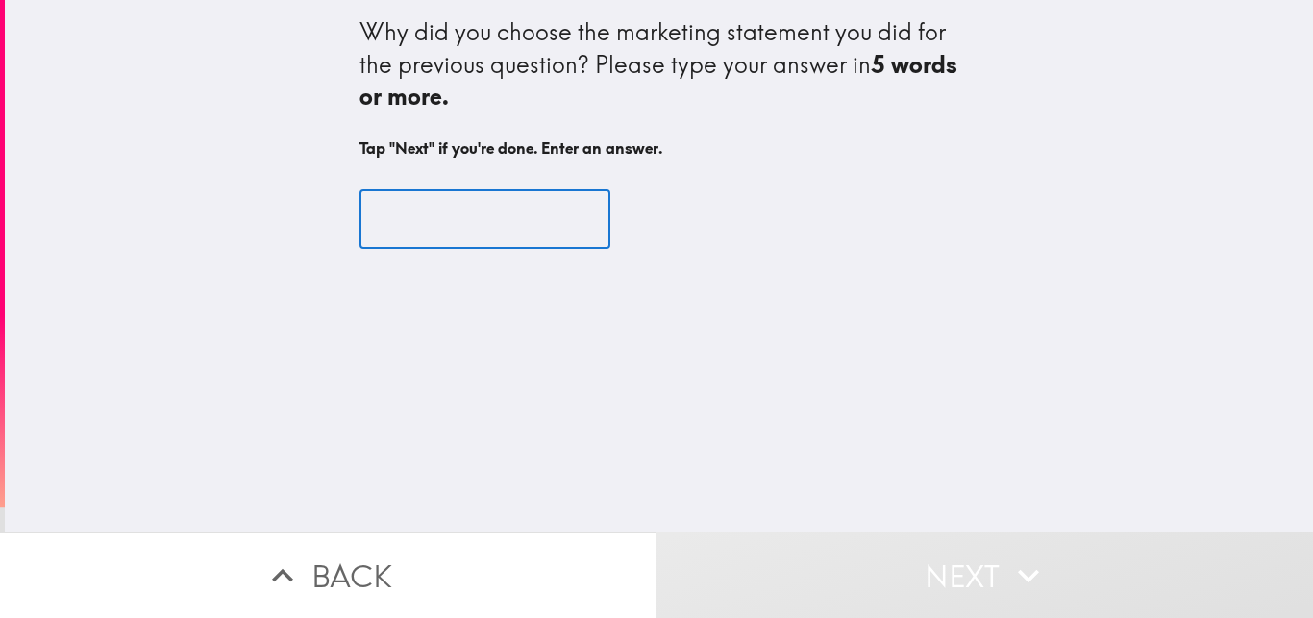
click at [511, 216] on input "text" at bounding box center [484, 219] width 251 height 60
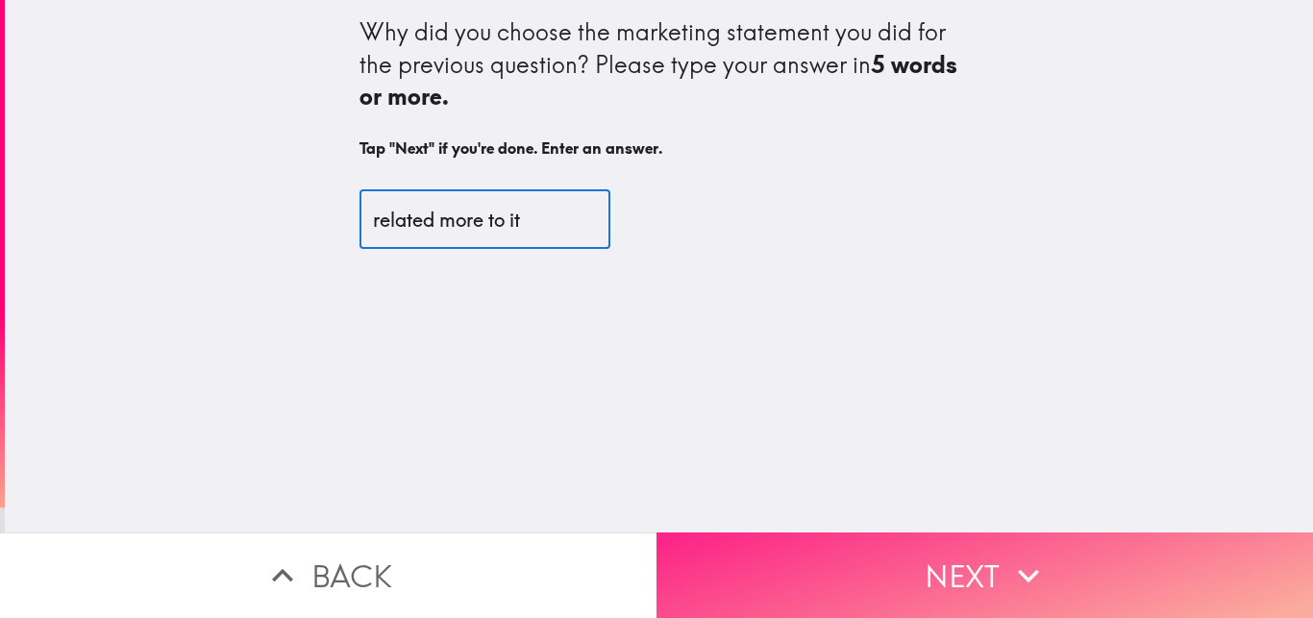
type input "related more to it"
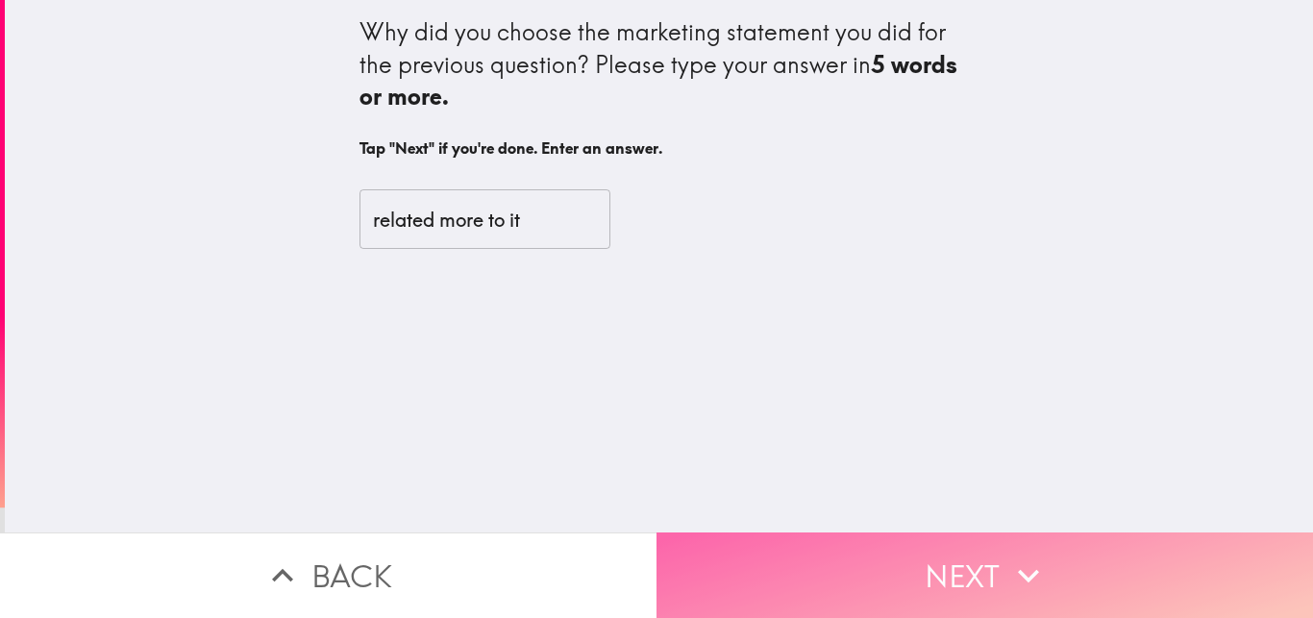
click at [865, 541] on button "Next" at bounding box center [984, 575] width 656 height 86
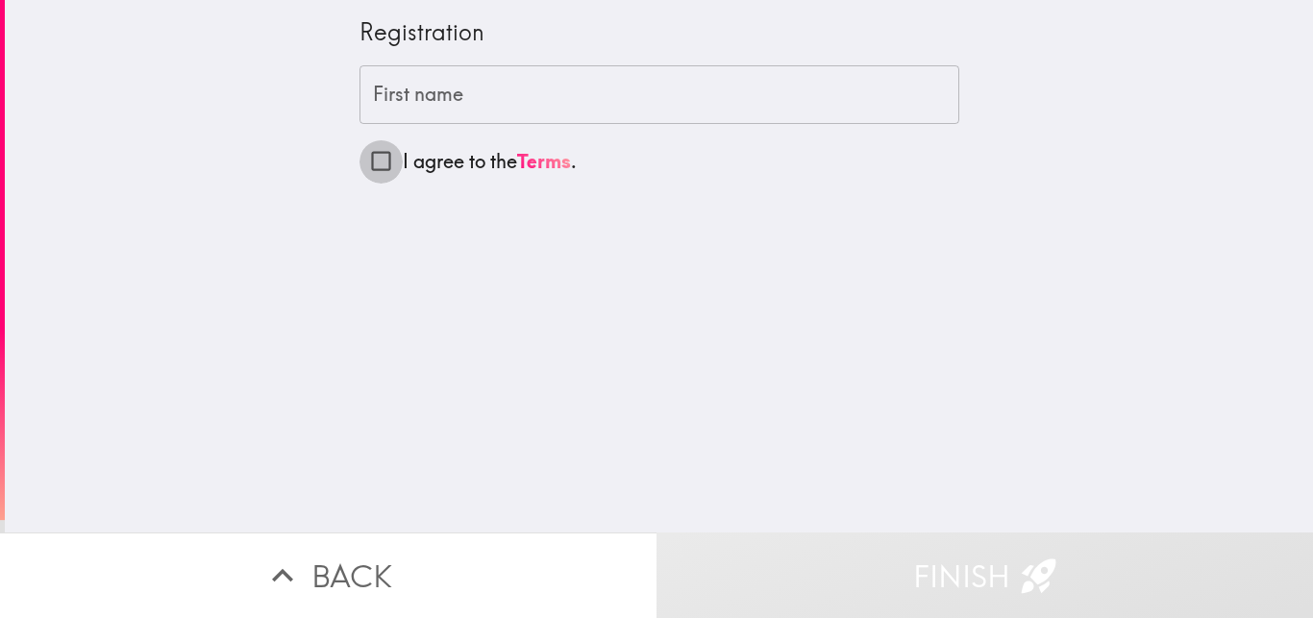
click at [369, 164] on input "I agree to the Terms ." at bounding box center [380, 160] width 43 height 43
checkbox input "true"
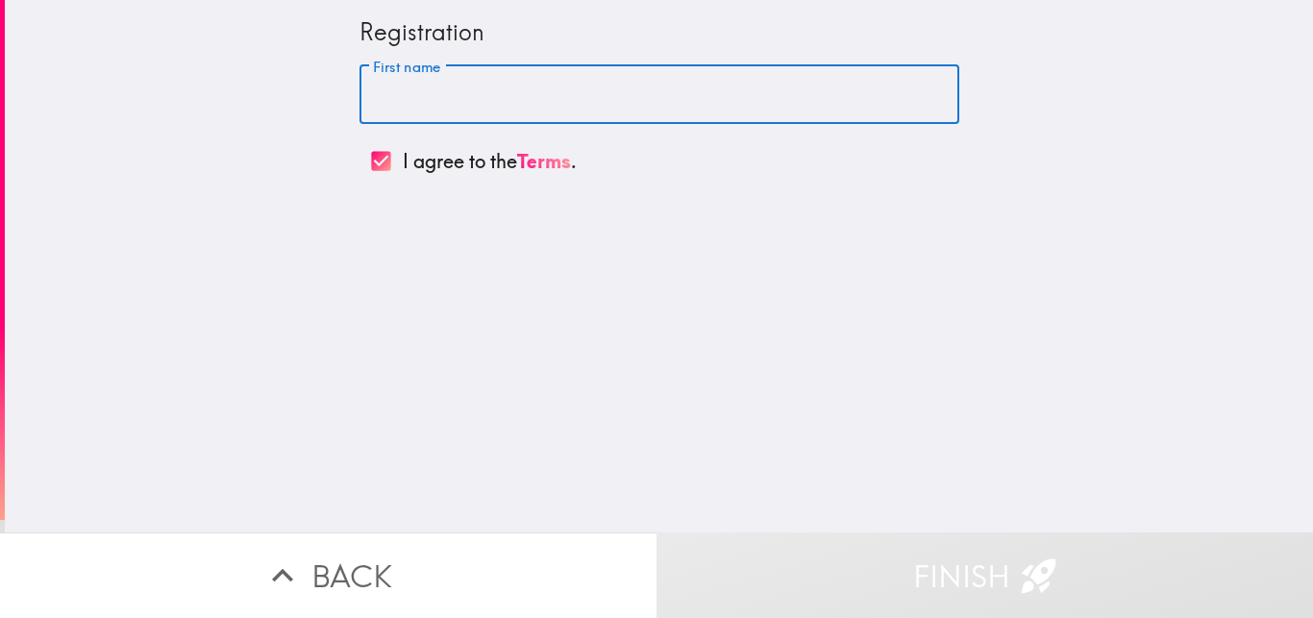
click at [498, 107] on input "First name" at bounding box center [659, 95] width 600 height 60
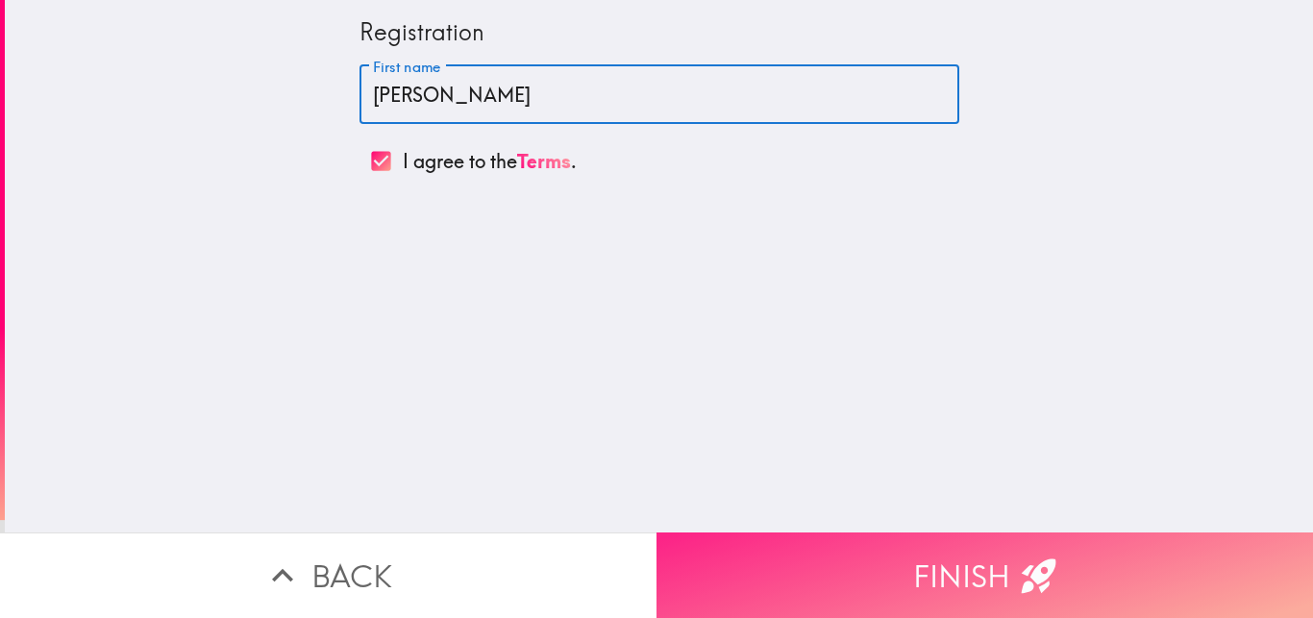
type input "[PERSON_NAME]"
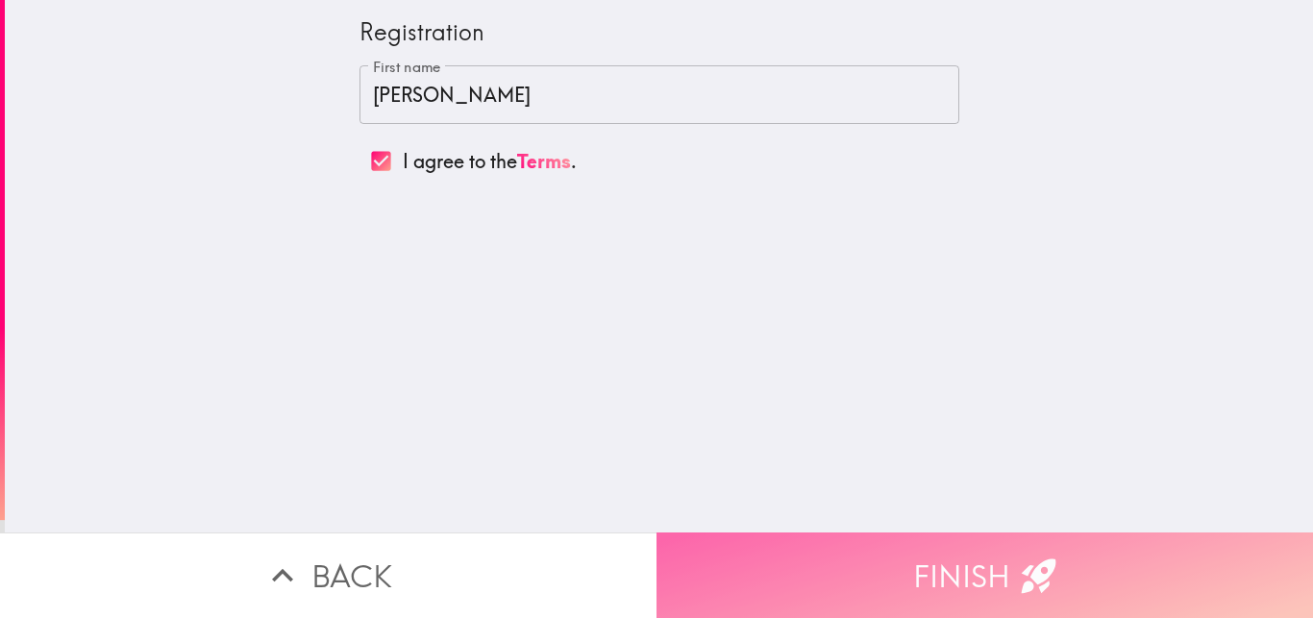
click at [828, 555] on button "Finish" at bounding box center [984, 575] width 656 height 86
